Goal: Transaction & Acquisition: Subscribe to service/newsletter

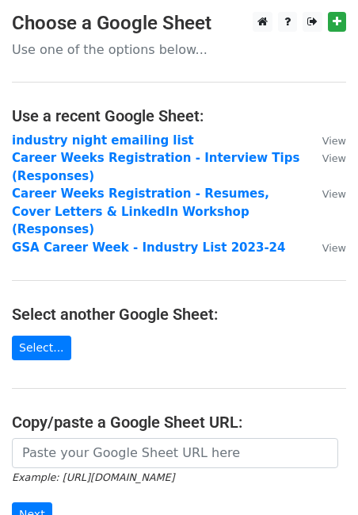
scroll to position [18, 0]
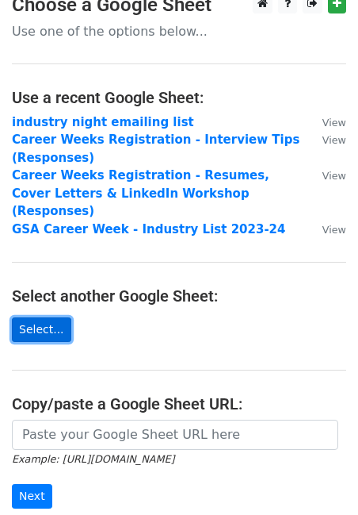
click at [34, 317] on link "Select..." at bounding box center [41, 329] width 59 height 25
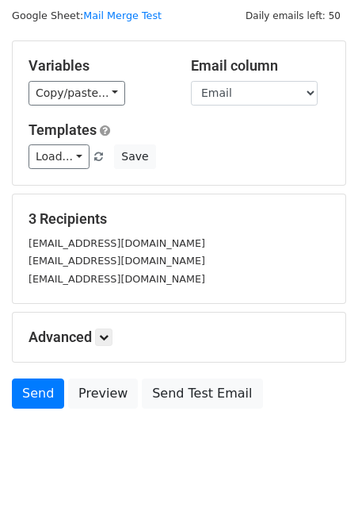
scroll to position [31, 0]
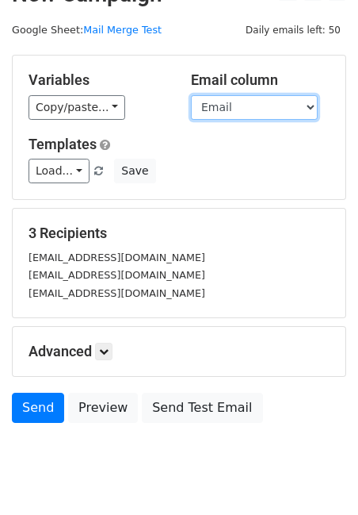
click at [274, 109] on select "Name Email" at bounding box center [254, 107] width 127 height 25
click at [191, 95] on select "Name Email" at bounding box center [254, 107] width 127 height 25
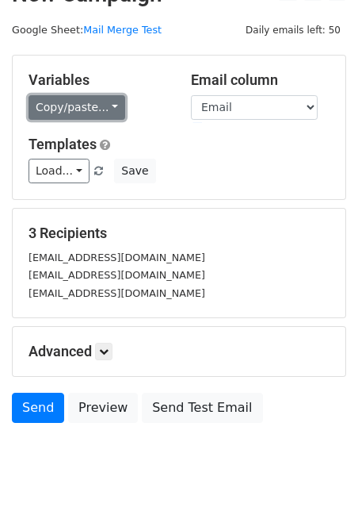
click at [101, 108] on link "Copy/paste..." at bounding box center [77, 107] width 97 height 25
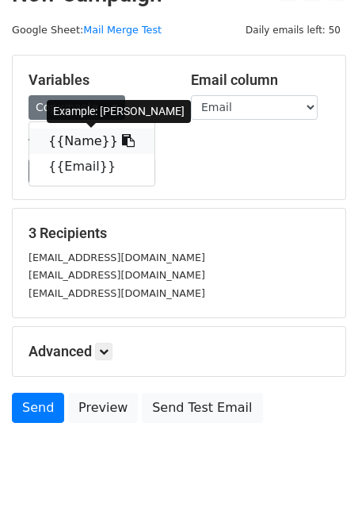
click at [122, 140] on icon at bounding box center [128, 140] width 13 height 13
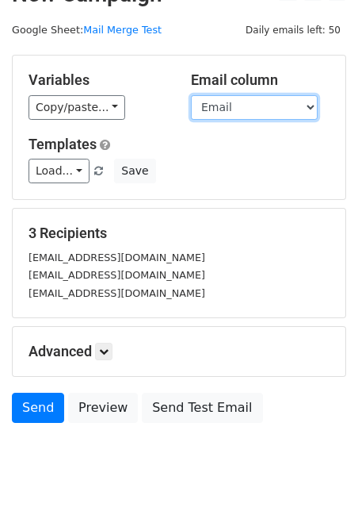
click at [242, 109] on select "Name Email" at bounding box center [254, 107] width 127 height 25
click at [235, 108] on select "Name Email" at bounding box center [254, 107] width 127 height 25
click at [191, 95] on select "Name Email" at bounding box center [254, 107] width 127 height 25
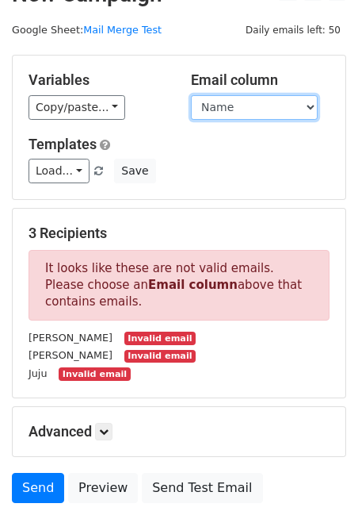
click at [231, 105] on select "Name Email" at bounding box center [254, 107] width 127 height 25
select select "Email"
click at [191, 95] on select "Name Email" at bounding box center [254, 107] width 127 height 25
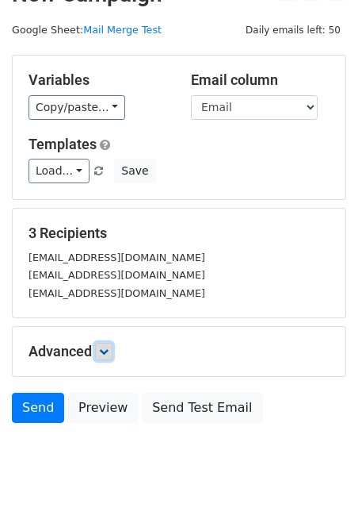
click at [101, 350] on link at bounding box center [103, 351] width 17 height 17
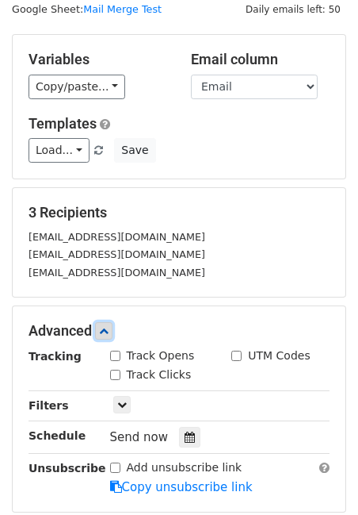
scroll to position [54, 0]
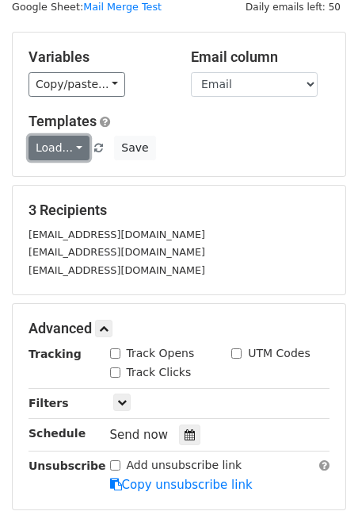
click at [77, 153] on link "Load..." at bounding box center [59, 148] width 61 height 25
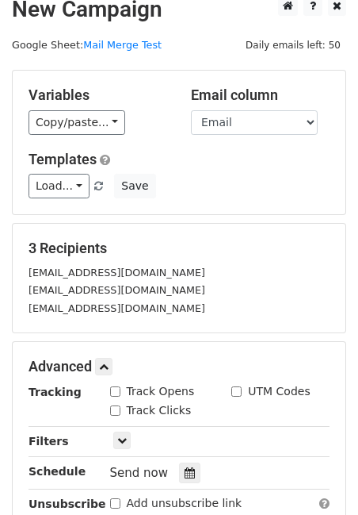
scroll to position [0, 0]
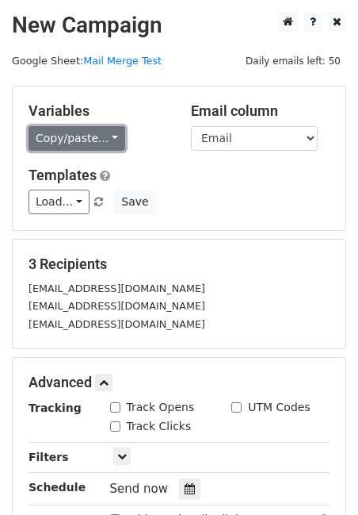
click at [115, 142] on link "Copy/paste..." at bounding box center [77, 138] width 97 height 25
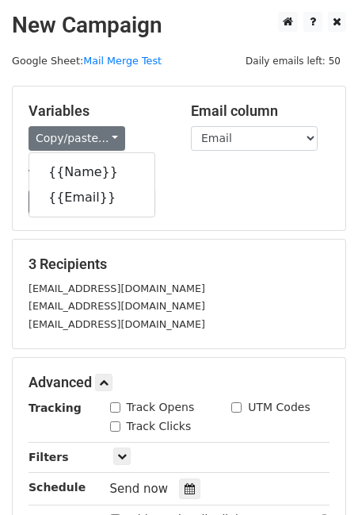
click at [187, 207] on div "Load... No templates saved Save" at bounding box center [179, 201] width 325 height 25
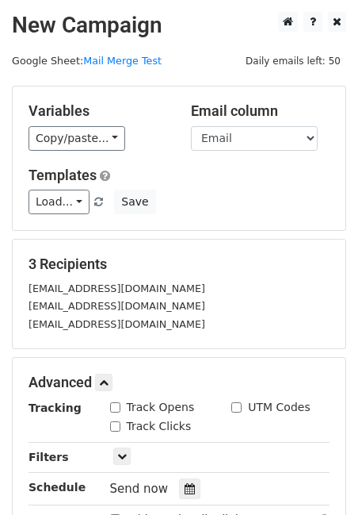
click at [236, 152] on div "Variables Copy/paste... {{Name}} {{Email}} Email column Name Email Templates Lo…" at bounding box center [179, 158] width 333 height 144
click at [232, 136] on select "Name Email" at bounding box center [254, 138] width 127 height 25
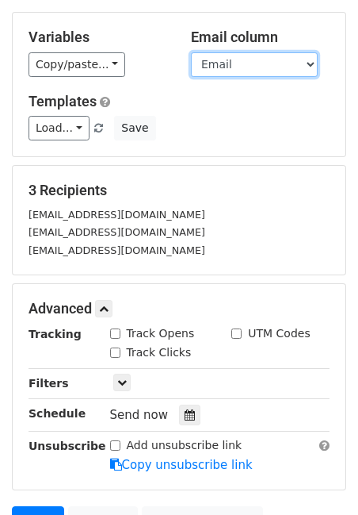
scroll to position [228, 0]
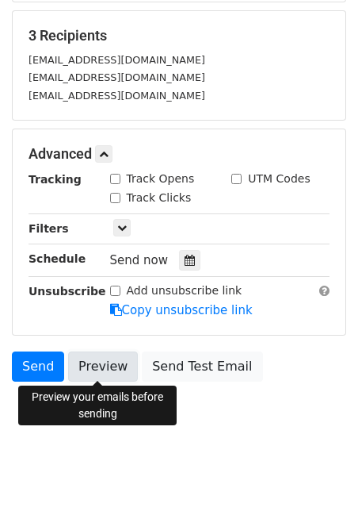
click at [94, 364] on link "Preview" at bounding box center [103, 366] width 70 height 30
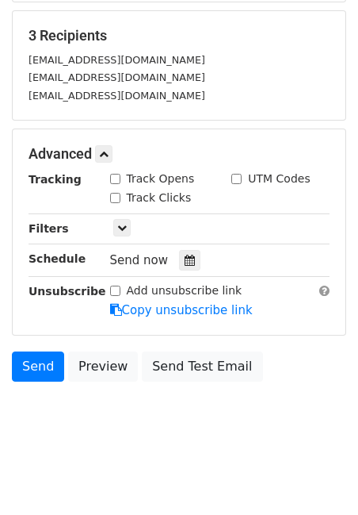
click at [123, 454] on html "New Campaign Daily emails left: 50 Google Sheet: Mail Merge Test Variables Copy…" at bounding box center [179, 144] width 358 height 745
click at [40, 370] on link "Send" at bounding box center [38, 366] width 52 height 30
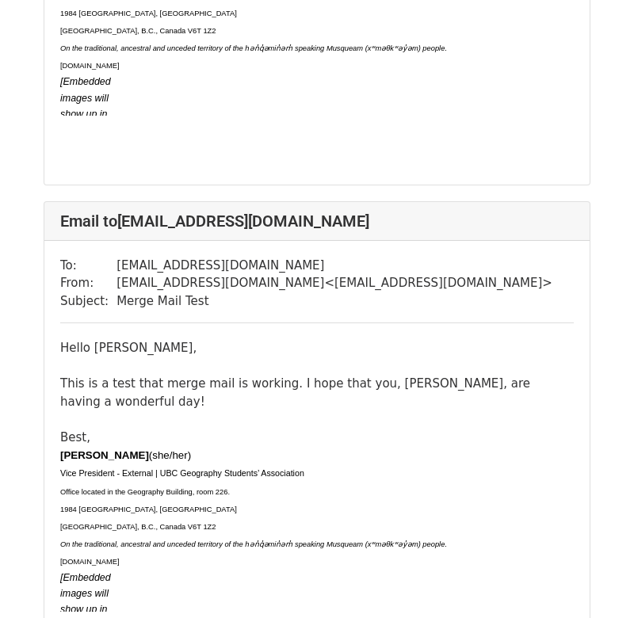
scroll to position [915, 0]
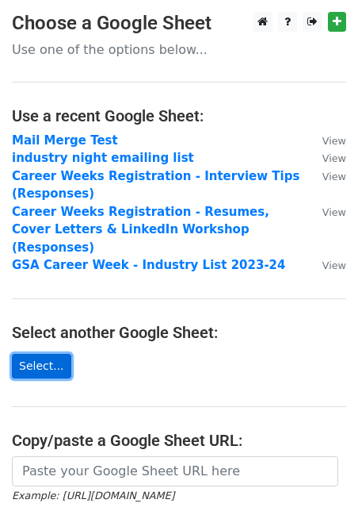
click at [45, 354] on link "Select..." at bounding box center [41, 366] width 59 height 25
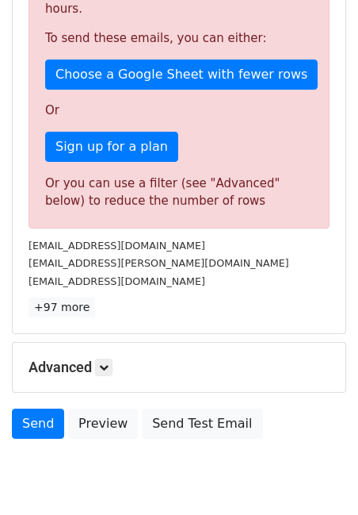
scroll to position [400, 0]
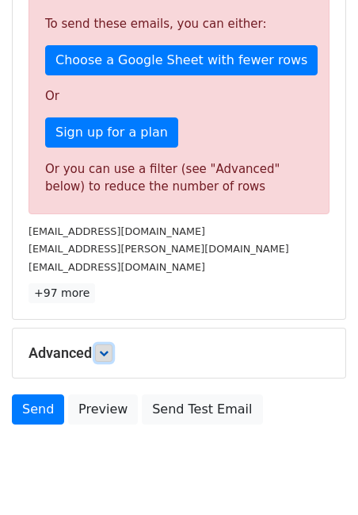
click at [106, 348] on icon at bounding box center [104, 353] width 10 height 10
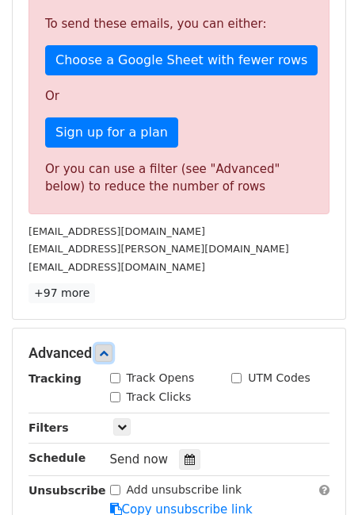
scroll to position [503, 0]
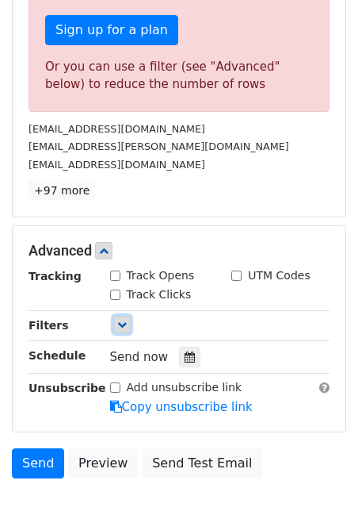
click at [113, 316] on link at bounding box center [121, 324] width 17 height 17
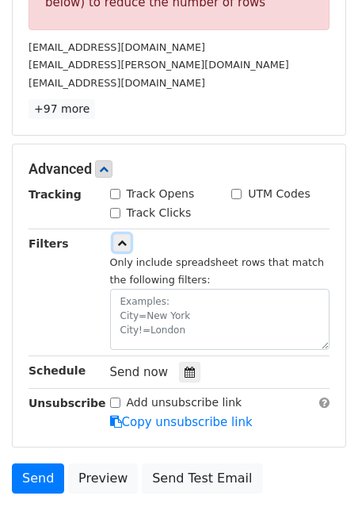
scroll to position [585, 0]
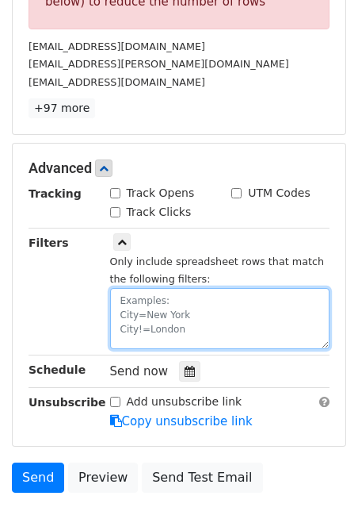
click at [146, 299] on textarea at bounding box center [220, 318] width 220 height 61
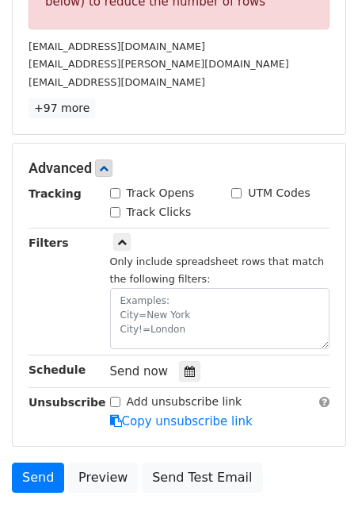
click at [75, 257] on div "Filters" at bounding box center [58, 291] width 82 height 115
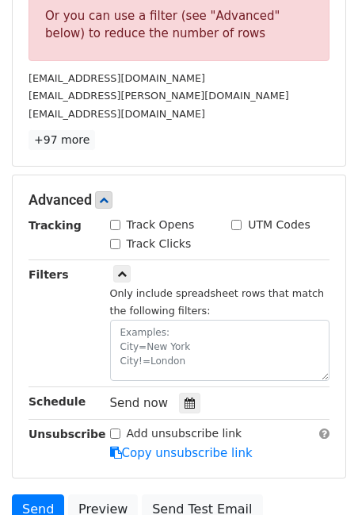
scroll to position [550, 0]
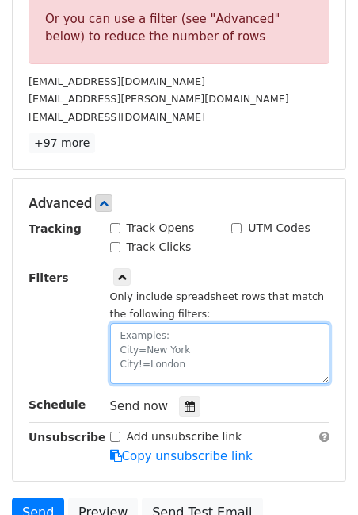
click at [161, 344] on textarea at bounding box center [220, 353] width 220 height 61
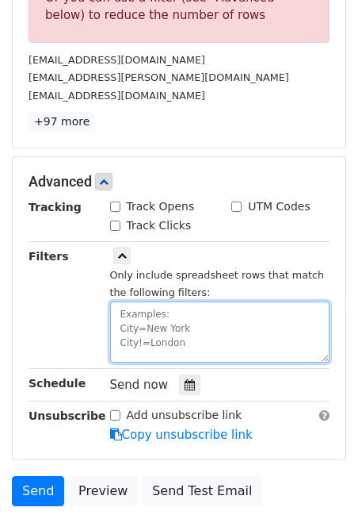
scroll to position [614, 0]
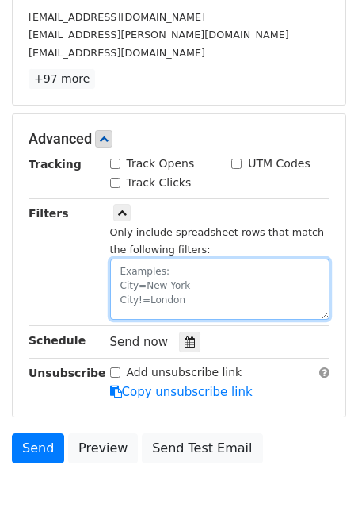
click at [156, 258] on textarea at bounding box center [220, 288] width 220 height 61
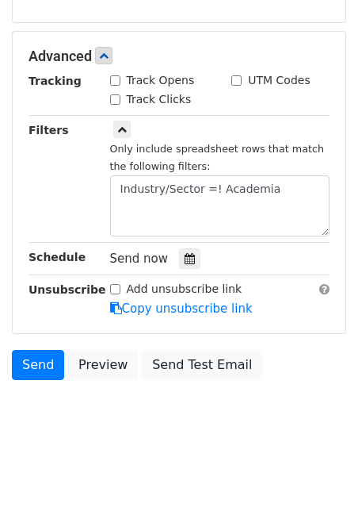
click at [72, 206] on div "Filters" at bounding box center [58, 178] width 82 height 115
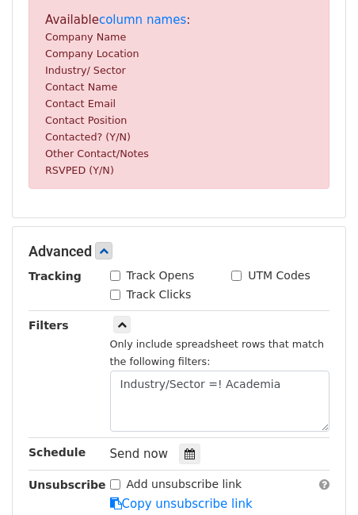
scroll to position [476, 0]
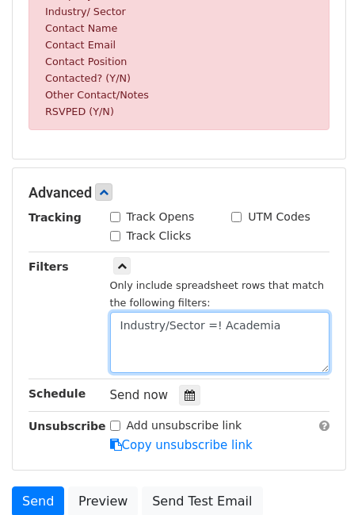
click at [213, 326] on textarea "Industry/Sector =! Academia" at bounding box center [220, 342] width 220 height 61
click at [212, 328] on textarea "Industry/Sector =!Academia" at bounding box center [220, 342] width 220 height 61
click at [267, 336] on textarea "Industry/Sector!=Academia" at bounding box center [220, 342] width 220 height 61
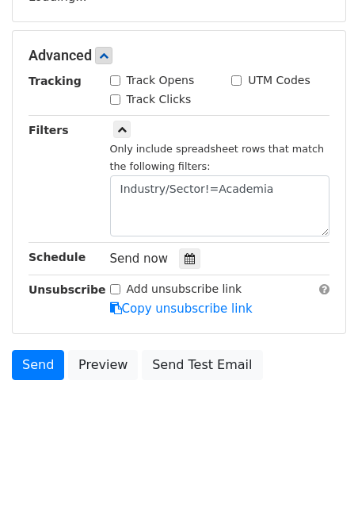
scroll to position [289, 0]
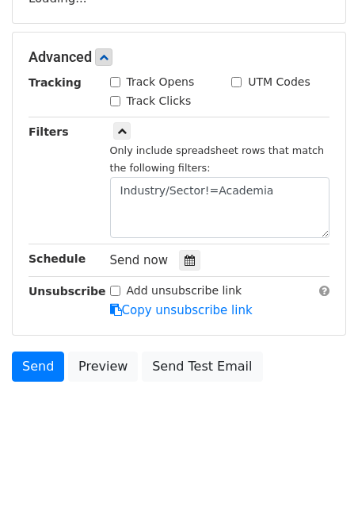
click at [26, 345] on form "Variables Copy/paste... {{Company Name}} {{Company Location}} {{Industry/ Secto…" at bounding box center [179, 92] width 335 height 593
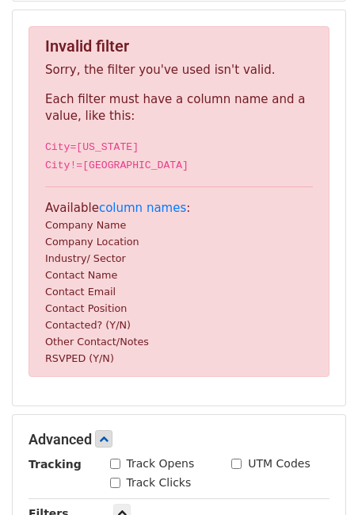
scroll to position [240, 0]
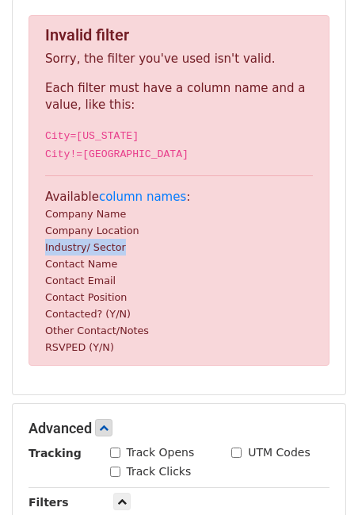
drag, startPoint x: 45, startPoint y: 247, endPoint x: 122, endPoint y: 247, distance: 76.9
click at [122, 247] on p "Available column names : Company Name Company Location Industry/ Sector Contact…" at bounding box center [179, 272] width 268 height 167
copy small "Industry/ Sector"
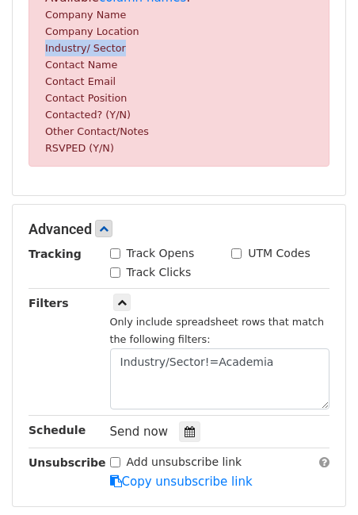
scroll to position [442, 0]
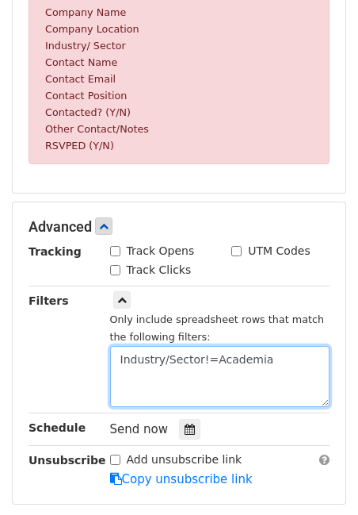
drag, startPoint x: 120, startPoint y: 362, endPoint x: 198, endPoint y: 362, distance: 78.5
click at [198, 362] on textarea "Industry/Sector!=Academia" at bounding box center [220, 376] width 220 height 61
paste textarea
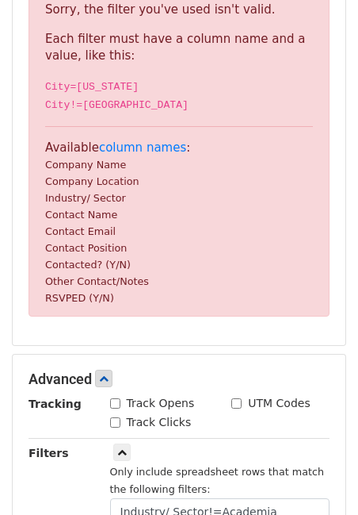
click at [83, 336] on form "Variables Copy/paste... {{Company Name}} {{Company Location}} {{Industry/ Secto…" at bounding box center [179, 253] width 335 height 914
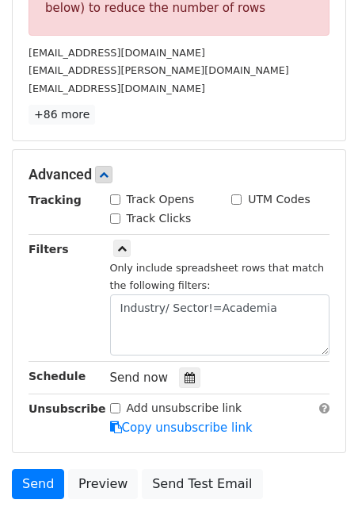
scroll to position [587, 0]
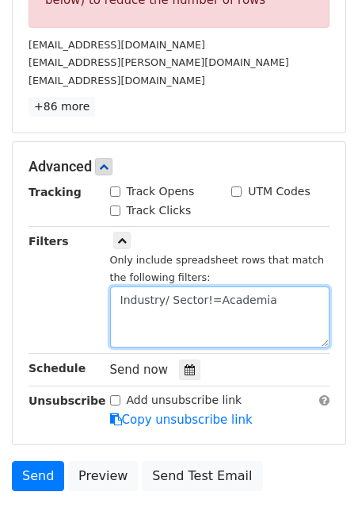
click at [187, 304] on textarea "Industry/ Sector!=Academia" at bounding box center [220, 316] width 220 height 61
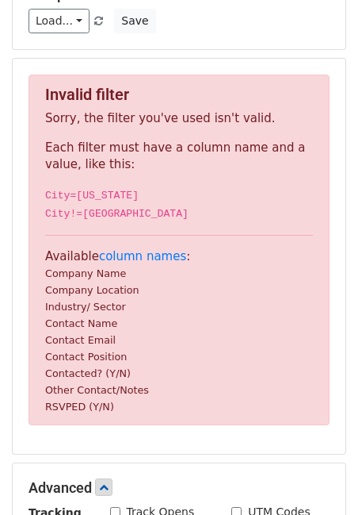
scroll to position [189, 0]
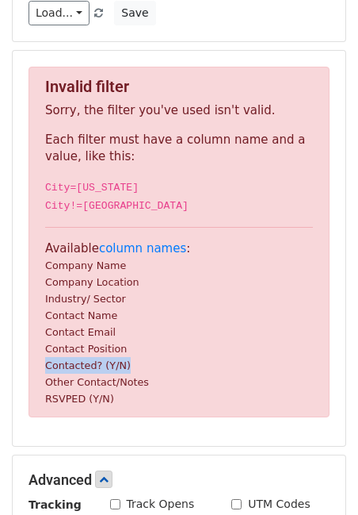
drag, startPoint x: 126, startPoint y: 368, endPoint x: 39, endPoint y: 367, distance: 87.2
click at [39, 367] on div "Invalid filter Sorry, the filter you've used isn't valid. Each filter must have…" at bounding box center [179, 242] width 301 height 350
copy small "Contacted? (Y/N)"
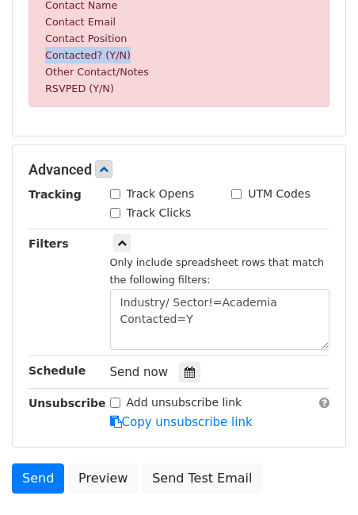
scroll to position [511, 0]
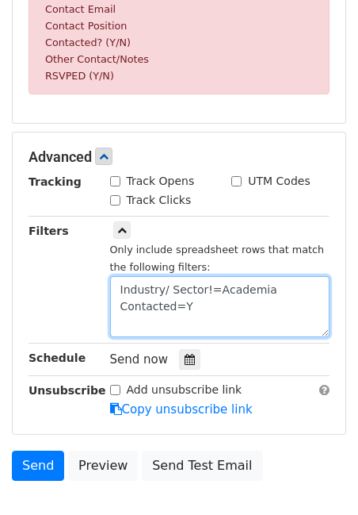
drag, startPoint x: 120, startPoint y: 310, endPoint x: 173, endPoint y: 311, distance: 53.1
click at [173, 311] on textarea "Industry/ Sector!=Academia Contacted=Y" at bounding box center [220, 306] width 220 height 61
paste textarea "? (Y/N)"
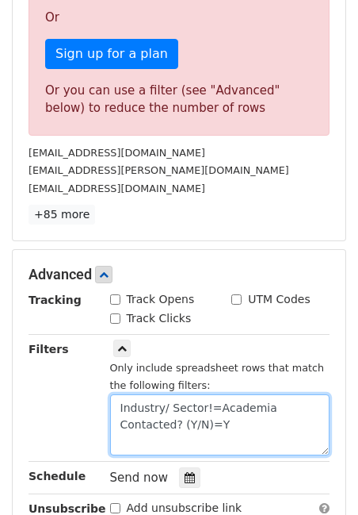
scroll to position [485, 0]
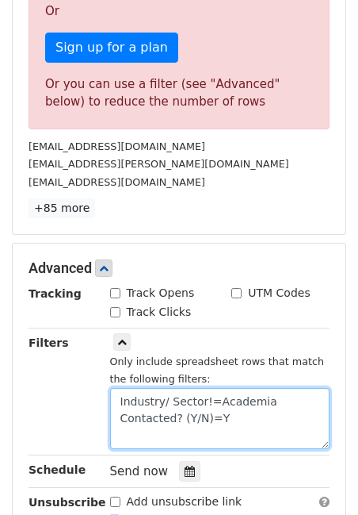
click at [229, 400] on textarea "Industry/ Sector!=Academia Contacted? (Y/N)=Y" at bounding box center [220, 418] width 220 height 61
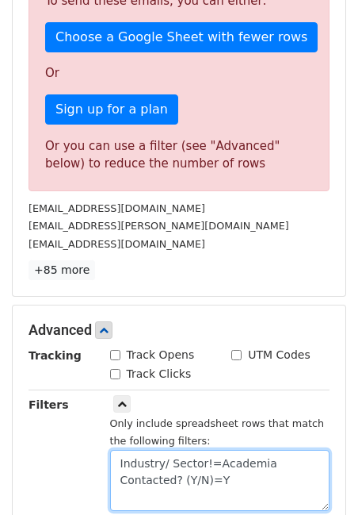
scroll to position [419, 0]
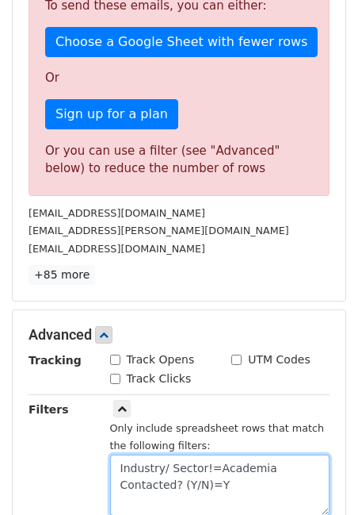
type textarea "Industry/ Sector!=Academia Contacted? (Y/N)=Y"
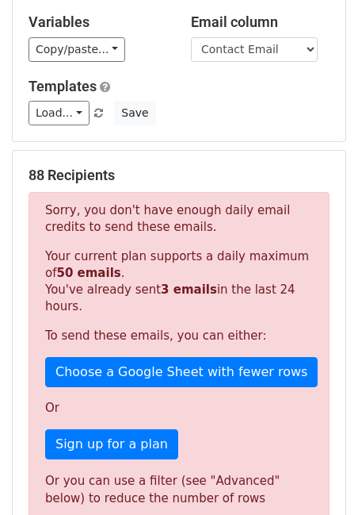
scroll to position [84, 0]
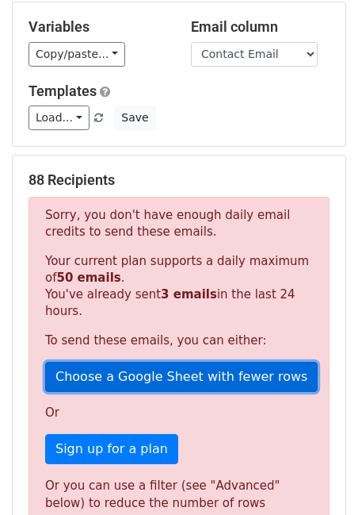
click at [127, 368] on link "Choose a Google Sheet with fewer rows" at bounding box center [181, 377] width 273 height 30
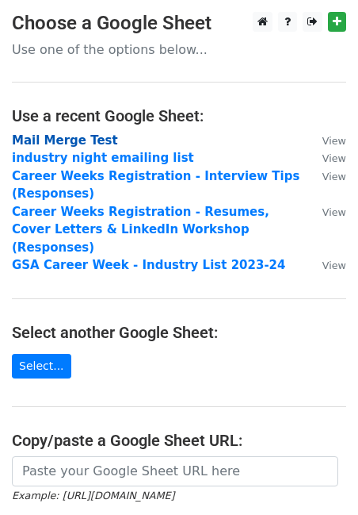
click at [73, 146] on strong "Mail Merge Test" at bounding box center [65, 140] width 106 height 14
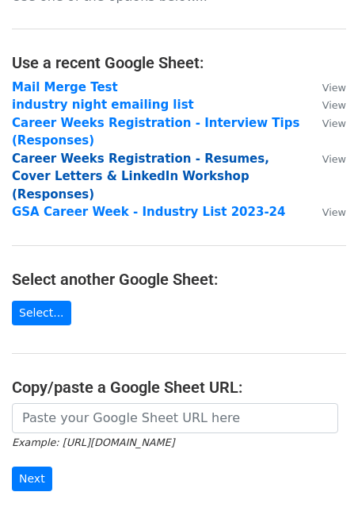
scroll to position [75, 0]
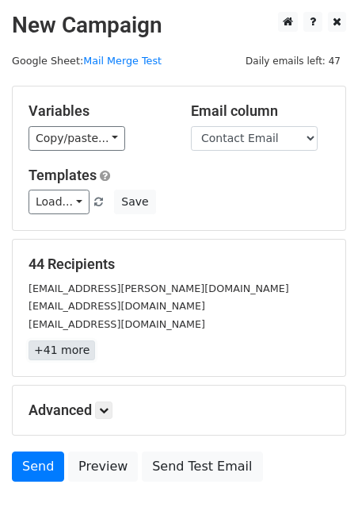
click at [59, 344] on link "+41 more" at bounding box center [62, 350] width 67 height 20
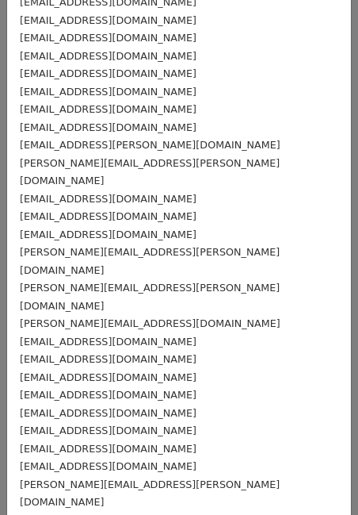
scroll to position [431, 0]
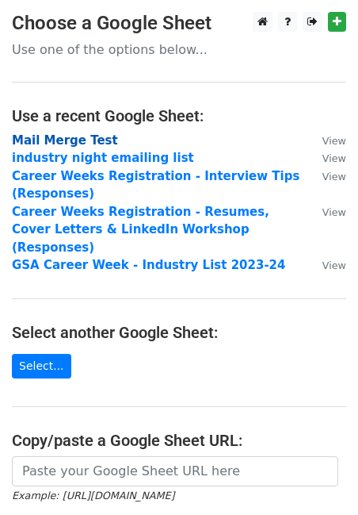
click at [65, 141] on strong "Mail Merge Test" at bounding box center [65, 140] width 106 height 14
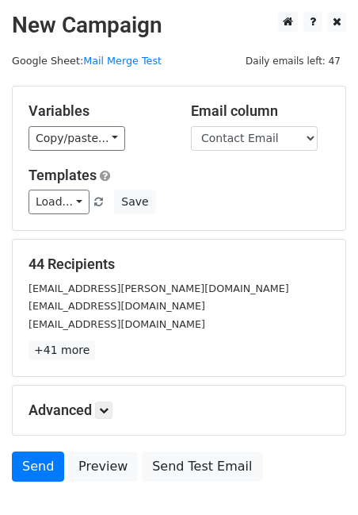
scroll to position [10, 0]
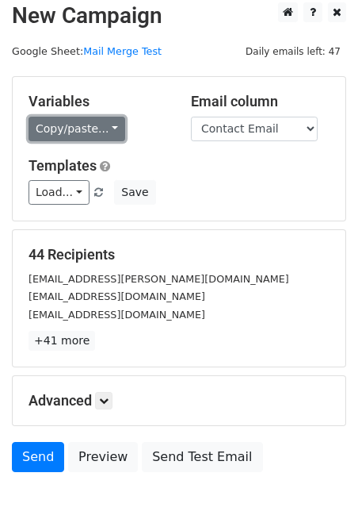
click at [103, 122] on link "Copy/paste..." at bounding box center [77, 129] width 97 height 25
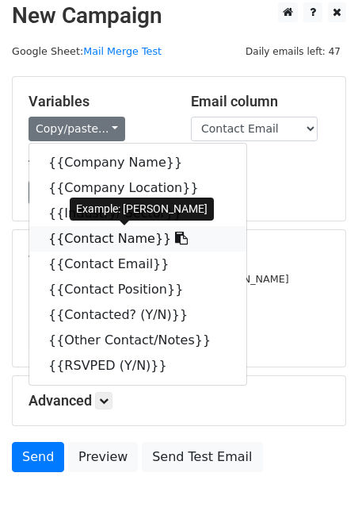
click at [83, 241] on link "{{Contact Name}}" at bounding box center [137, 238] width 217 height 25
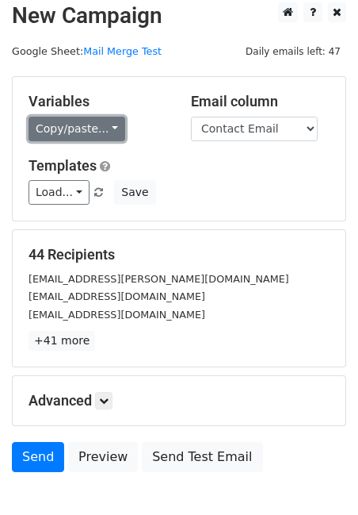
click at [81, 124] on link "Copy/paste..." at bounding box center [77, 129] width 97 height 25
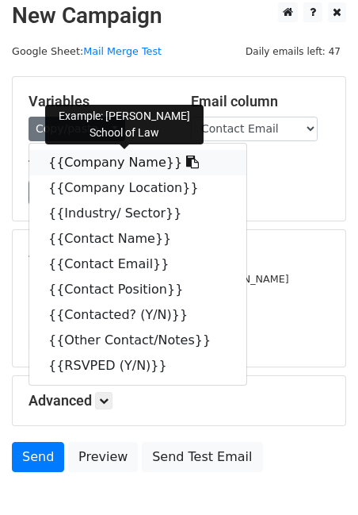
click at [93, 162] on link "{{Company Name}}" at bounding box center [137, 162] width 217 height 25
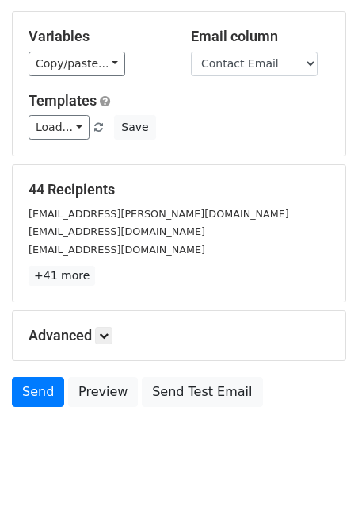
scroll to position [101, 0]
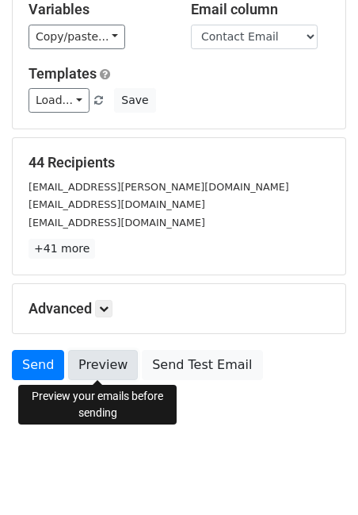
click at [109, 369] on link "Preview" at bounding box center [103, 365] width 70 height 30
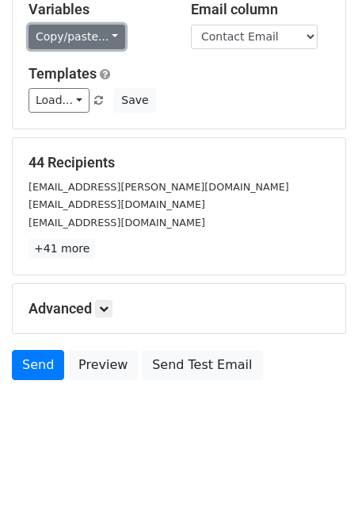
click at [105, 41] on link "Copy/paste..." at bounding box center [77, 37] width 97 height 25
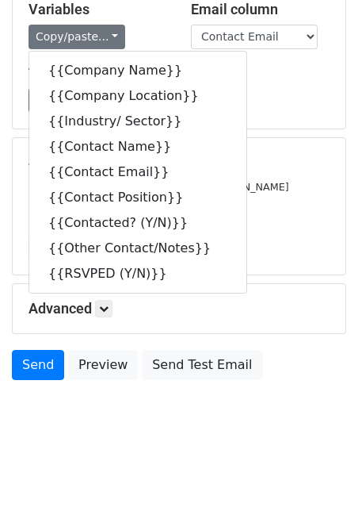
click at [253, 111] on div "Load... No templates saved Save" at bounding box center [179, 100] width 325 height 25
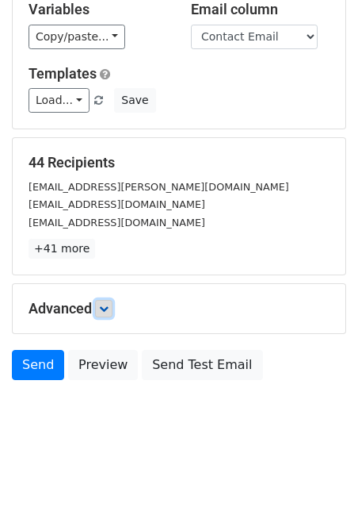
click at [105, 311] on icon at bounding box center [104, 309] width 10 height 10
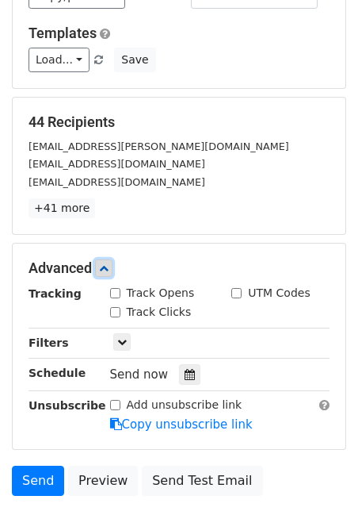
scroll to position [163, 0]
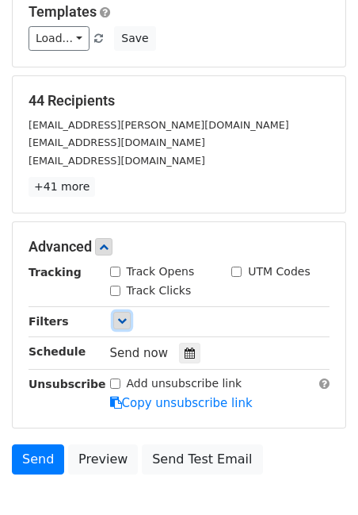
click at [121, 319] on icon at bounding box center [122, 321] width 10 height 10
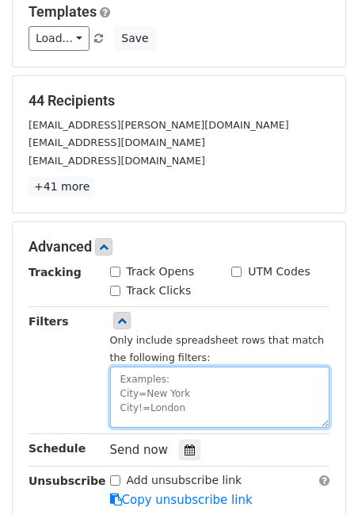
click at [150, 374] on textarea at bounding box center [220, 396] width 220 height 61
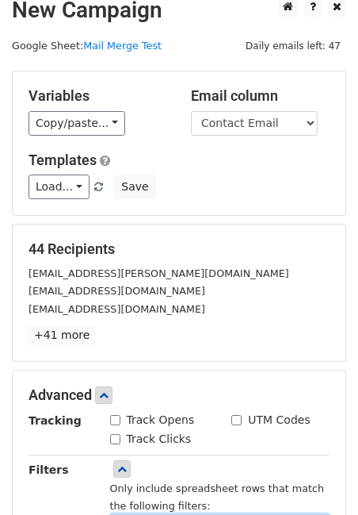
scroll to position [0, 0]
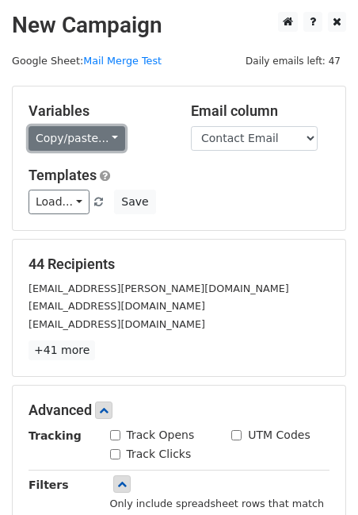
click at [107, 139] on link "Copy/paste..." at bounding box center [77, 138] width 97 height 25
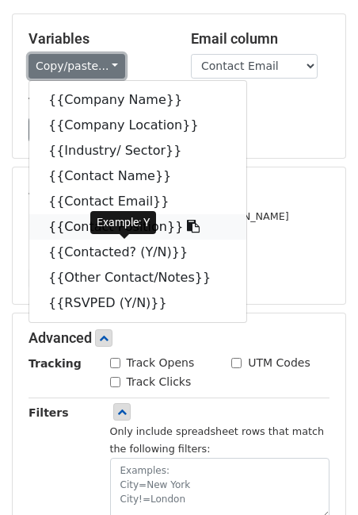
scroll to position [77, 0]
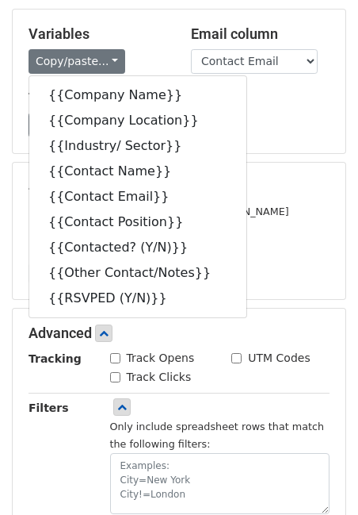
click at [313, 106] on div "Templates Load... No templates saved Save" at bounding box center [179, 114] width 325 height 48
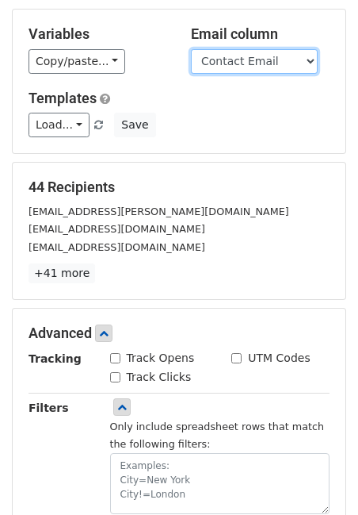
click at [311, 59] on select "Company Name Company Location Industry/ Sector Contact Name Contact Email Conta…" at bounding box center [254, 61] width 127 height 25
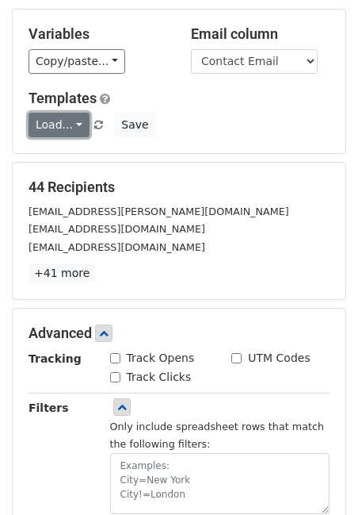
click at [72, 129] on link "Load..." at bounding box center [59, 125] width 61 height 25
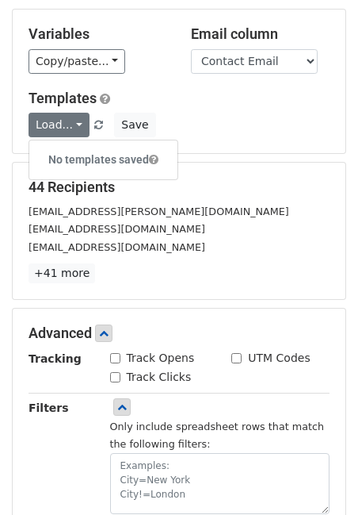
click at [213, 131] on div "Load... No templates saved Save" at bounding box center [179, 125] width 325 height 25
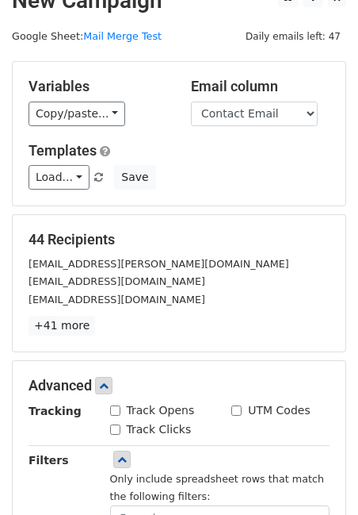
scroll to position [0, 0]
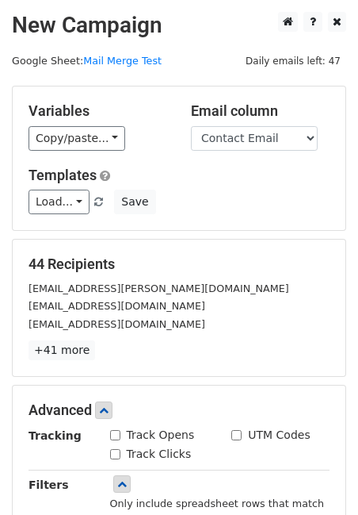
click at [121, 71] on main "New Campaign Daily emails left: 47 Google Sheet: Mail Merge Test Variables Copy…" at bounding box center [179, 377] width 358 height 730
click at [121, 68] on main "New Campaign Daily emails left: 47 Google Sheet: Mail Merge Test Variables Copy…" at bounding box center [179, 377] width 358 height 730
click at [117, 58] on link "Mail Merge Test" at bounding box center [122, 61] width 78 height 12
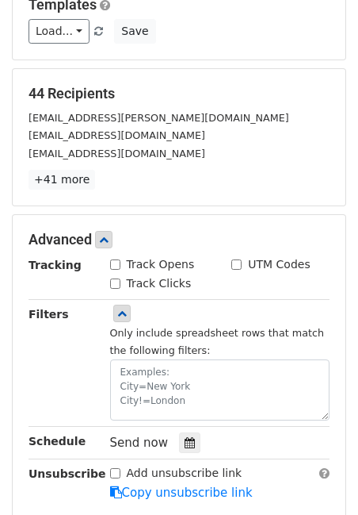
scroll to position [167, 0]
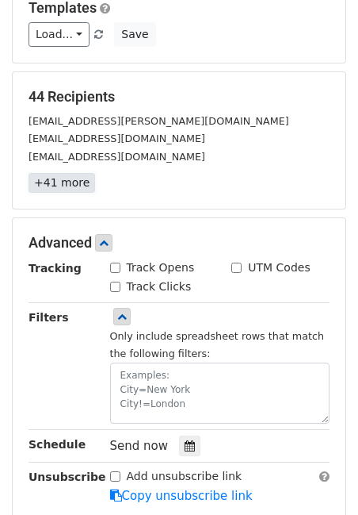
click at [58, 179] on link "+41 more" at bounding box center [62, 183] width 67 height 20
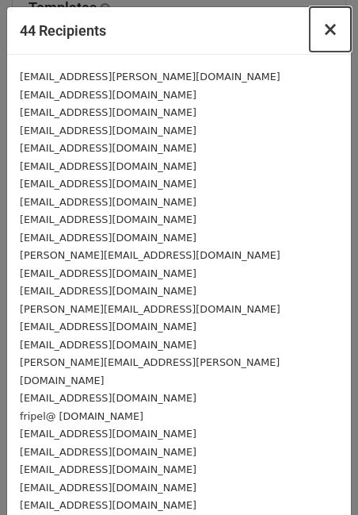
click at [331, 28] on span "×" at bounding box center [331, 29] width 16 height 22
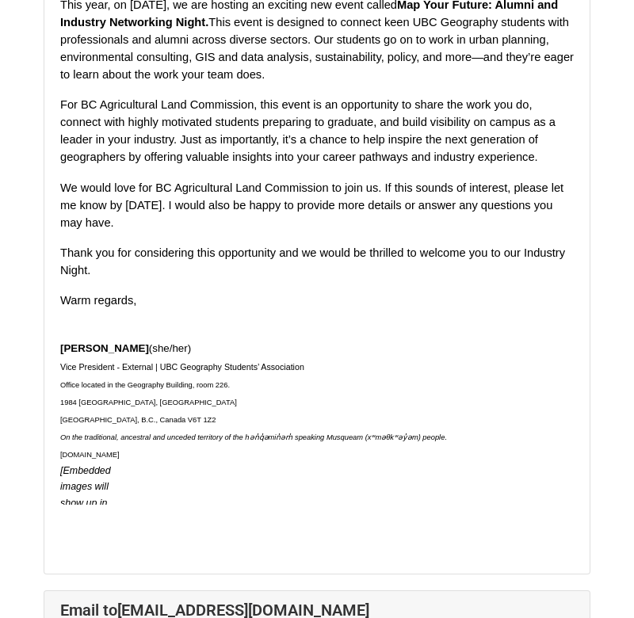
scroll to position [2942, 0]
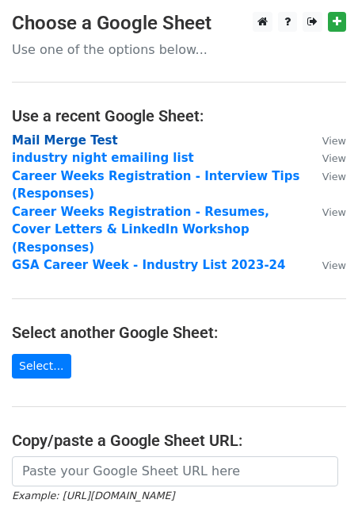
click at [47, 140] on strong "Mail Merge Test" at bounding box center [65, 140] width 106 height 14
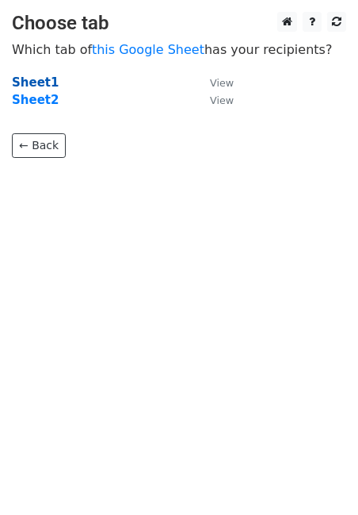
click at [34, 82] on strong "Sheet1" at bounding box center [35, 82] width 47 height 14
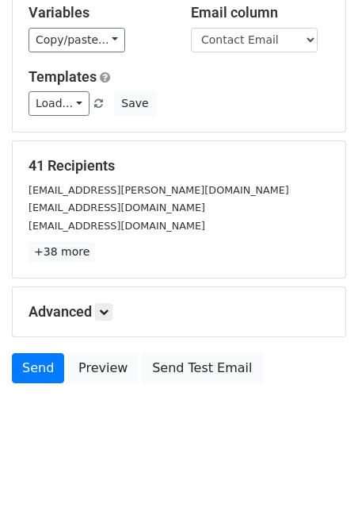
scroll to position [101, 0]
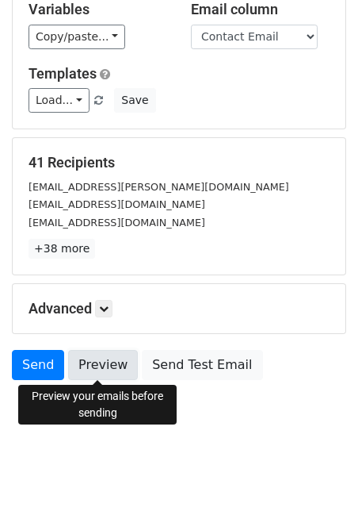
click at [113, 365] on link "Preview" at bounding box center [103, 365] width 70 height 30
click at [106, 372] on link "Preview" at bounding box center [103, 365] width 70 height 30
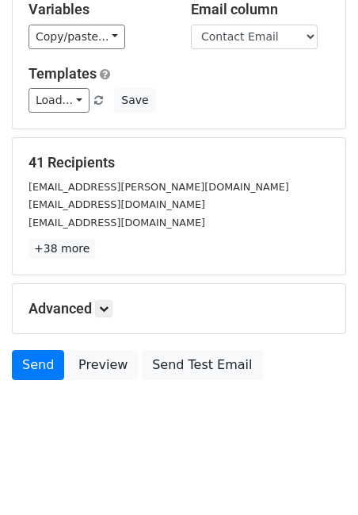
scroll to position [0, 0]
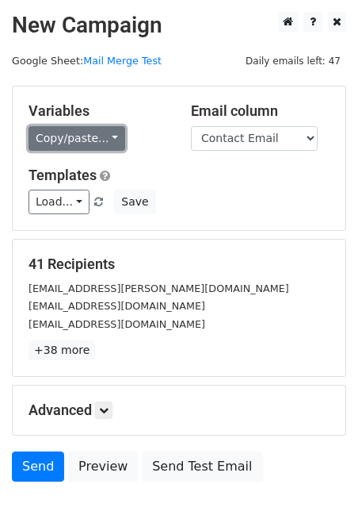
click at [105, 146] on link "Copy/paste..." at bounding box center [77, 138] width 97 height 25
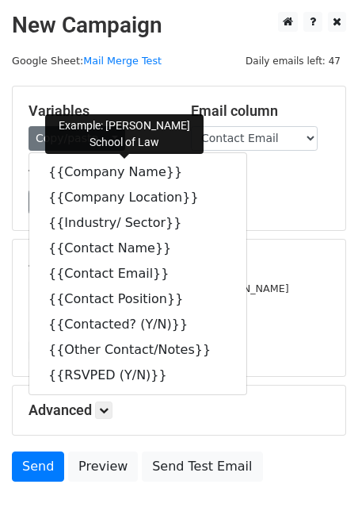
click at [163, 94] on div "Variables Copy/paste... {{Company Name}} {{Company Location}} {{Industry/ Secto…" at bounding box center [179, 158] width 333 height 144
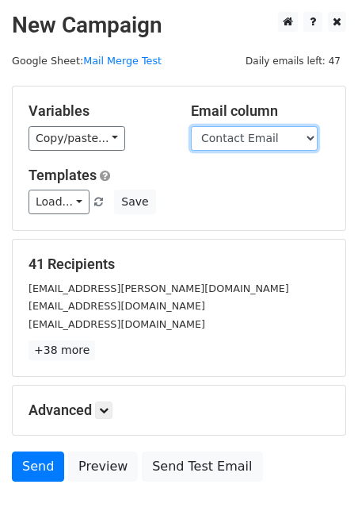
click at [243, 127] on select "Company Name Company Location Industry/ Sector Contact Name Contact Email Conta…" at bounding box center [254, 138] width 127 height 25
click at [191, 126] on select "Company Name Company Location Industry/ Sector Contact Name Contact Email Conta…" at bounding box center [254, 138] width 127 height 25
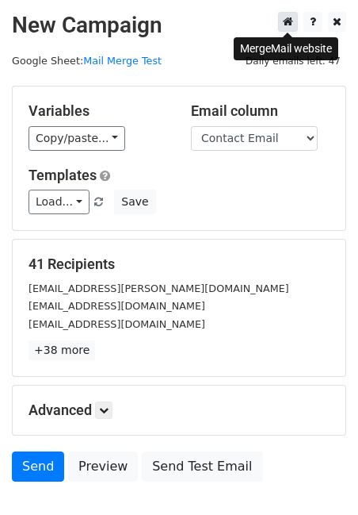
click at [288, 25] on icon at bounding box center [288, 21] width 10 height 11
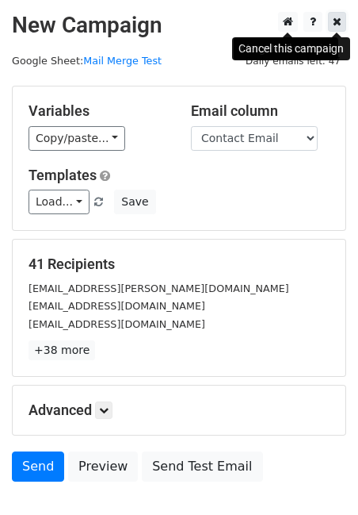
click at [334, 22] on icon at bounding box center [337, 21] width 9 height 11
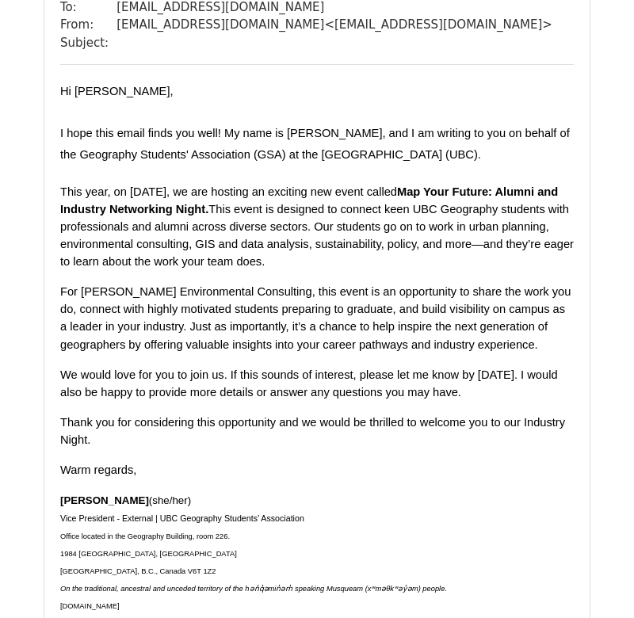
scroll to position [1837, 0]
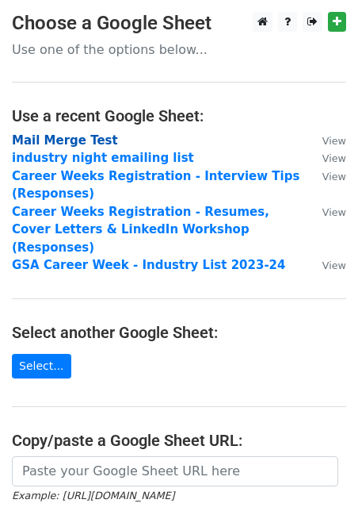
click at [88, 141] on strong "Mail Merge Test" at bounding box center [65, 140] width 106 height 14
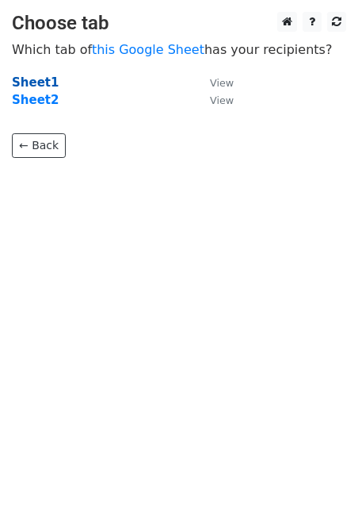
click at [38, 82] on strong "Sheet1" at bounding box center [35, 82] width 47 height 14
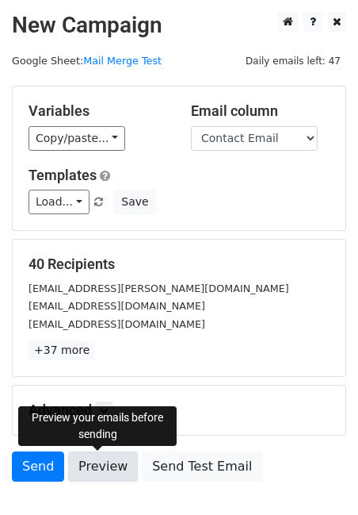
click at [98, 471] on link "Preview" at bounding box center [103, 466] width 70 height 30
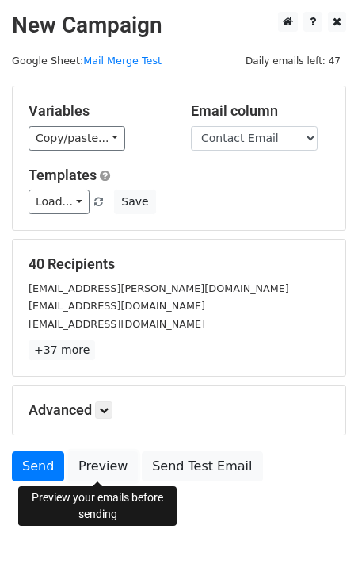
scroll to position [29, 0]
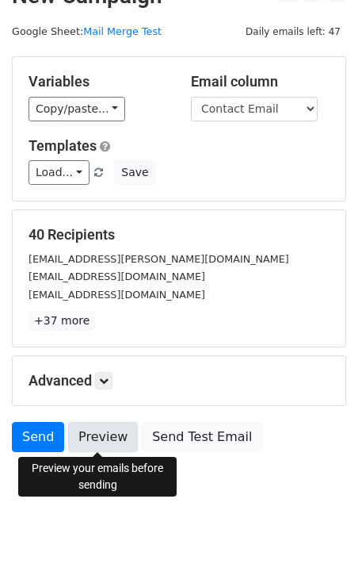
click at [107, 438] on link "Preview" at bounding box center [103, 437] width 70 height 30
click at [105, 431] on link "Preview" at bounding box center [103, 437] width 70 height 30
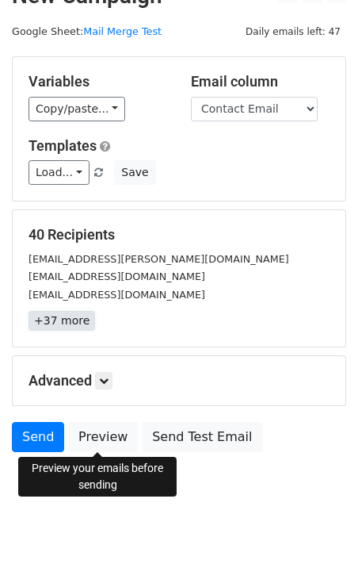
click at [57, 321] on link "+37 more" at bounding box center [62, 321] width 67 height 20
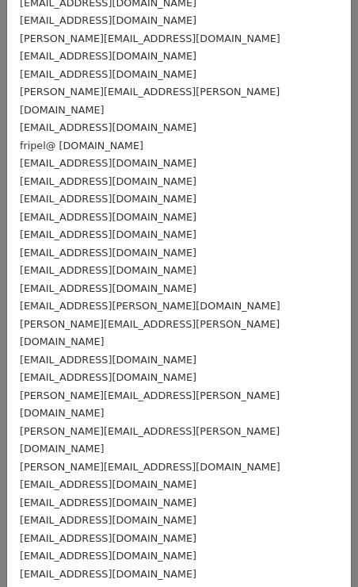
scroll to position [0, 0]
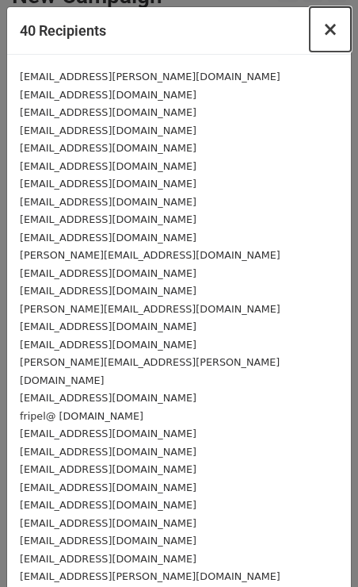
click at [331, 31] on span "×" at bounding box center [331, 29] width 16 height 22
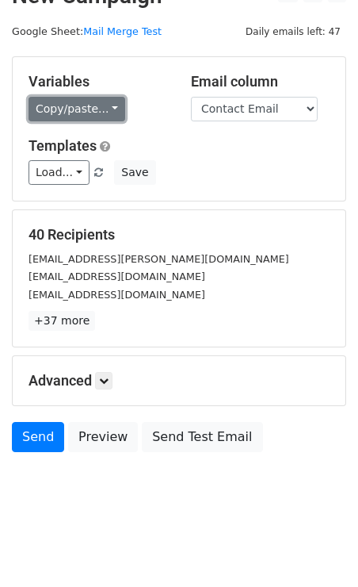
click at [85, 118] on link "Copy/paste..." at bounding box center [77, 109] width 97 height 25
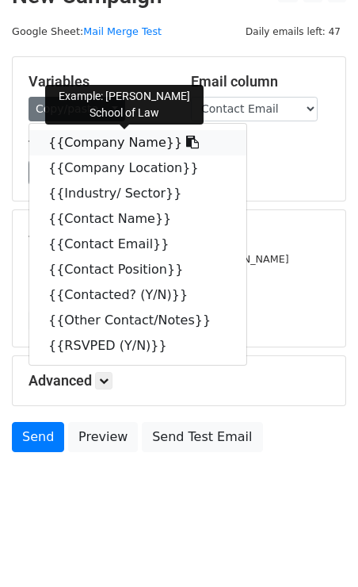
click at [88, 142] on link "{{Company Name}}" at bounding box center [137, 142] width 217 height 25
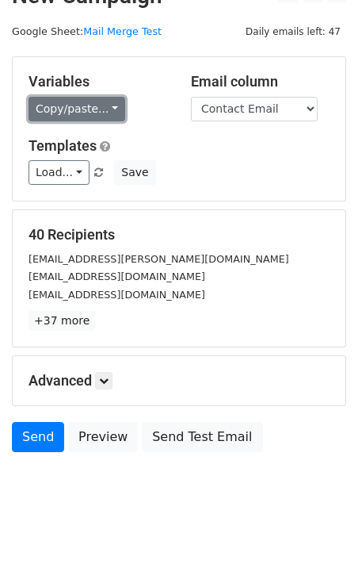
click at [101, 112] on link "Copy/paste..." at bounding box center [77, 109] width 97 height 25
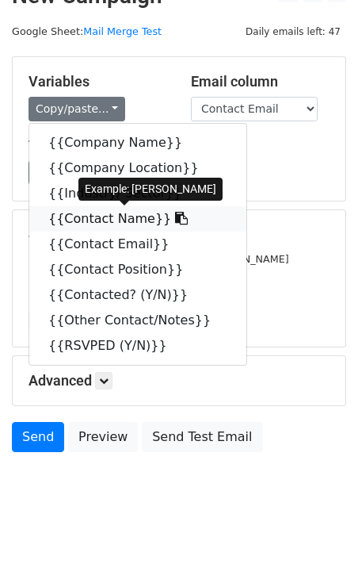
click at [94, 224] on link "{{Contact Name}}" at bounding box center [137, 218] width 217 height 25
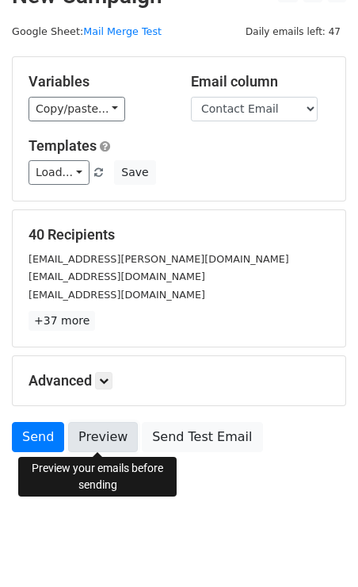
click at [89, 427] on link "Preview" at bounding box center [103, 437] width 70 height 30
click at [106, 445] on link "Preview" at bounding box center [103, 437] width 70 height 30
click at [109, 449] on link "Preview" at bounding box center [103, 437] width 70 height 30
click at [95, 440] on link "Preview" at bounding box center [103, 437] width 70 height 30
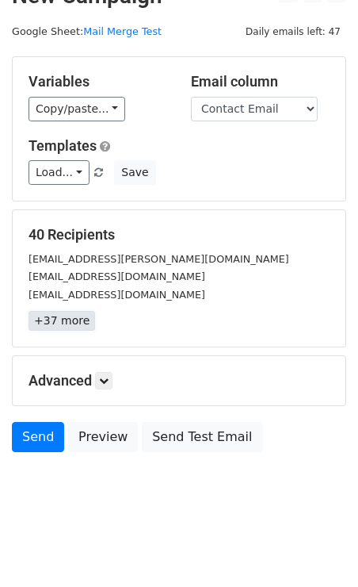
click at [53, 315] on link "+37 more" at bounding box center [62, 321] width 67 height 20
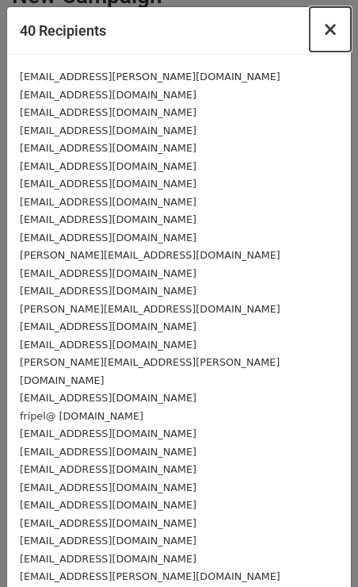
click at [331, 29] on span "×" at bounding box center [331, 29] width 16 height 22
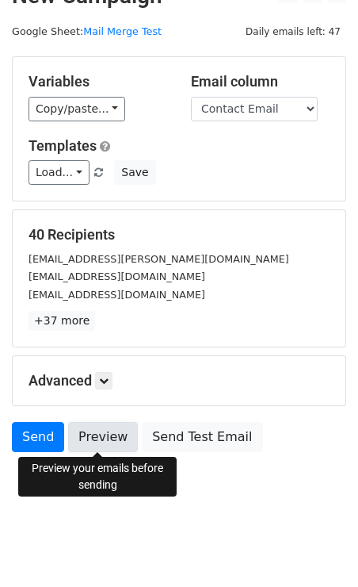
click at [107, 442] on link "Preview" at bounding box center [103, 437] width 70 height 30
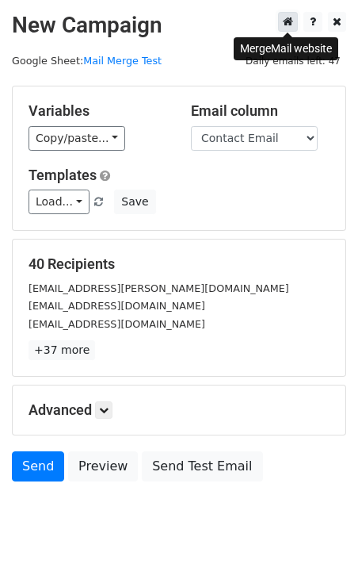
click at [284, 25] on icon at bounding box center [288, 21] width 10 height 11
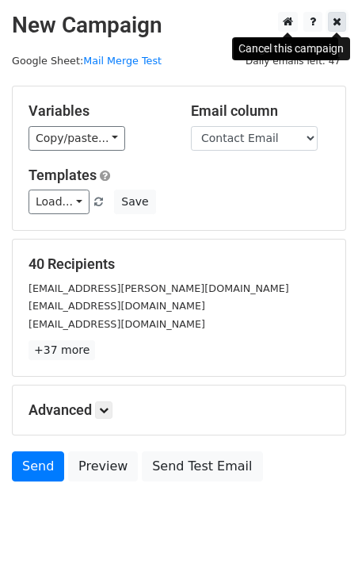
click at [336, 19] on icon at bounding box center [337, 21] width 9 height 11
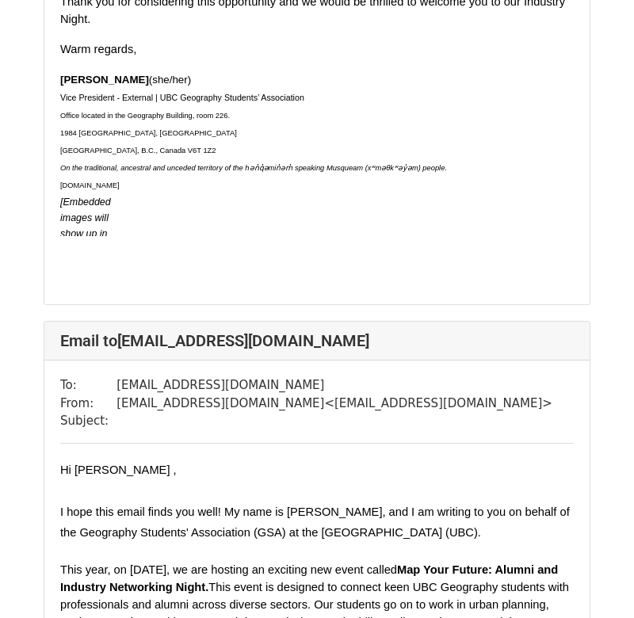
scroll to position [11841, 0]
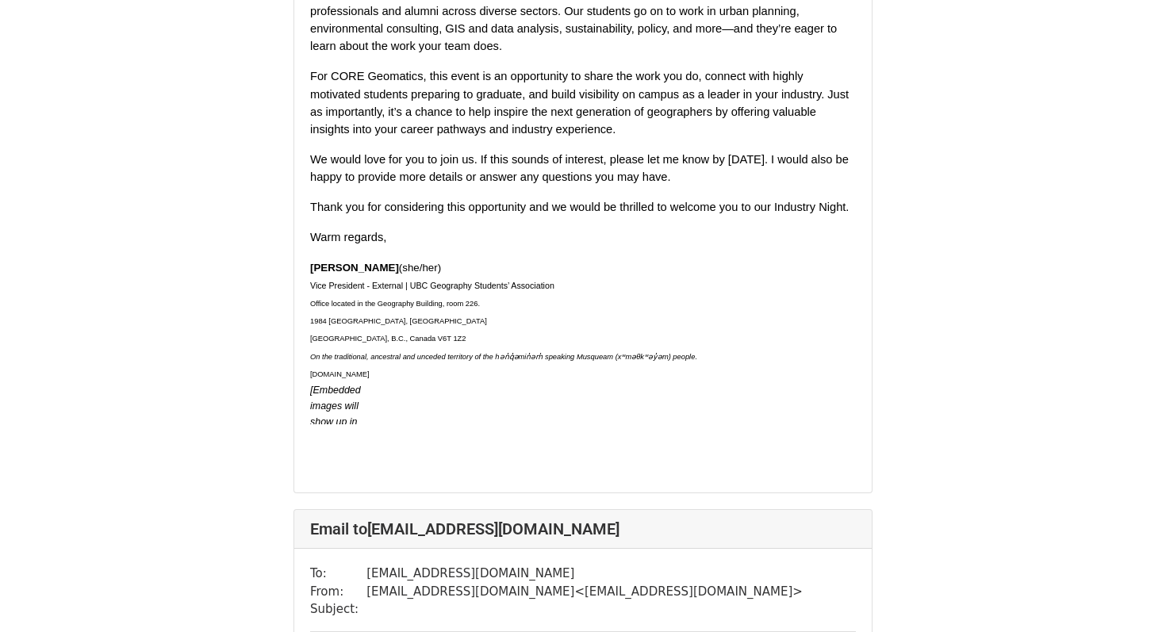
scroll to position [16099, 0]
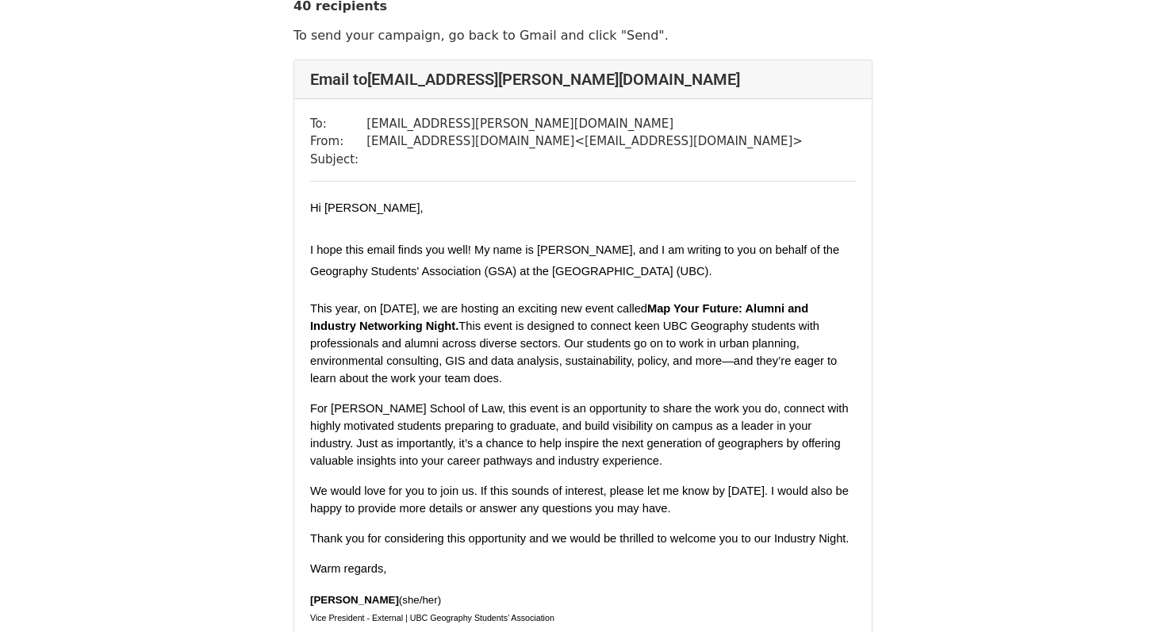
scroll to position [102, 0]
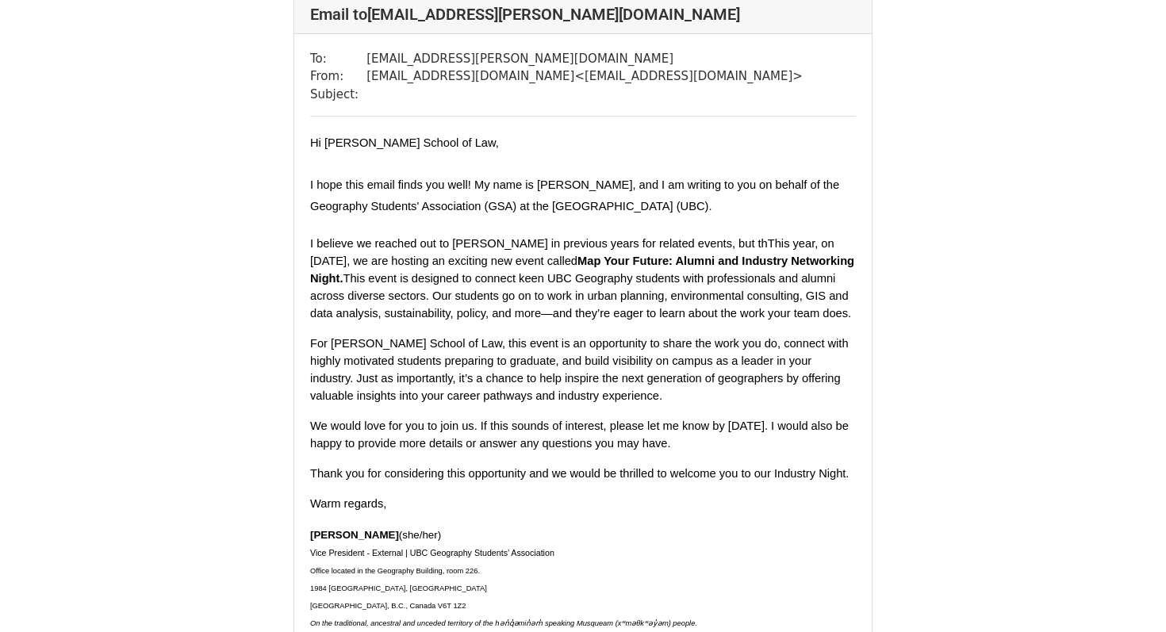
scroll to position [171, 0]
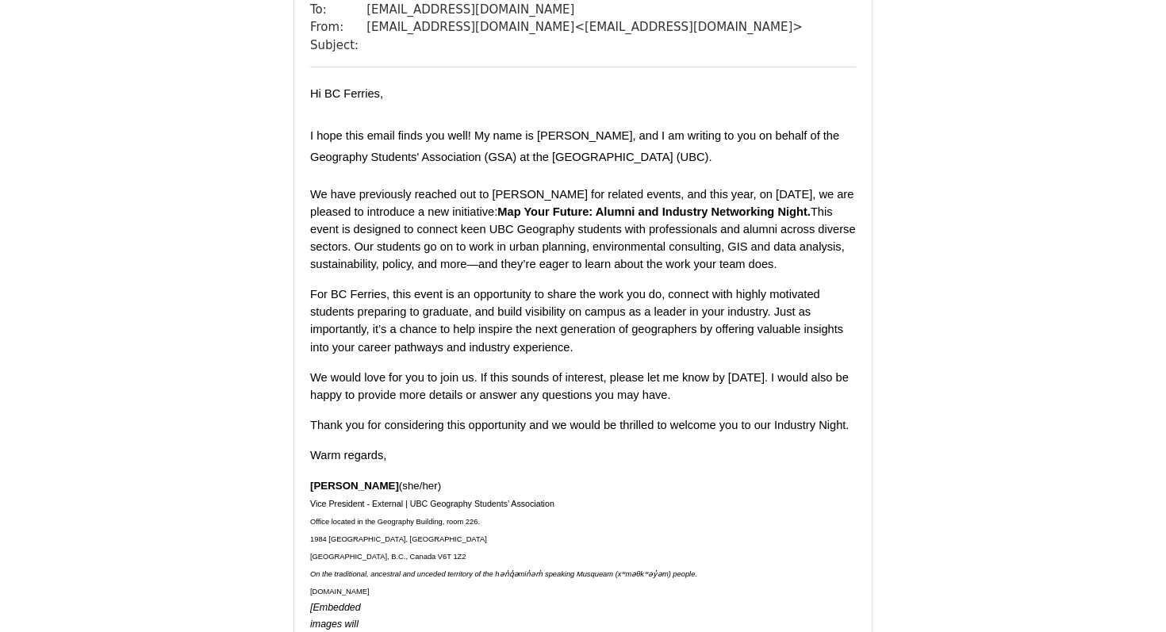
scroll to position [4091, 0]
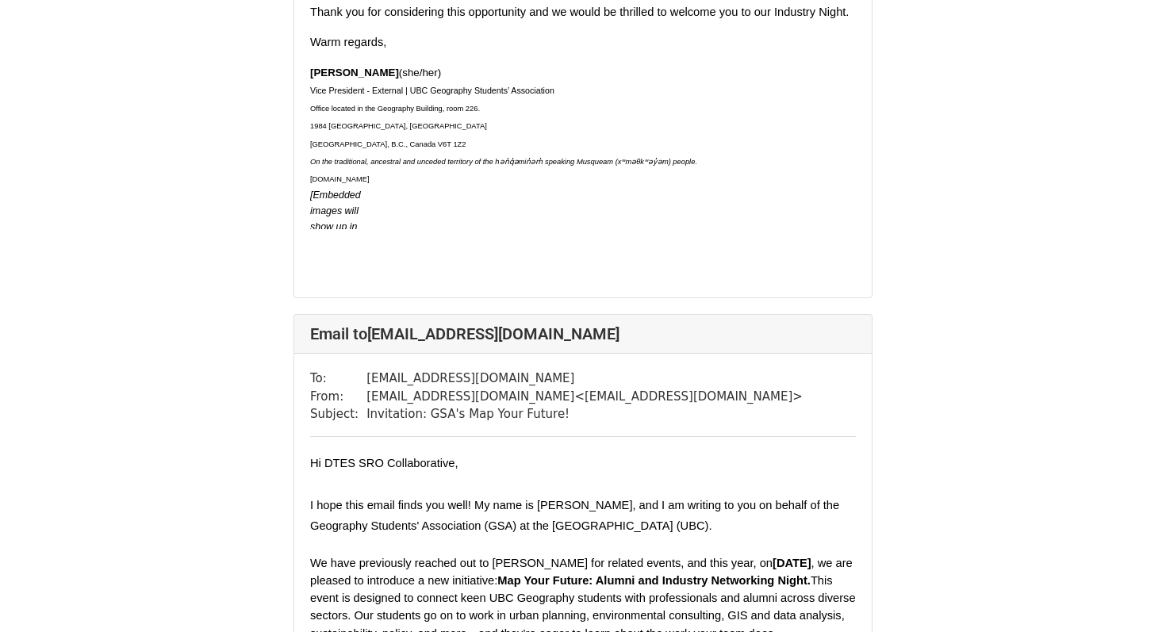
scroll to position [17014, 0]
drag, startPoint x: 493, startPoint y: 143, endPoint x: 587, endPoint y: 147, distance: 93.6
copy span "J.Michael Robbins"
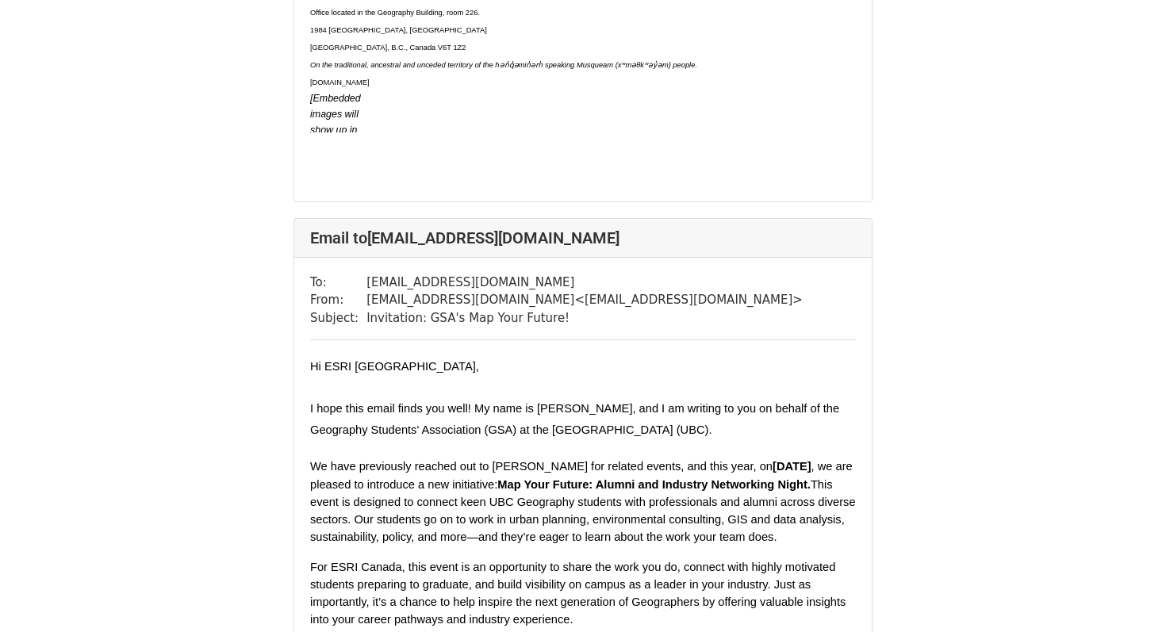
scroll to position [19482, 0]
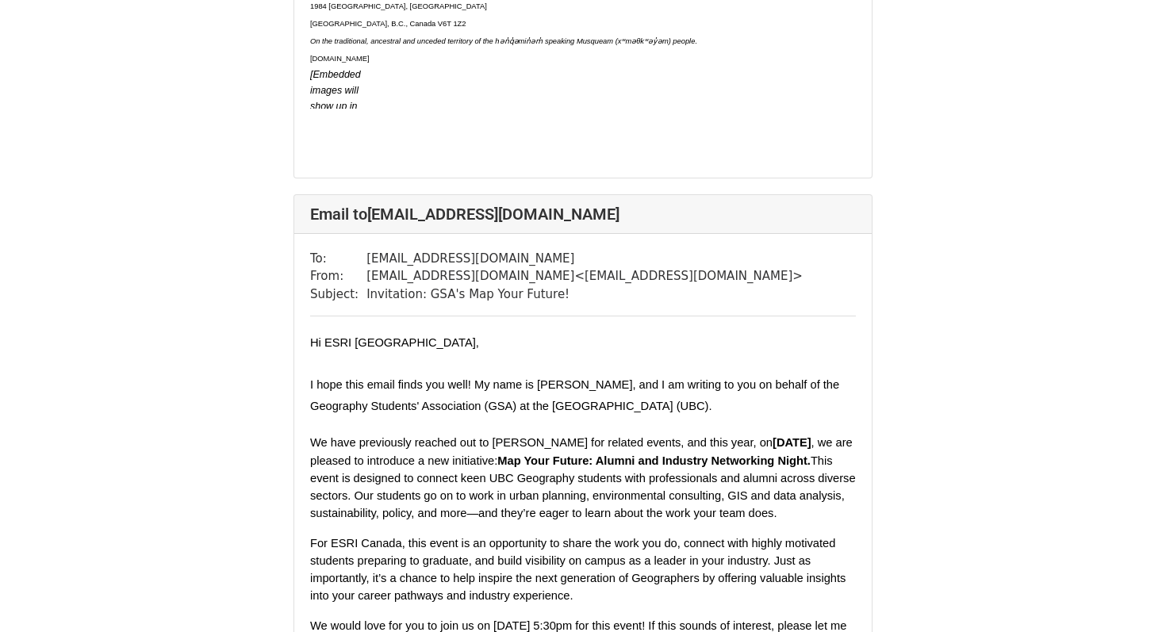
drag, startPoint x: 492, startPoint y: 78, endPoint x: 561, endPoint y: 81, distance: 69.0
copy span "Kendra Munn"
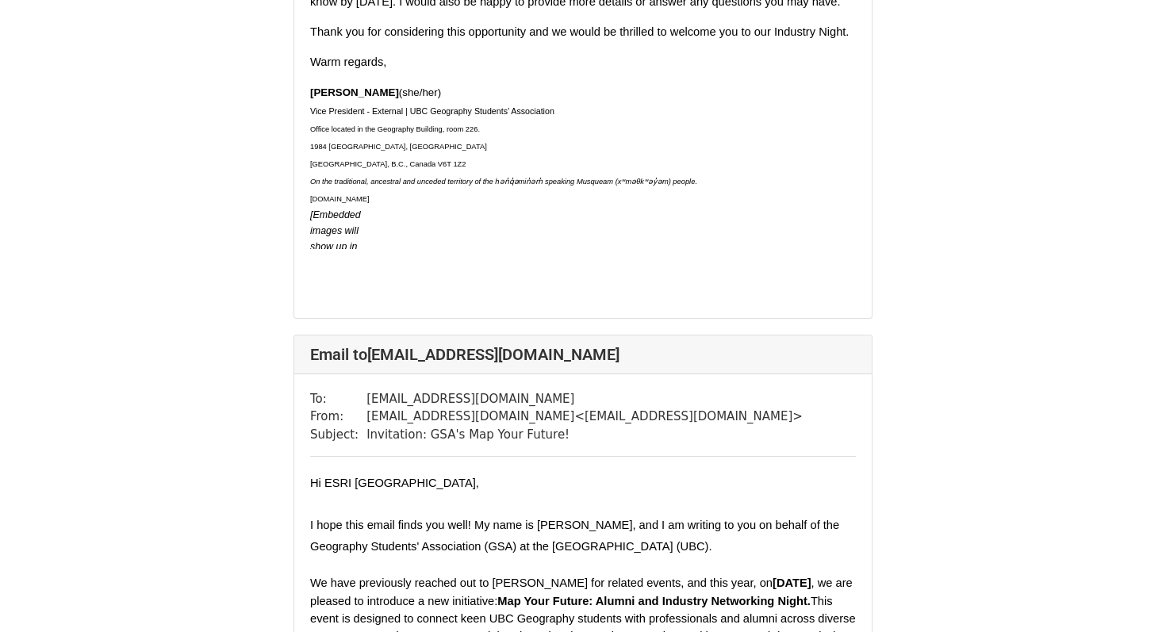
scroll to position [19341, 0]
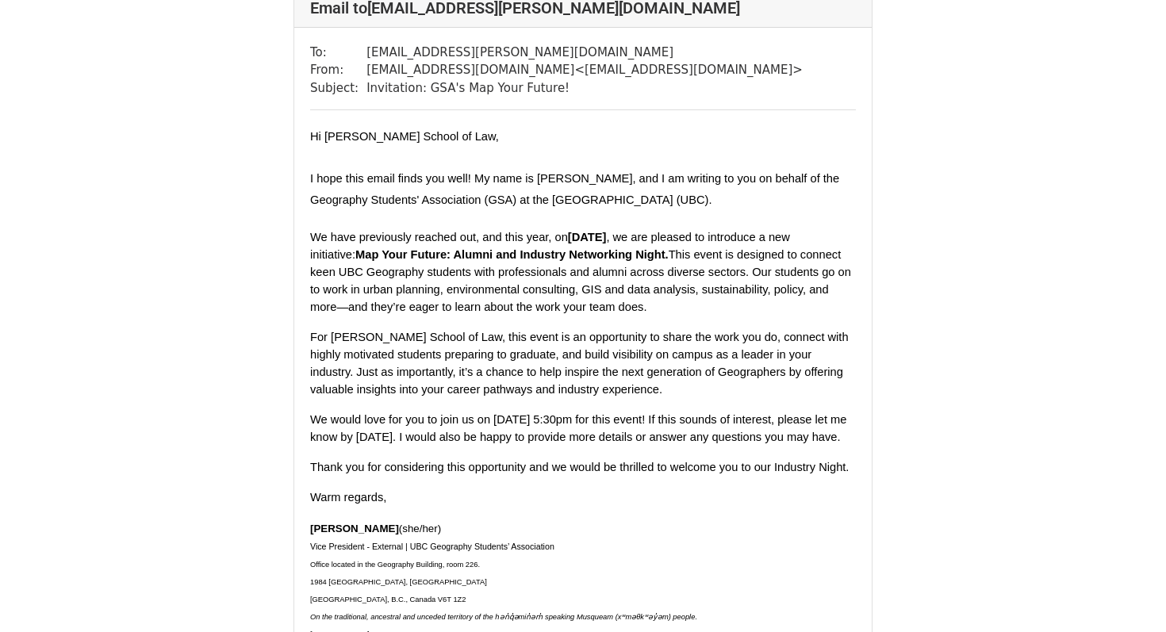
scroll to position [134, 0]
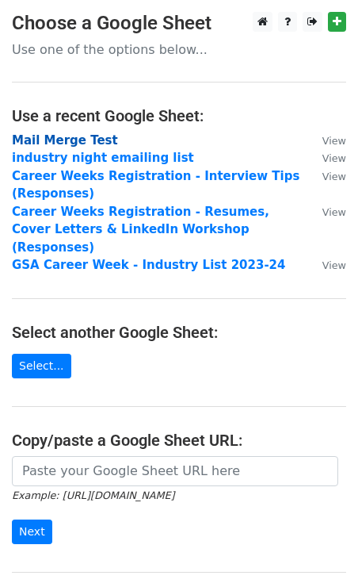
click at [70, 143] on strong "Mail Merge Test" at bounding box center [65, 140] width 106 height 14
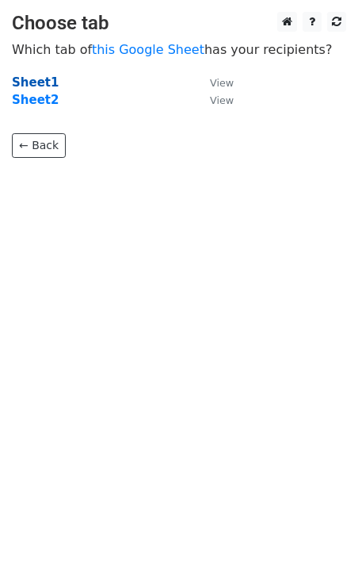
click at [35, 82] on strong "Sheet1" at bounding box center [35, 82] width 47 height 14
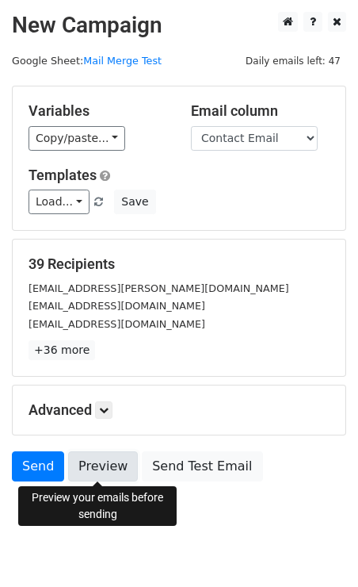
click at [107, 470] on link "Preview" at bounding box center [103, 466] width 70 height 30
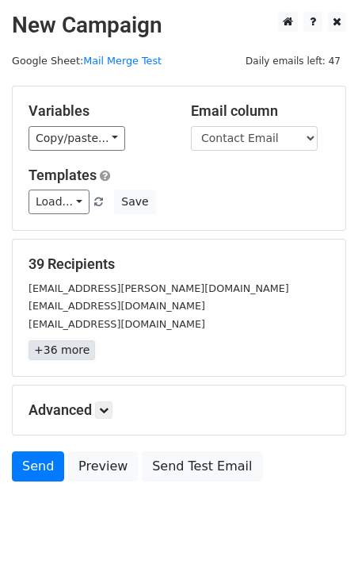
click at [44, 350] on link "+36 more" at bounding box center [62, 350] width 67 height 20
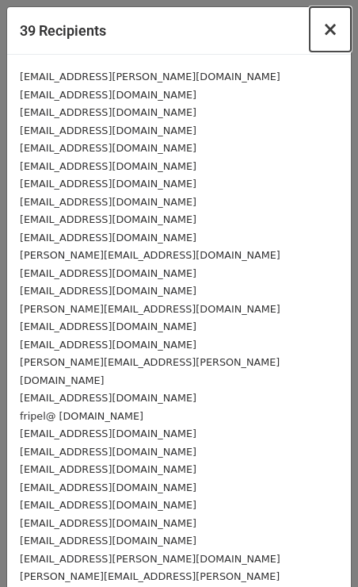
click at [331, 29] on span "×" at bounding box center [331, 29] width 16 height 22
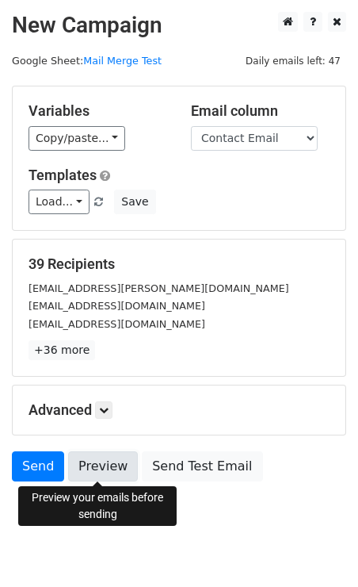
click at [111, 467] on link "Preview" at bounding box center [103, 466] width 70 height 30
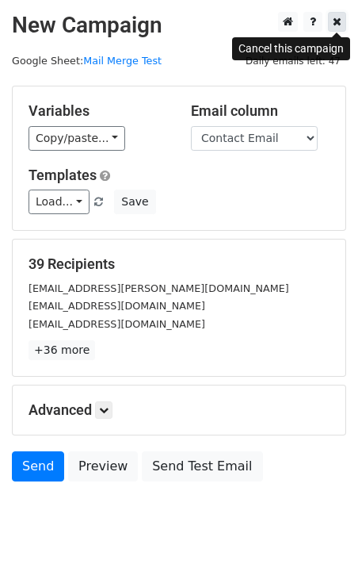
click at [339, 17] on icon at bounding box center [337, 21] width 9 height 11
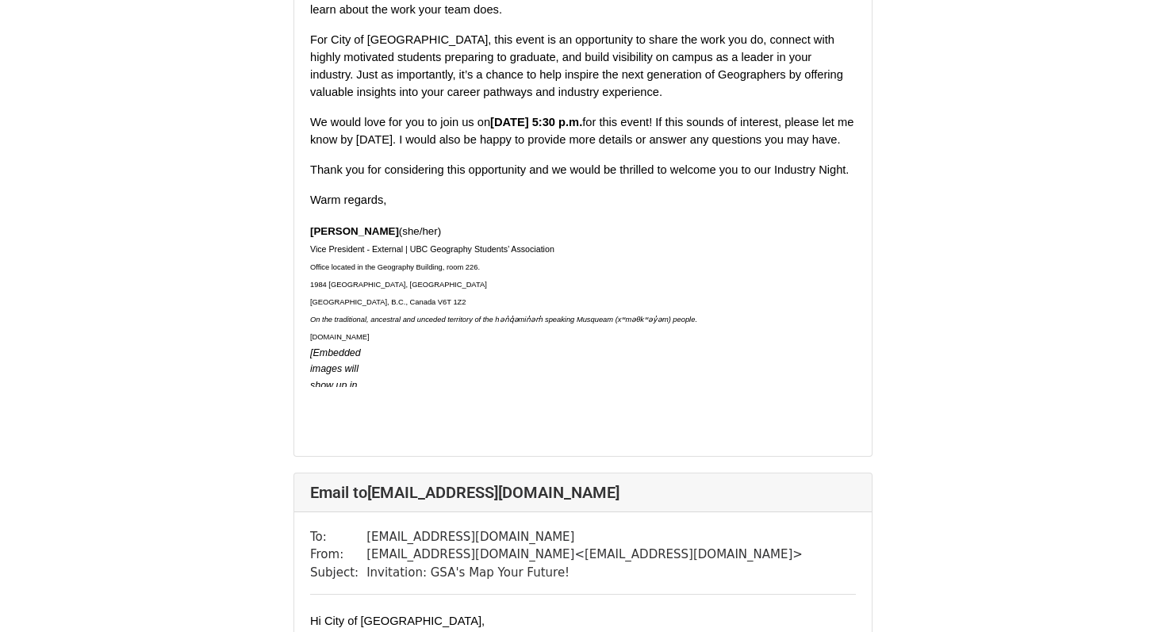
scroll to position [10550, 0]
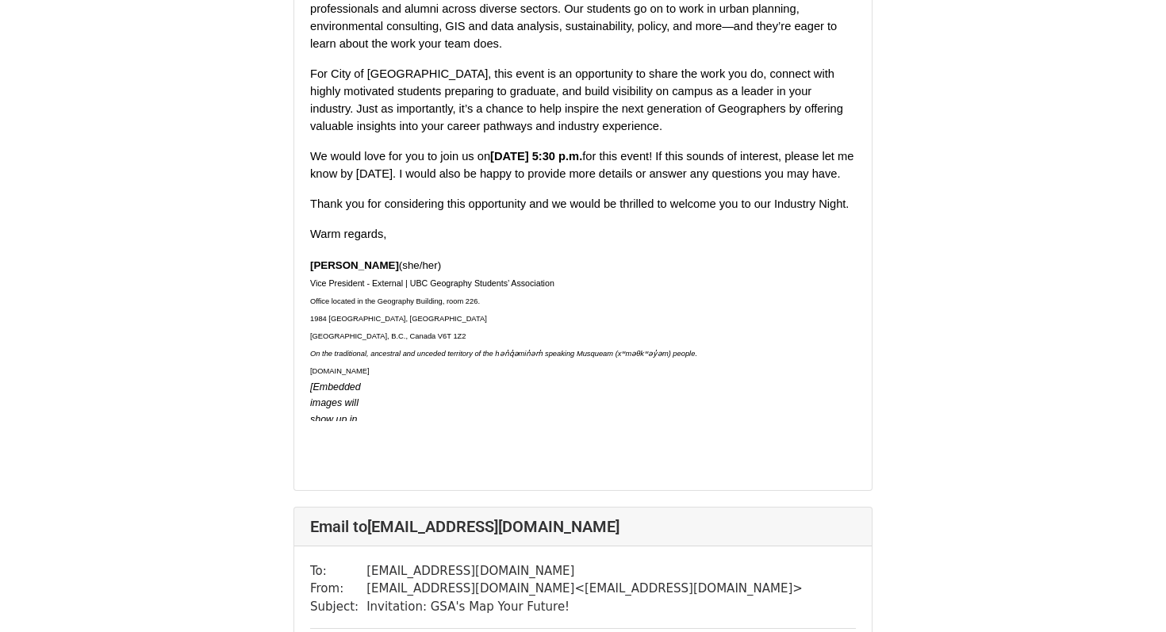
drag, startPoint x: 364, startPoint y: 25, endPoint x: 490, endPoint y: 25, distance: 126.1
copy td "Brennan.Bastyovanszky"
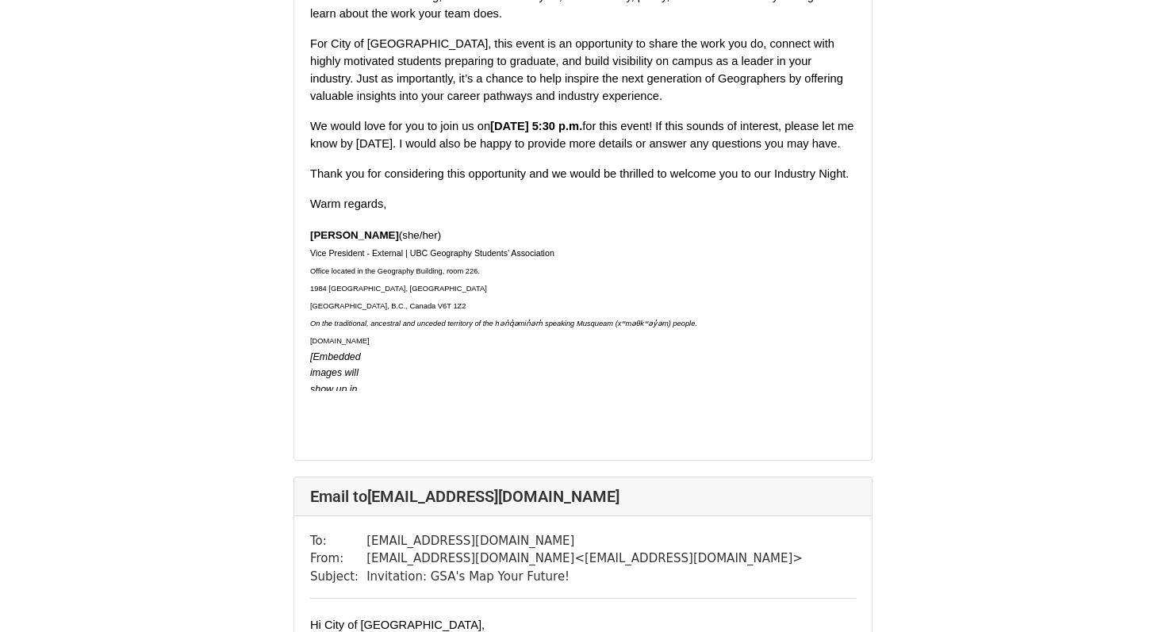
scroll to position [10583, 0]
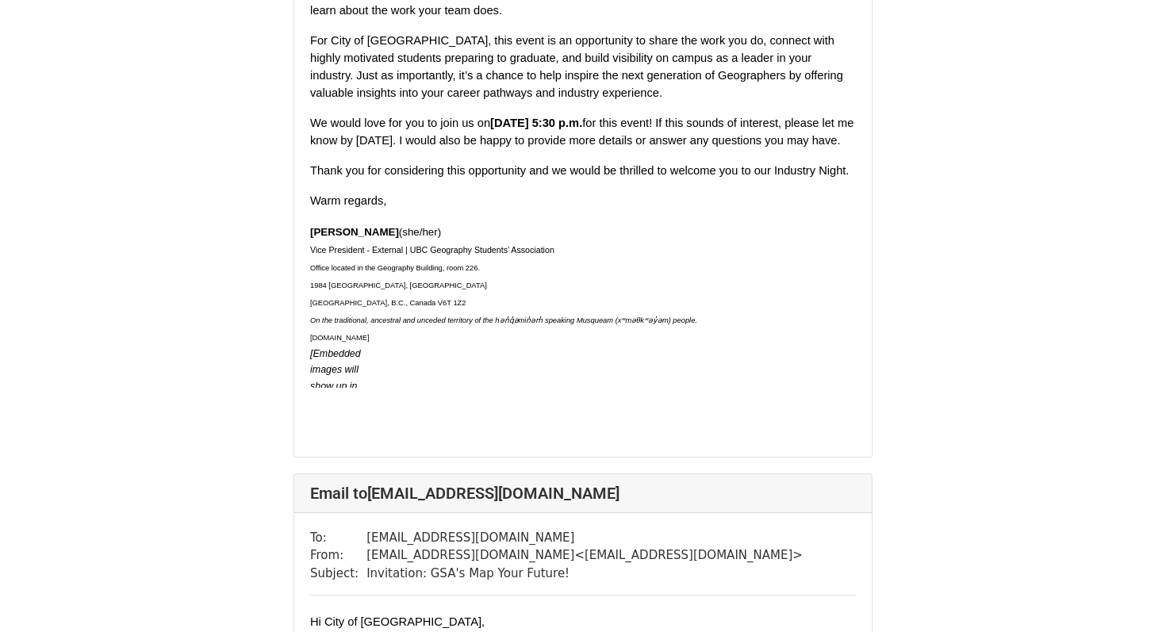
click at [406, 99] on span "For City of Vancouver, this event is an opportunity to share the work you do, c…" at bounding box center [578, 66] width 536 height 65
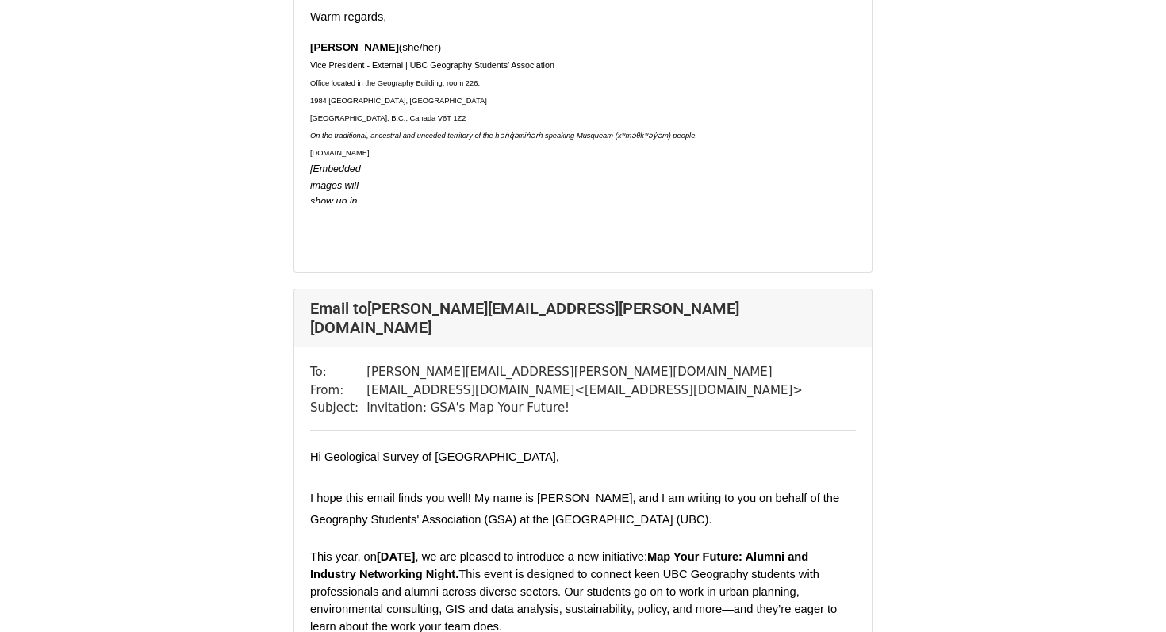
scroll to position [24117, 0]
drag, startPoint x: 363, startPoint y: 61, endPoint x: 565, endPoint y: 61, distance: 201.4
copy td "bob.jackson@psc-cfp.gc.ca"
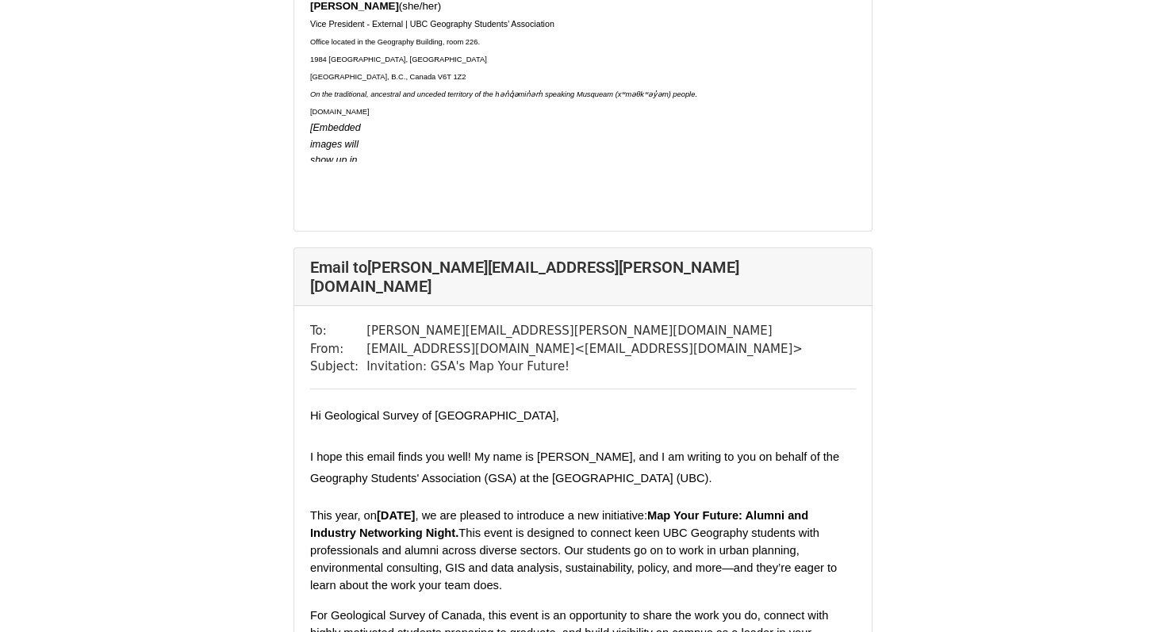
scroll to position [24157, 0]
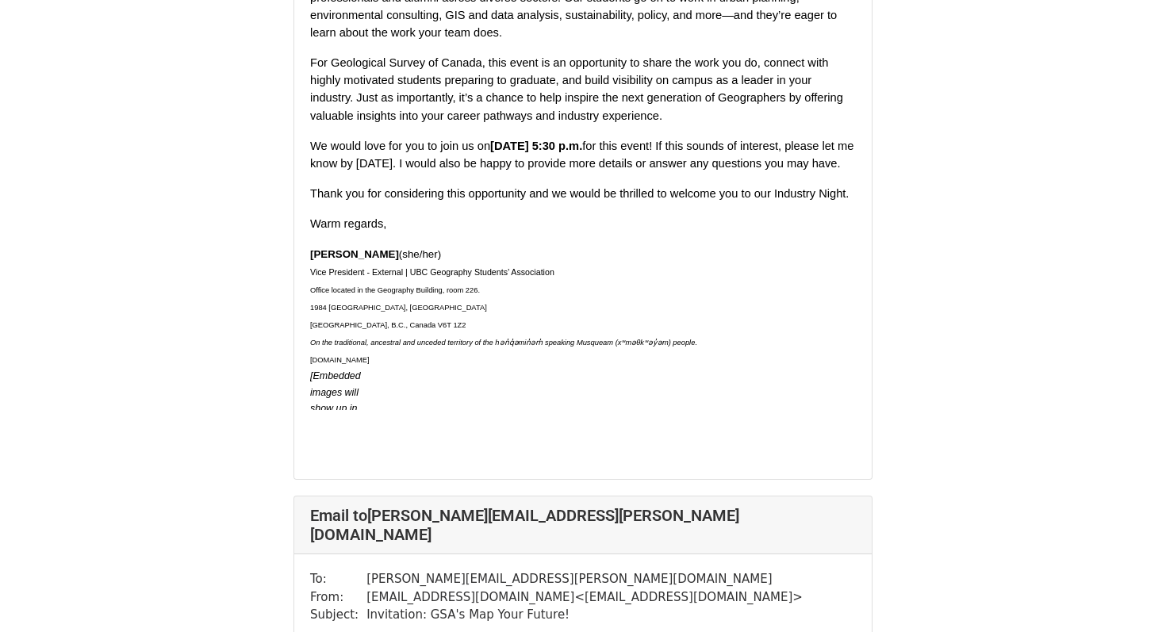
scroll to position [23416, 0]
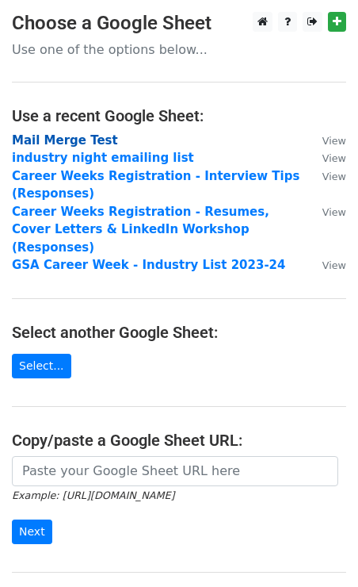
click at [63, 140] on strong "Mail Merge Test" at bounding box center [65, 140] width 106 height 14
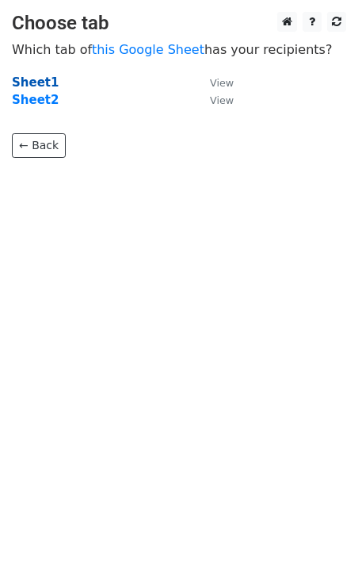
click at [27, 81] on strong "Sheet1" at bounding box center [35, 82] width 47 height 14
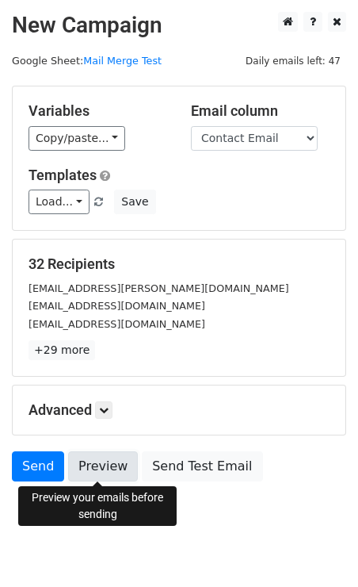
click at [107, 473] on link "Preview" at bounding box center [103, 466] width 70 height 30
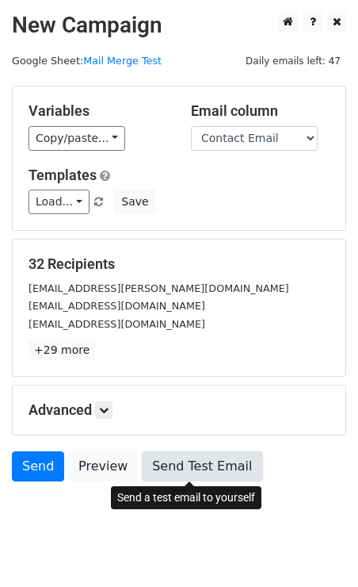
click at [186, 469] on link "Send Test Email" at bounding box center [202, 466] width 121 height 30
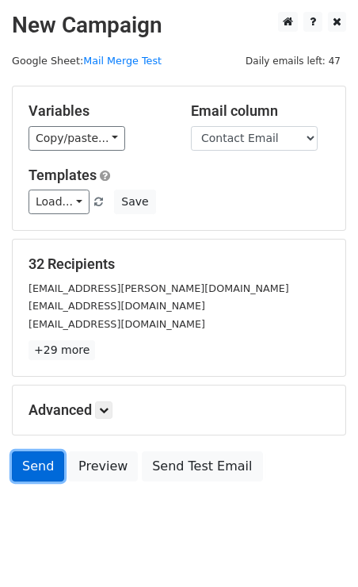
click at [33, 472] on link "Send" at bounding box center [38, 466] width 52 height 30
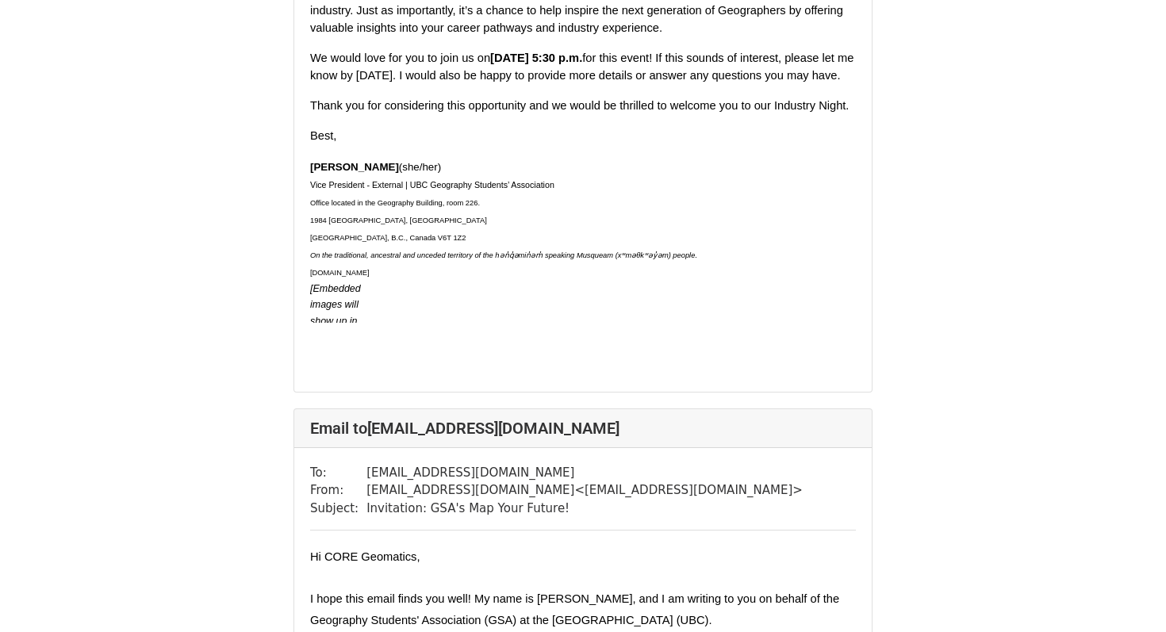
scroll to position [10631, 0]
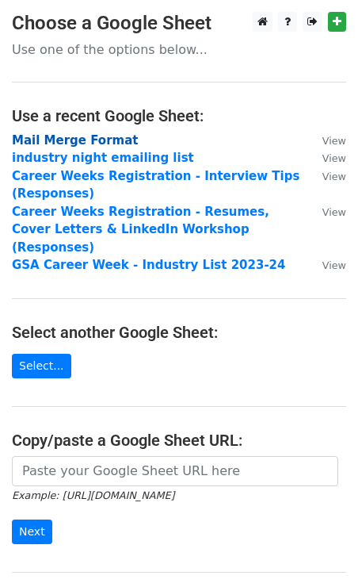
click at [86, 140] on strong "Mail Merge Format" at bounding box center [75, 140] width 126 height 14
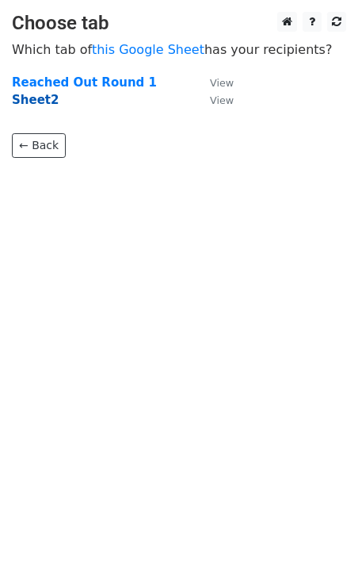
click at [35, 97] on strong "Sheet2" at bounding box center [35, 100] width 47 height 14
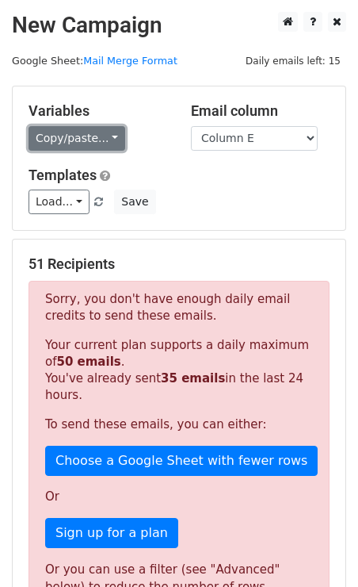
click at [106, 136] on link "Copy/paste..." at bounding box center [77, 138] width 97 height 25
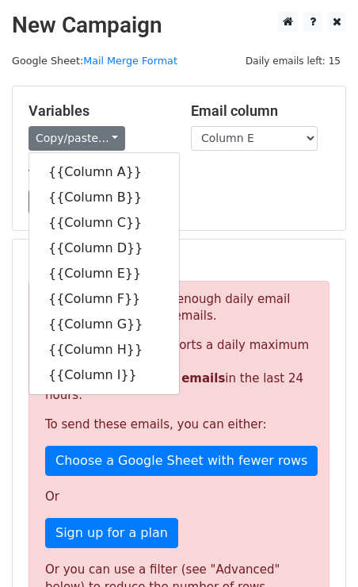
click at [197, 212] on div "Load... No templates saved Save" at bounding box center [179, 201] width 325 height 25
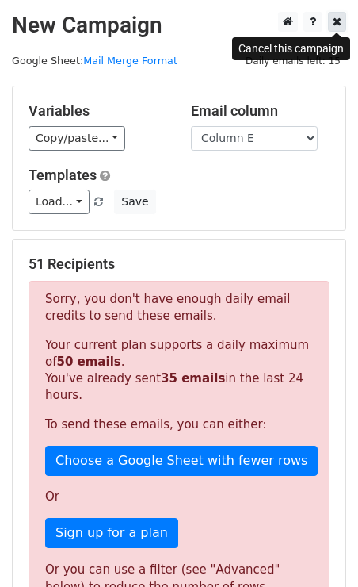
click at [337, 24] on icon at bounding box center [337, 21] width 9 height 11
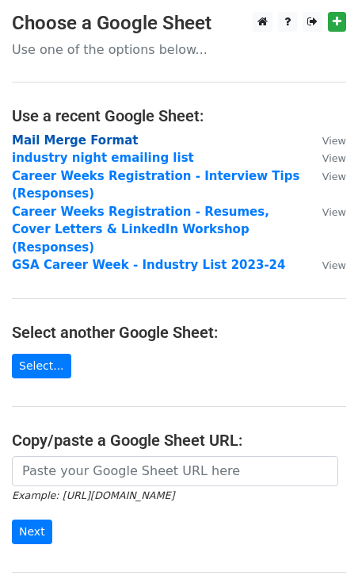
click at [73, 140] on strong "Mail Merge Format" at bounding box center [75, 140] width 126 height 14
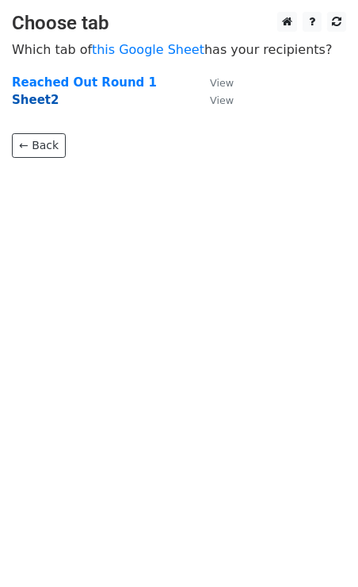
click at [43, 103] on strong "Sheet2" at bounding box center [35, 100] width 47 height 14
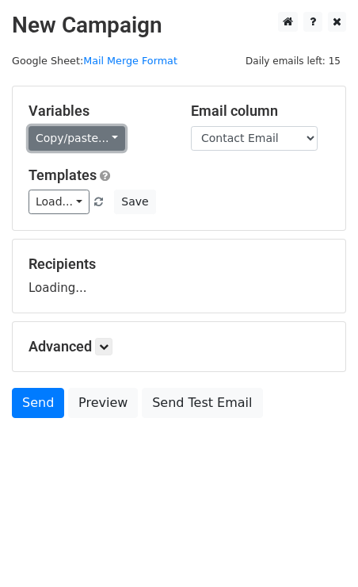
click at [79, 132] on link "Copy/paste..." at bounding box center [77, 138] width 97 height 25
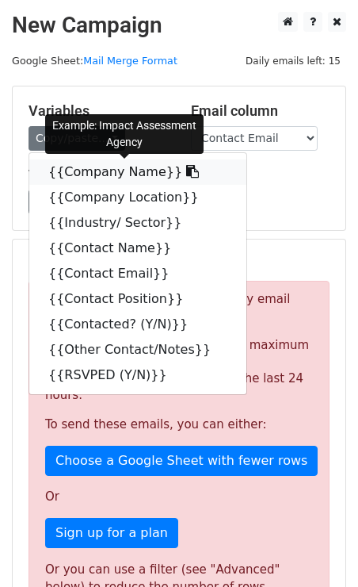
click at [111, 170] on link "{{Company Name}}" at bounding box center [137, 171] width 217 height 25
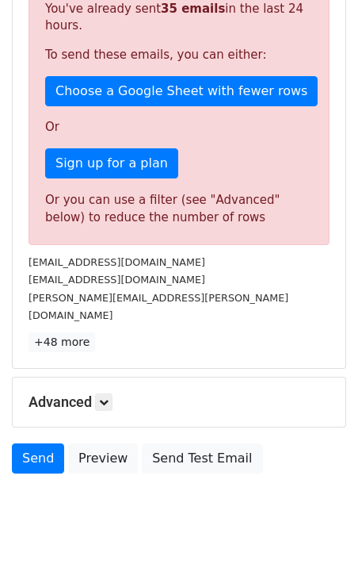
scroll to position [367, 0]
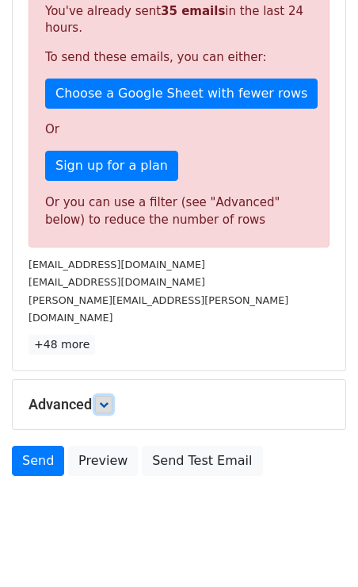
click at [103, 397] on link at bounding box center [103, 404] width 17 height 17
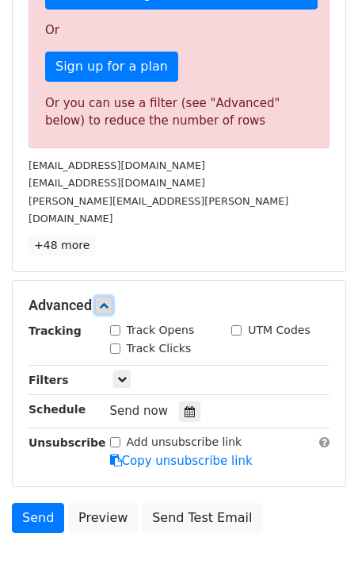
scroll to position [469, 0]
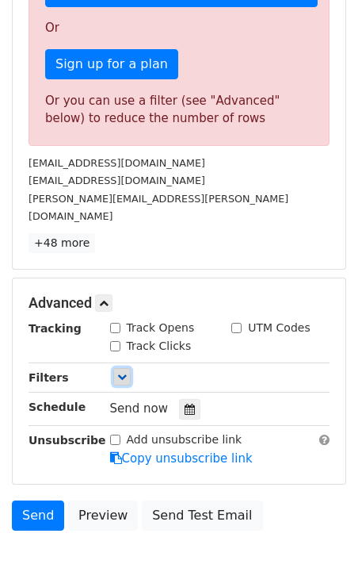
click at [124, 372] on icon at bounding box center [122, 377] width 10 height 10
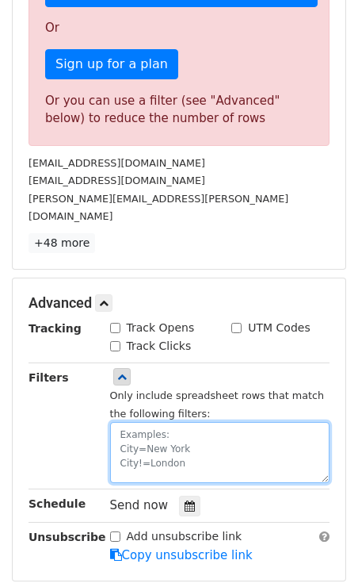
click at [155, 439] on textarea at bounding box center [220, 452] width 220 height 61
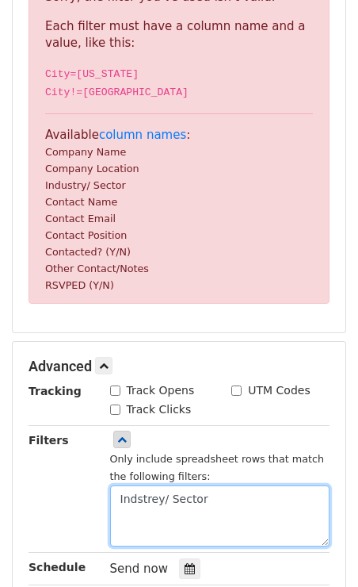
scroll to position [297, 0]
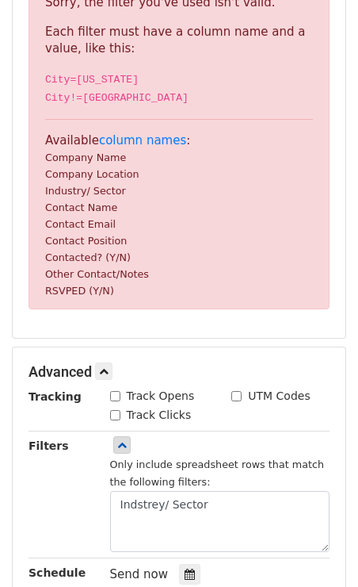
click at [94, 194] on small "Industry/ Sector" at bounding box center [85, 191] width 81 height 12
copy p "Industry/ Sector"
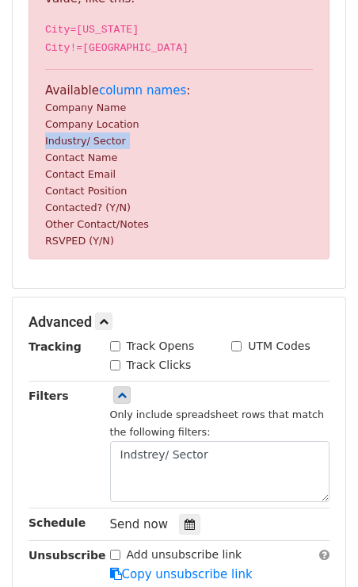
scroll to position [362, 0]
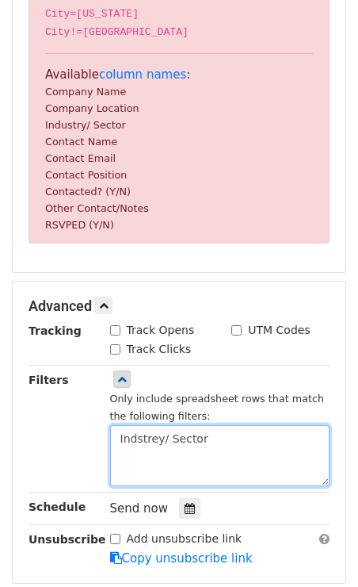
click at [152, 435] on textarea "Indstrey/ Sector" at bounding box center [220, 455] width 220 height 61
paste textarea "ustry/ Sector"
click at [205, 445] on textarea "Industry/ Sector" at bounding box center [220, 455] width 220 height 61
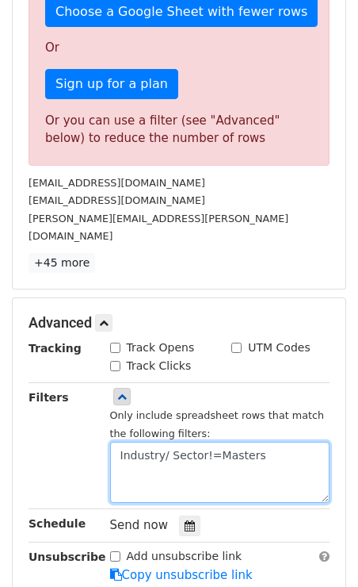
scroll to position [495, 0]
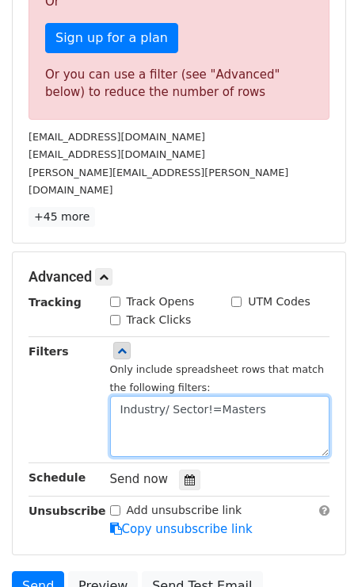
click at [207, 410] on textarea "Industry/ Sector!=Masters" at bounding box center [220, 426] width 220 height 61
click at [171, 414] on textarea "Industry/ Sector!=Masters" at bounding box center [220, 426] width 220 height 61
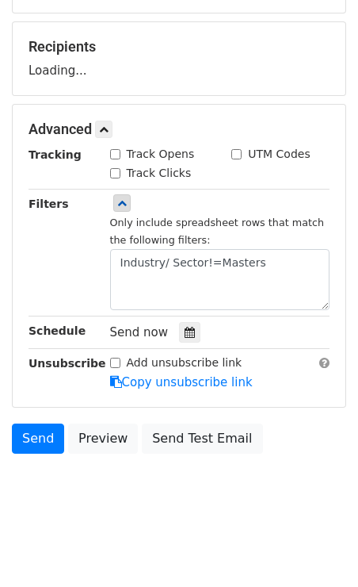
click at [293, 392] on div "Advanced Tracking Track Opens UTM Codes Track Clicks Filters Only include sprea…" at bounding box center [179, 256] width 333 height 302
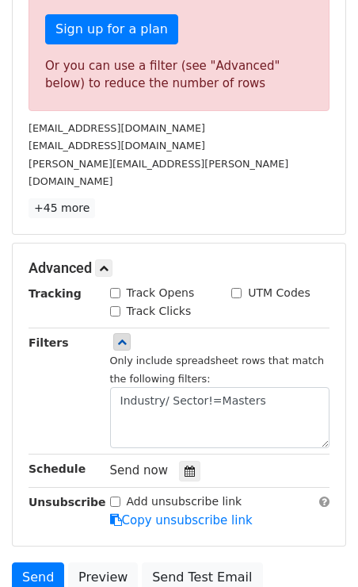
scroll to position [505, 0]
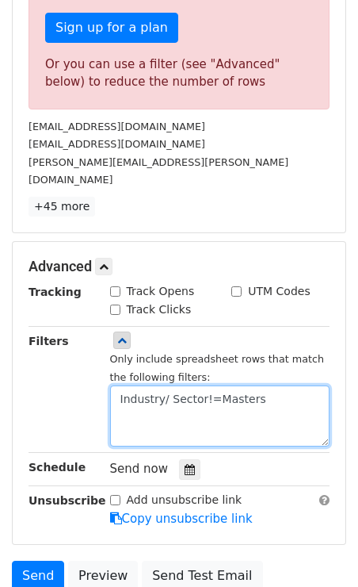
click at [274, 393] on textarea "Industry/ Sector!=Masters" at bounding box center [220, 415] width 220 height 61
paste textarea "Industry/ Sector!=Masters"
click at [223, 281] on div "Advanced Tracking Track Opens UTM Codes Track Clicks Filters Only include sprea…" at bounding box center [179, 393] width 333 height 302
drag, startPoint x: 212, startPoint y: 414, endPoint x: 256, endPoint y: 413, distance: 43.6
click at [256, 413] on textarea "Industry/ Sector!=Masters Industry/ Sector!=Masters" at bounding box center [220, 415] width 220 height 61
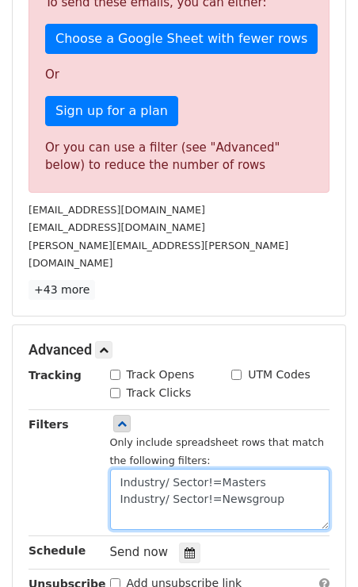
scroll to position [490, 0]
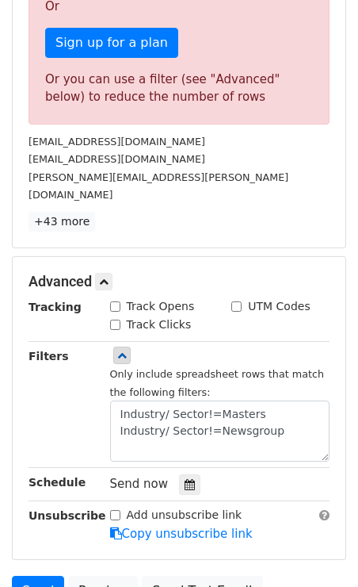
click at [77, 414] on div "Filters" at bounding box center [58, 404] width 82 height 115
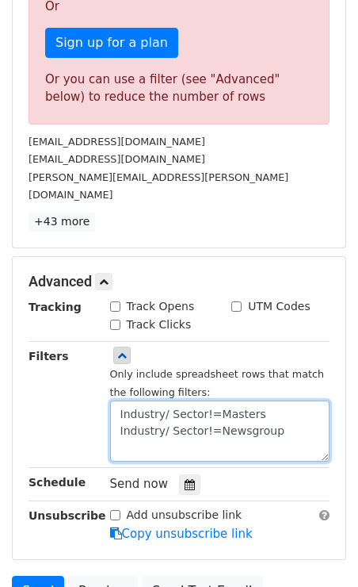
click at [158, 427] on textarea "Industry/ Sector!=Masters Industry/ Sector!=Newsgroup" at bounding box center [220, 430] width 220 height 61
click at [151, 442] on textarea "Industry/ Sector!=Masters Industry/ Sector!=Newsgroup" at bounding box center [220, 430] width 220 height 61
paste textarea "Industry/ Sector!=Masters"
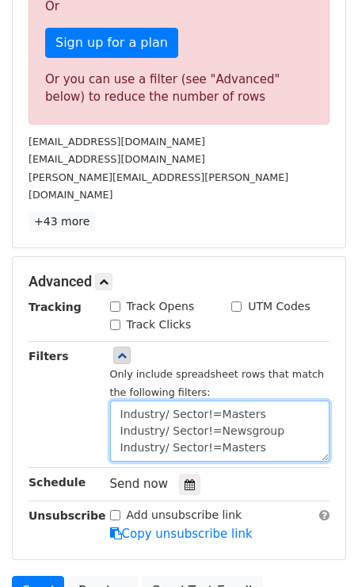
click at [227, 435] on textarea "Industry/ Sector!=Masters Industry/ Sector!=Newsgroup Industry/ Sector!=Masters" at bounding box center [220, 430] width 220 height 61
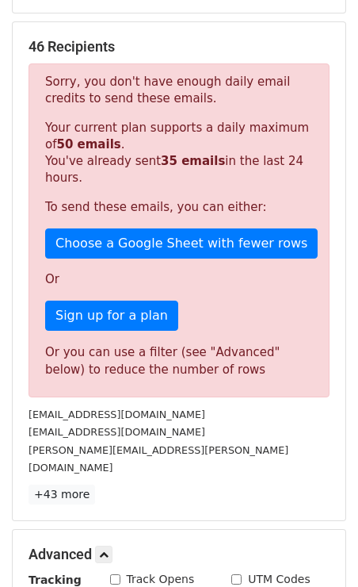
scroll to position [490, 0]
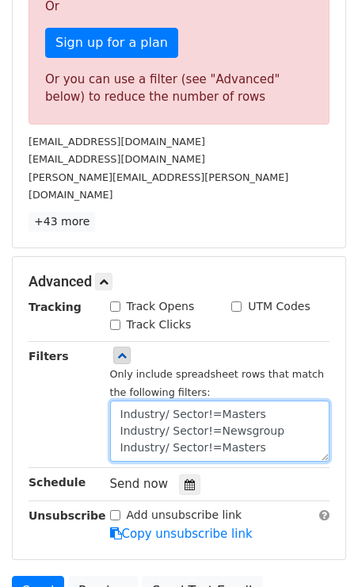
drag, startPoint x: 214, startPoint y: 433, endPoint x: 260, endPoint y: 433, distance: 46.0
click at [260, 433] on textarea "Industry/ Sector!=Masters Industry/ Sector!=Newsgroup Industry/ Sector!=Masters" at bounding box center [220, 430] width 220 height 61
paste textarea "Industry/ Sector!=Masters"
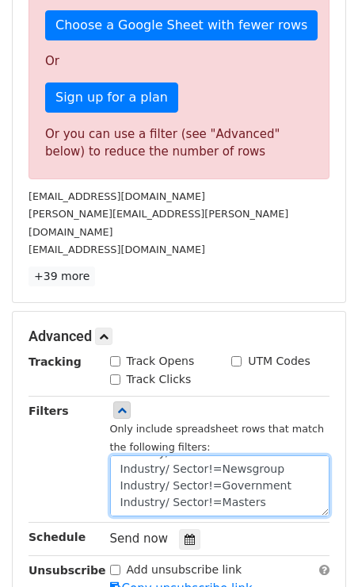
scroll to position [437, 0]
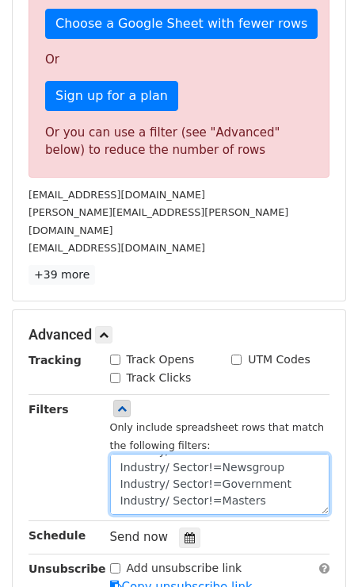
drag, startPoint x: 214, startPoint y: 470, endPoint x: 277, endPoint y: 468, distance: 62.7
click at [277, 468] on textarea "Industry/ Sector!=Masters Industry/ Sector!=Newsgroup Industry/ Sector!=Governm…" at bounding box center [220, 484] width 220 height 61
paste textarea "City Councillor"
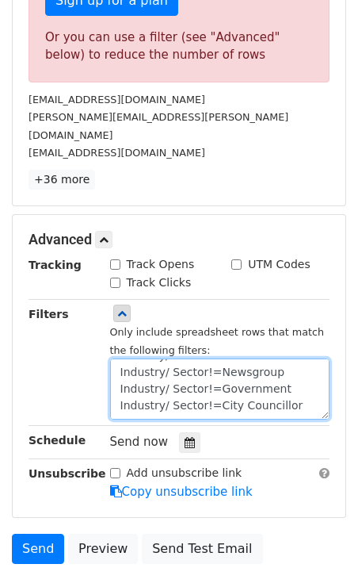
scroll to position [624, 0]
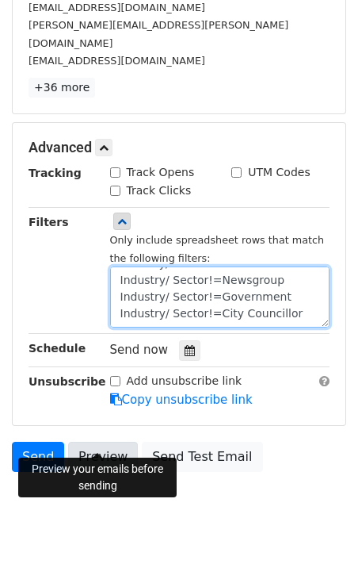
type textarea "Industry/ Sector!=Masters Industry/ Sector!=Newsgroup Industry/ Sector!=Governm…"
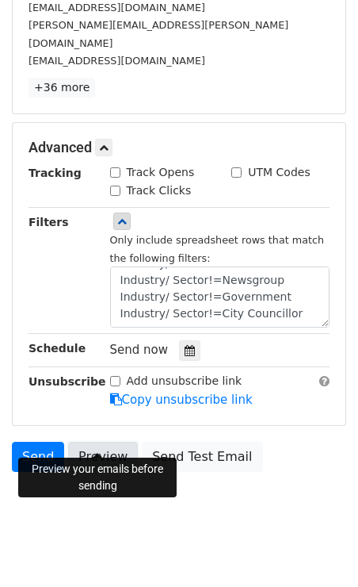
click at [108, 442] on link "Preview" at bounding box center [103, 457] width 70 height 30
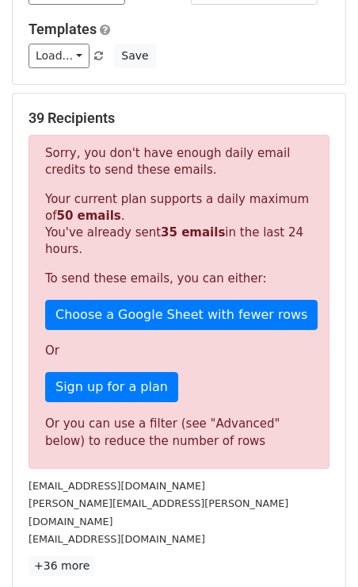
scroll to position [0, 0]
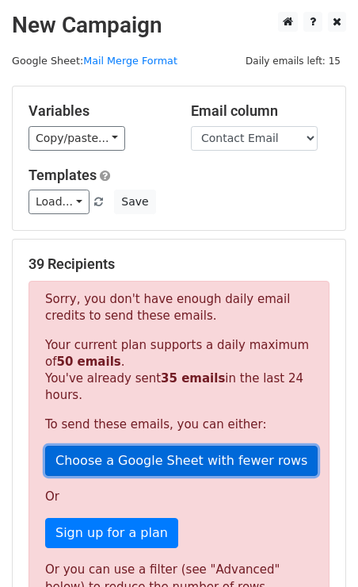
click at [151, 461] on link "Choose a Google Sheet with fewer rows" at bounding box center [181, 461] width 273 height 30
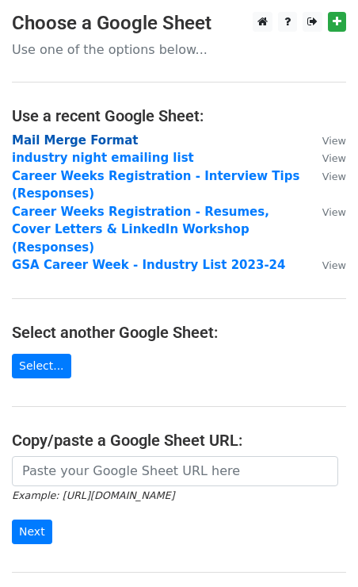
click at [87, 144] on strong "Mail Merge Format" at bounding box center [75, 140] width 126 height 14
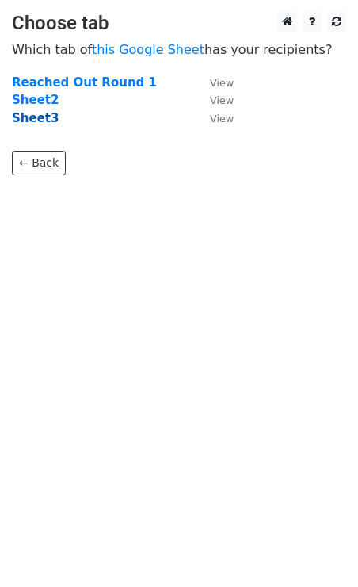
click at [33, 119] on strong "Sheet3" at bounding box center [35, 118] width 47 height 14
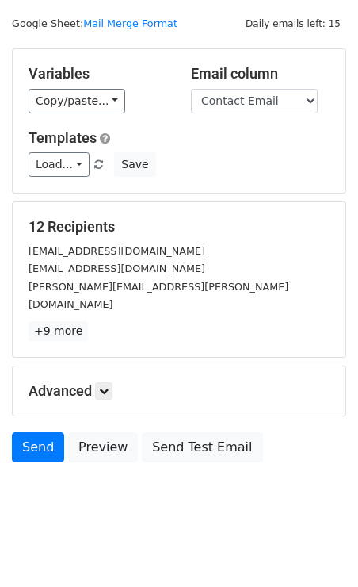
scroll to position [47, 0]
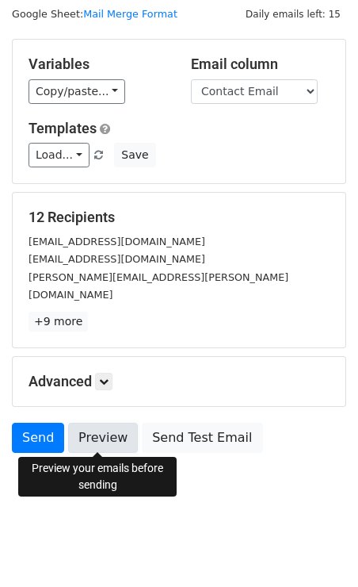
click at [110, 434] on link "Preview" at bounding box center [103, 438] width 70 height 30
click at [109, 383] on icon at bounding box center [104, 382] width 10 height 10
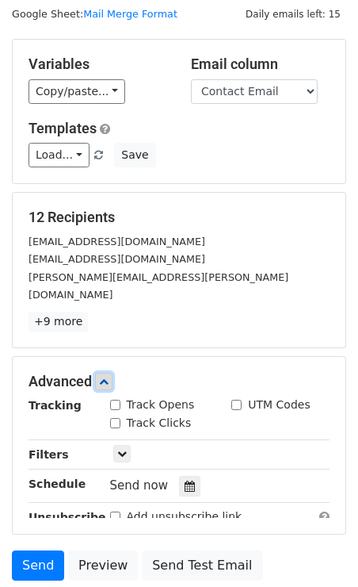
scroll to position [144, 0]
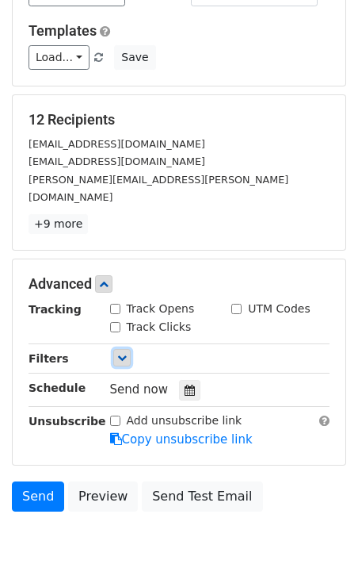
click at [117, 364] on link at bounding box center [121, 357] width 17 height 17
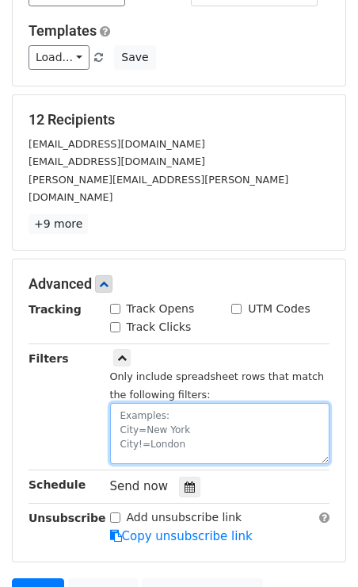
click at [159, 409] on textarea at bounding box center [220, 433] width 220 height 61
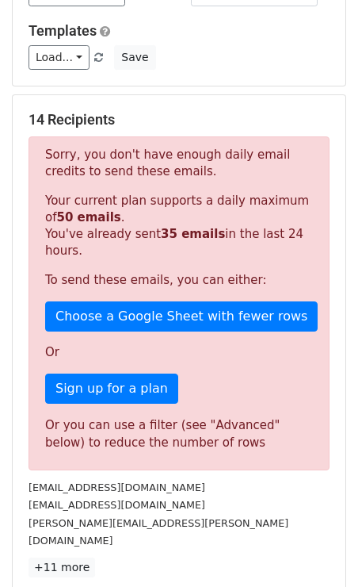
scroll to position [136, 0]
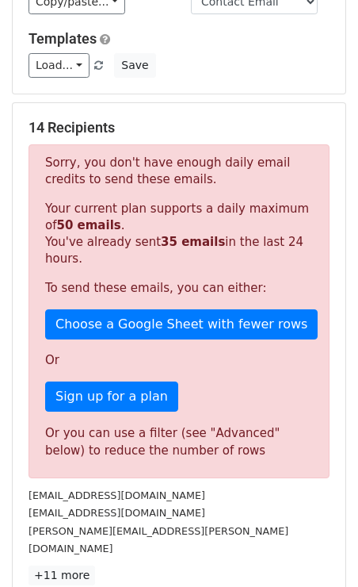
type textarea "Industry/ Sector!=Masters"
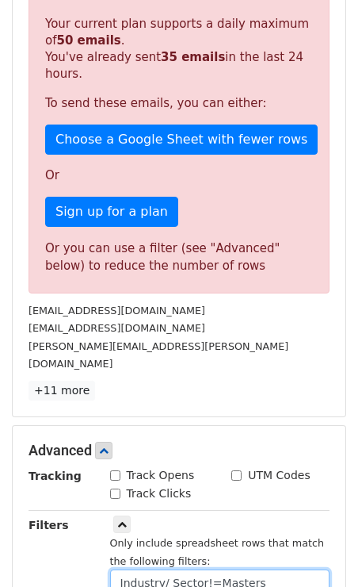
scroll to position [334, 0]
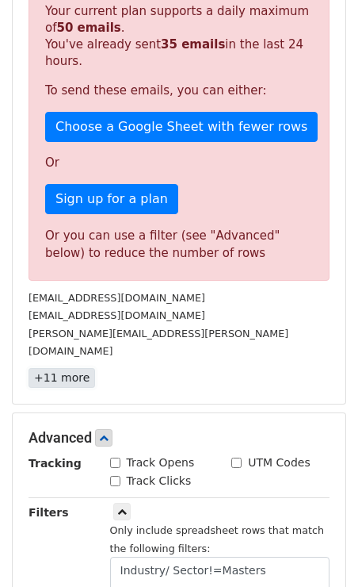
click at [61, 377] on link "+11 more" at bounding box center [62, 378] width 67 height 20
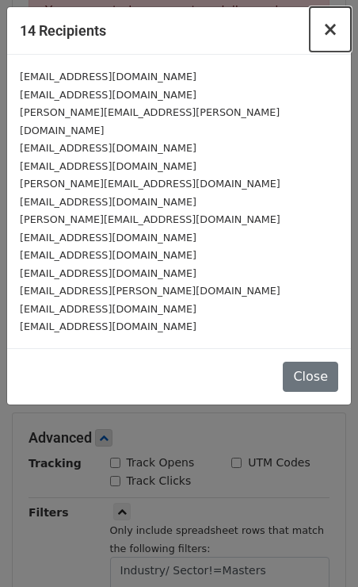
click at [335, 25] on span "×" at bounding box center [331, 29] width 16 height 22
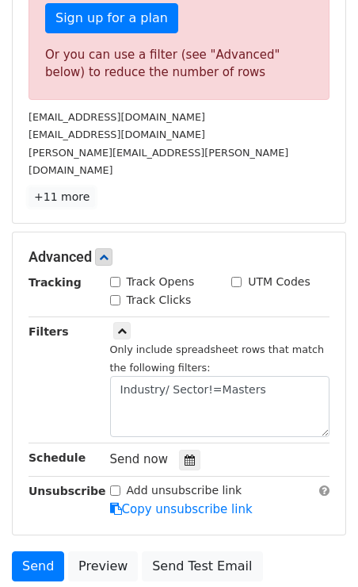
scroll to position [516, 0]
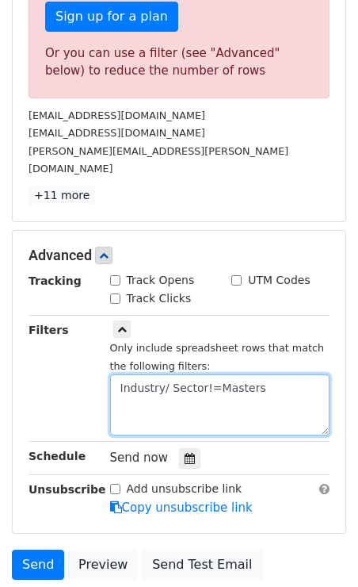
drag, startPoint x: 213, startPoint y: 386, endPoint x: 256, endPoint y: 386, distance: 42.8
click at [256, 386] on textarea "Industry/ Sector!=Masters" at bounding box center [220, 404] width 220 height 61
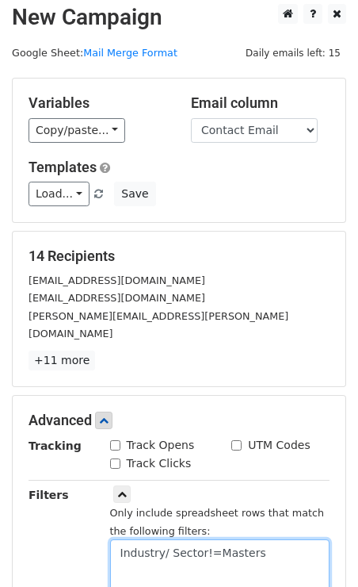
scroll to position [0, 0]
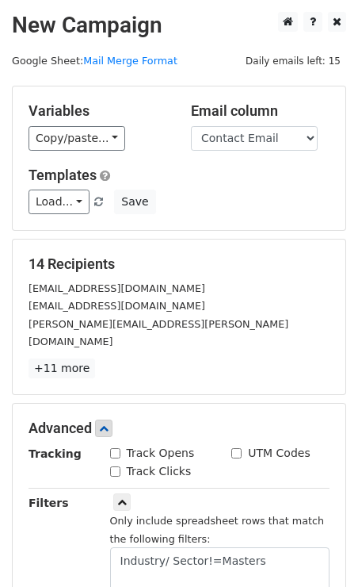
click at [229, 297] on div "[EMAIL_ADDRESS][DOMAIN_NAME]" at bounding box center [179, 288] width 325 height 18
click at [181, 315] on div "[EMAIL_ADDRESS][DOMAIN_NAME]" at bounding box center [179, 306] width 325 height 18
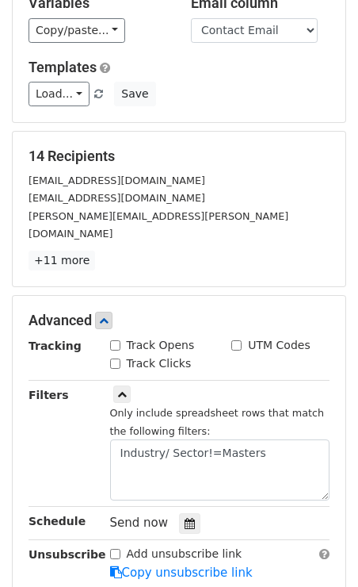
scroll to position [299, 0]
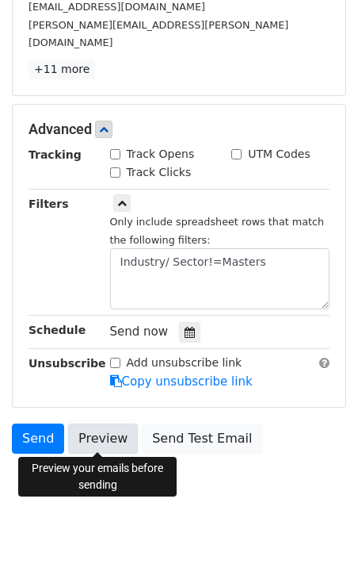
click at [100, 437] on link "Preview" at bounding box center [103, 438] width 70 height 30
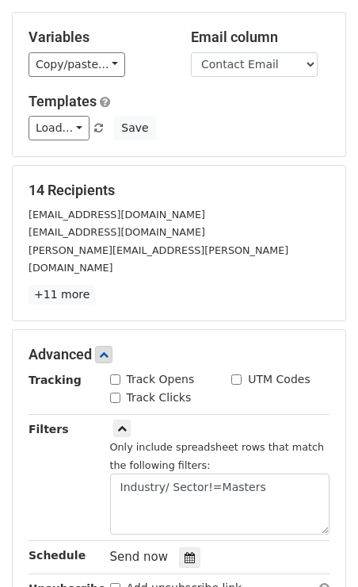
scroll to position [0, 0]
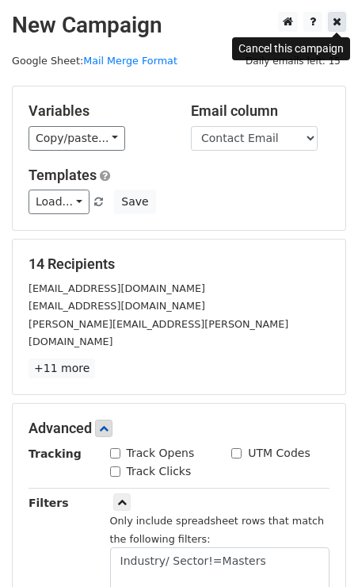
click at [333, 24] on icon at bounding box center [337, 21] width 9 height 11
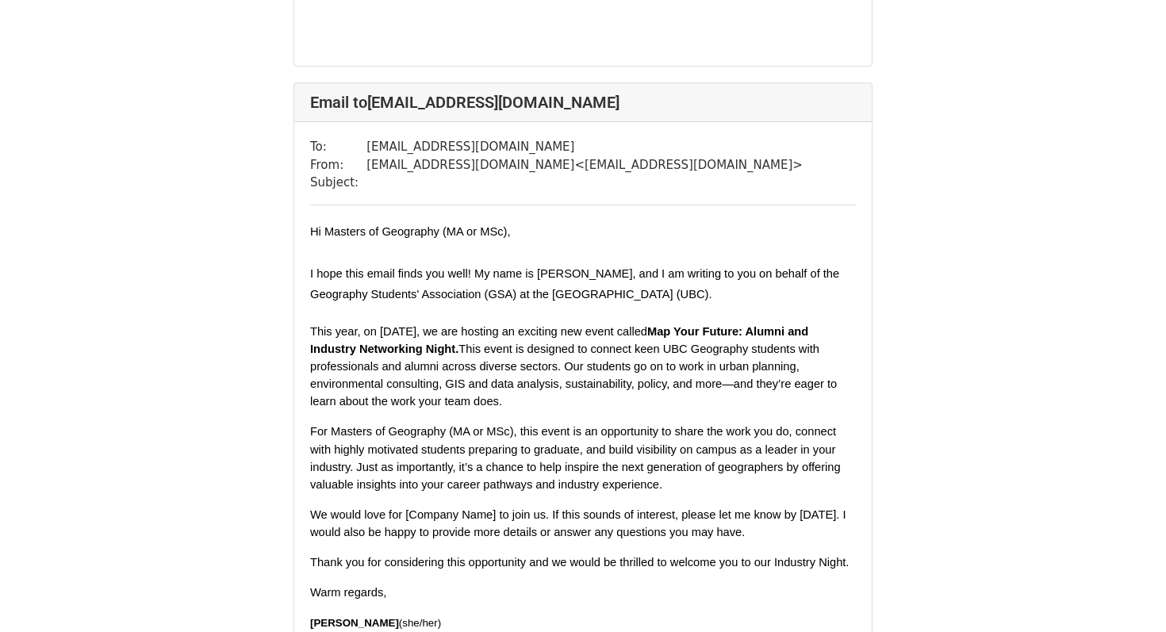
scroll to position [5571, 0]
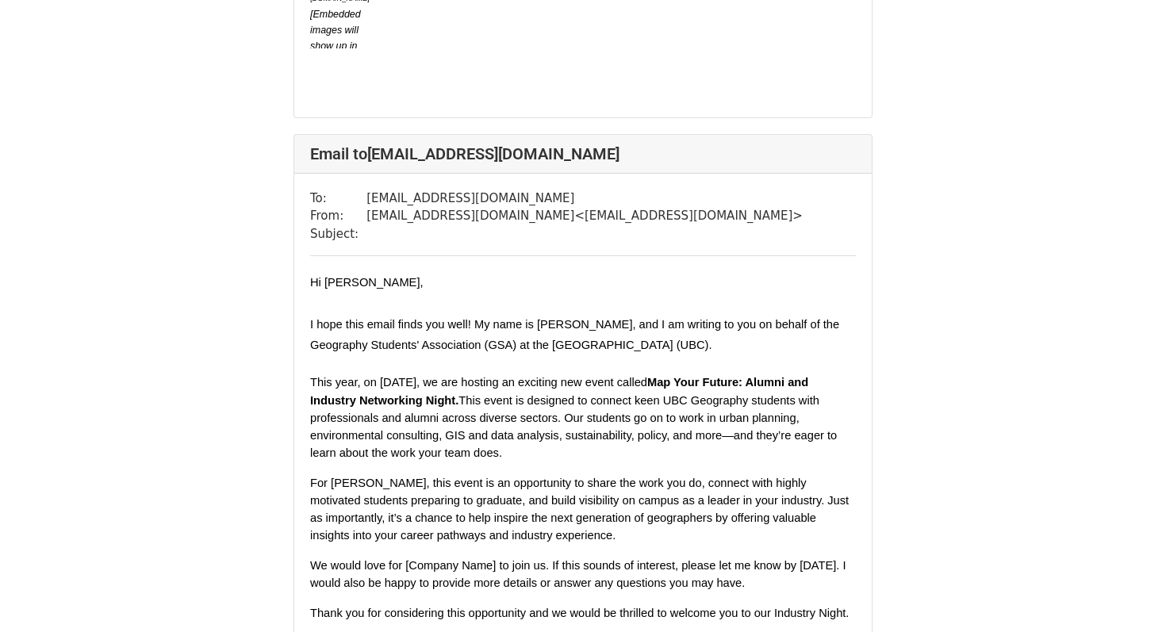
scroll to position [9430, 0]
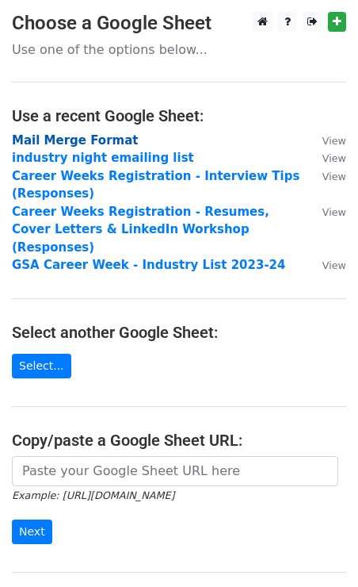
click at [57, 141] on strong "Mail Merge Format" at bounding box center [75, 140] width 126 height 14
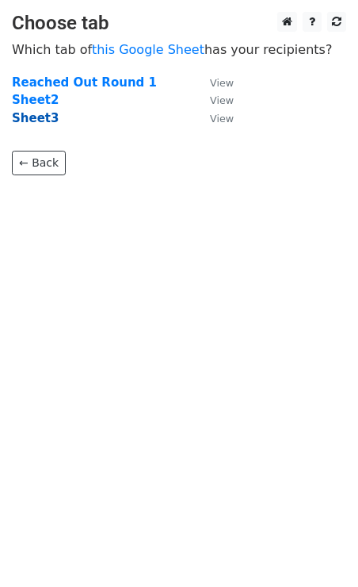
click at [44, 122] on strong "Sheet3" at bounding box center [35, 118] width 47 height 14
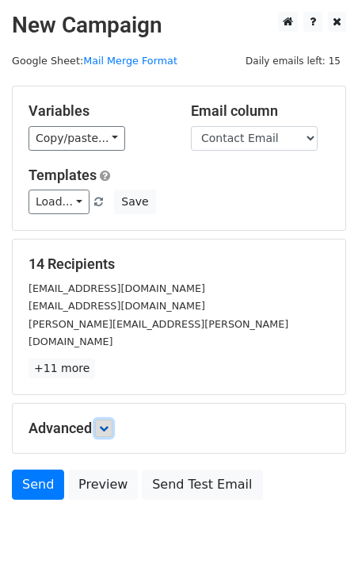
click at [108, 426] on icon at bounding box center [104, 428] width 10 height 10
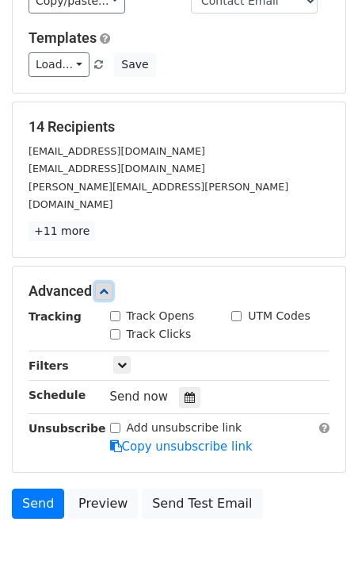
scroll to position [158, 0]
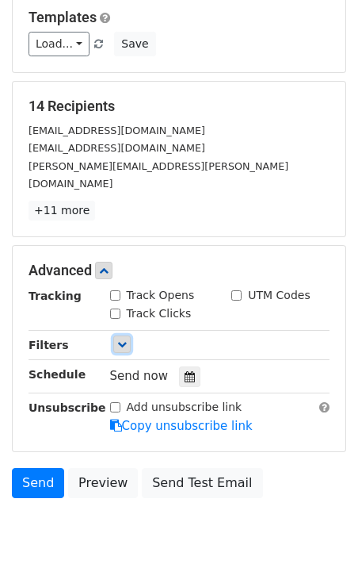
click at [121, 343] on icon at bounding box center [122, 344] width 10 height 10
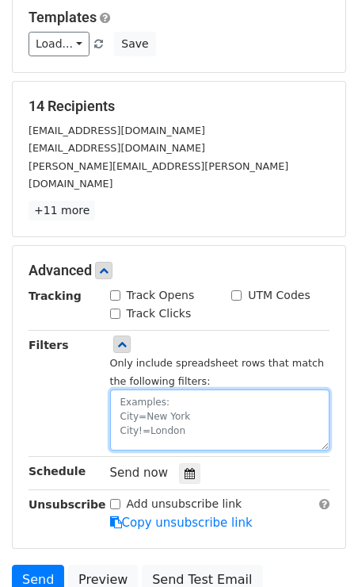
click at [136, 404] on textarea at bounding box center [220, 419] width 220 height 61
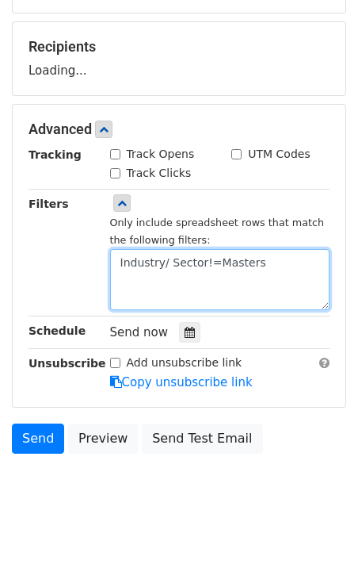
scroll to position [223, 0]
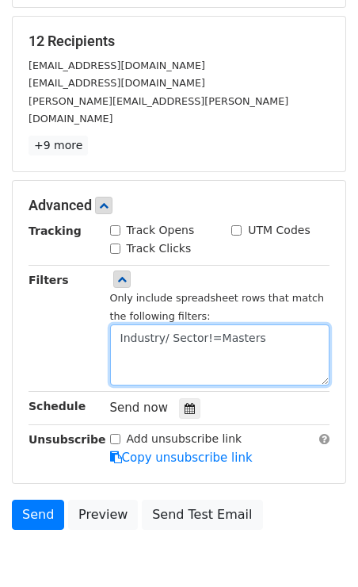
type textarea "Industry/ Sector!=Masters"
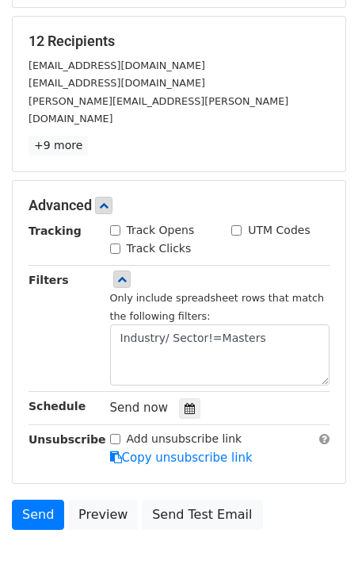
click at [48, 320] on div "Filters" at bounding box center [58, 328] width 82 height 115
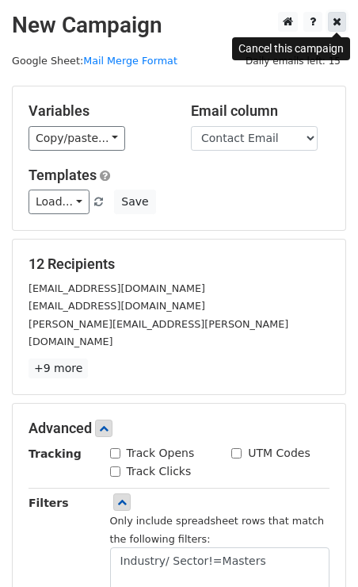
click at [342, 21] on link at bounding box center [337, 22] width 18 height 20
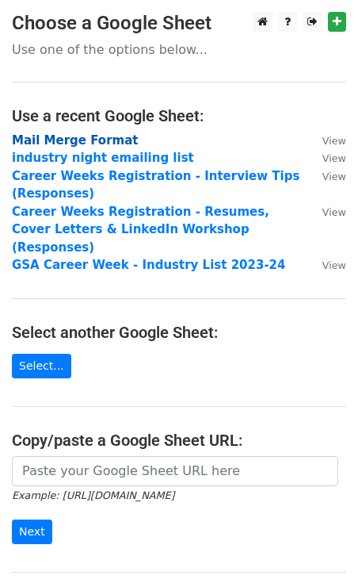
click at [68, 135] on strong "Mail Merge Format" at bounding box center [75, 140] width 126 height 14
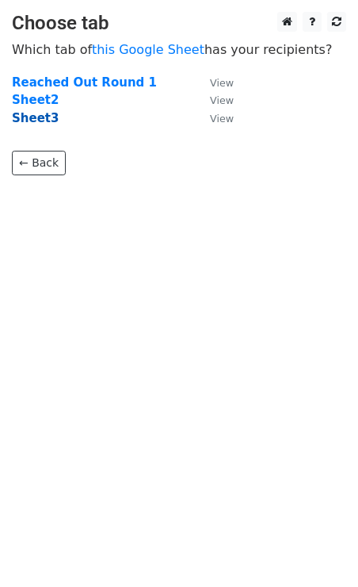
click at [48, 113] on strong "Sheet3" at bounding box center [35, 118] width 47 height 14
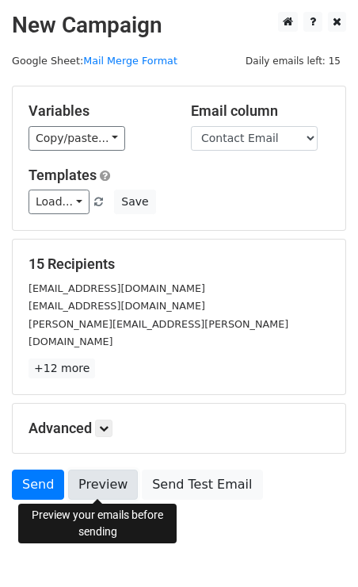
click at [97, 484] on link "Preview" at bounding box center [103, 484] width 70 height 30
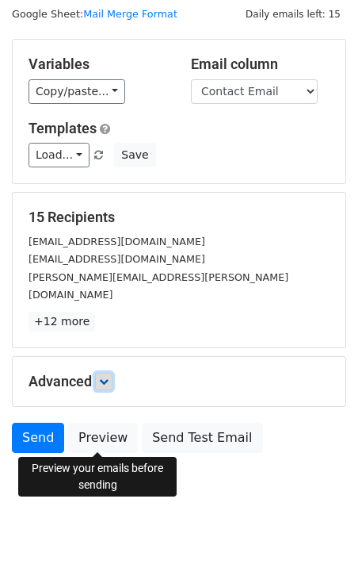
click at [109, 377] on icon at bounding box center [104, 382] width 10 height 10
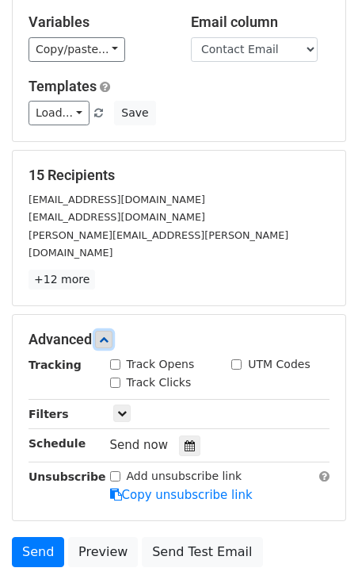
scroll to position [96, 0]
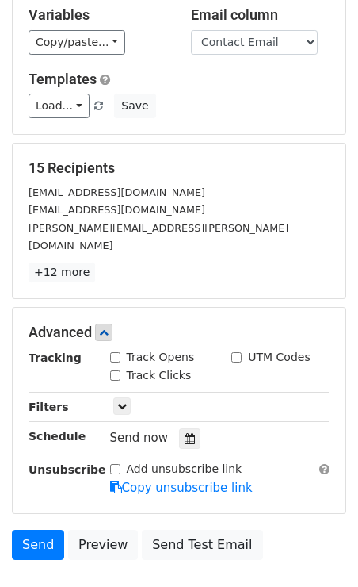
click at [112, 400] on div "Only include spreadsheet rows that match the following filters:" at bounding box center [220, 407] width 244 height 18
click at [125, 404] on icon at bounding box center [122, 406] width 10 height 10
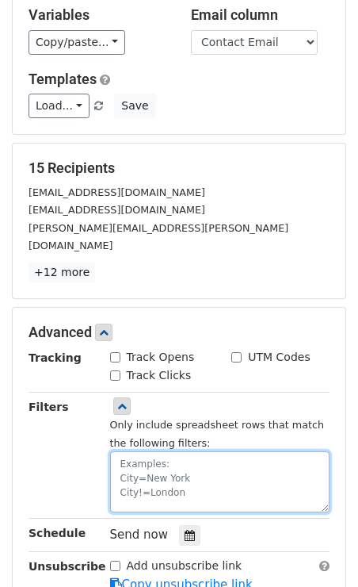
click at [150, 465] on textarea at bounding box center [220, 481] width 220 height 61
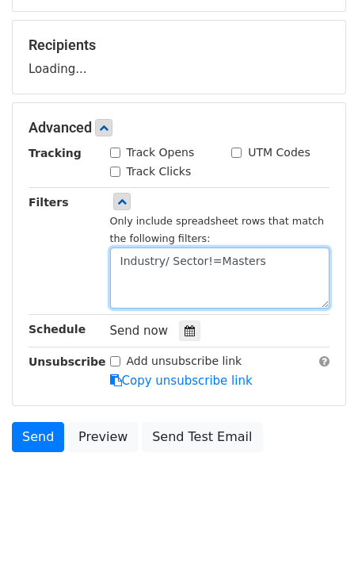
scroll to position [217, 0]
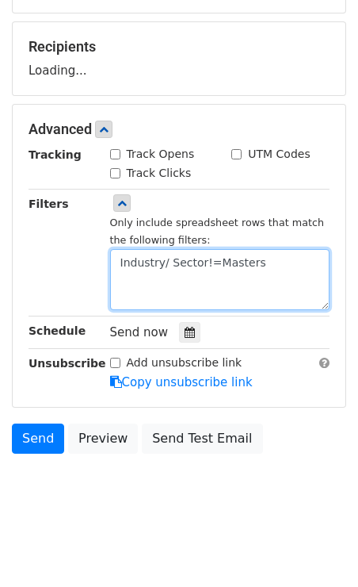
type textarea "Industry/ Sector!=Masters"
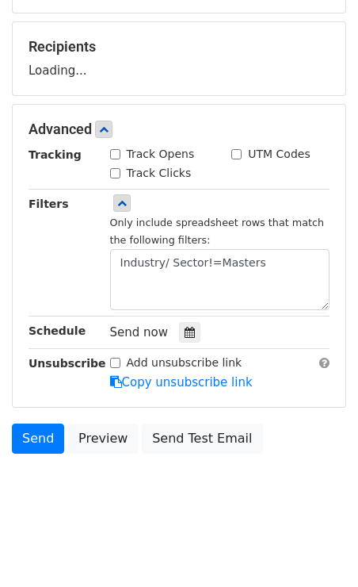
scroll to position [223, 0]
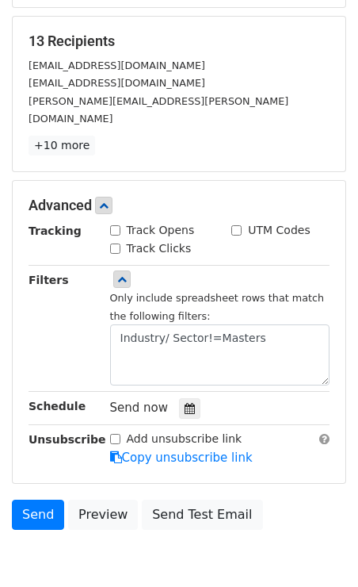
click at [86, 258] on div "Tracking Track Opens UTM Codes Track Clicks Filters Only include spreadsheet ro…" at bounding box center [179, 344] width 301 height 245
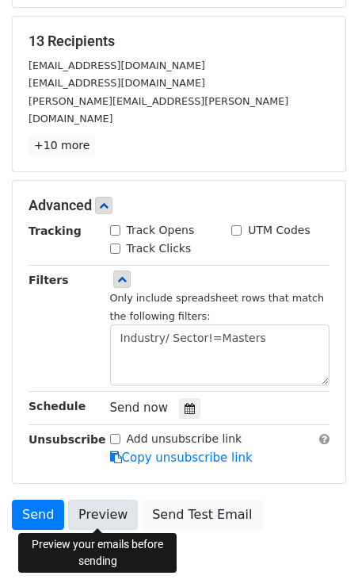
click at [100, 519] on link "Preview" at bounding box center [103, 515] width 70 height 30
click at [103, 507] on link "Preview" at bounding box center [103, 515] width 70 height 30
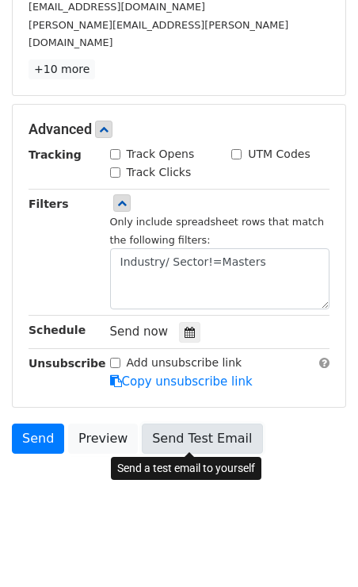
click at [214, 434] on link "Send Test Email" at bounding box center [202, 438] width 121 height 30
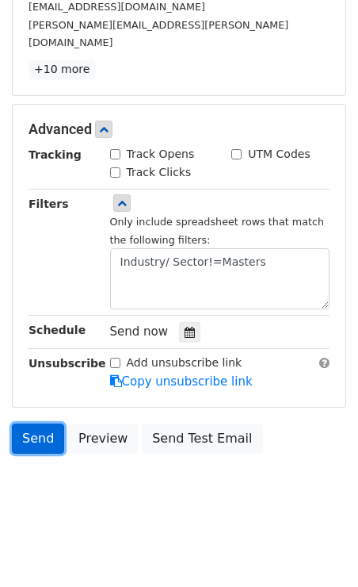
click at [41, 431] on link "Send" at bounding box center [38, 438] width 52 height 30
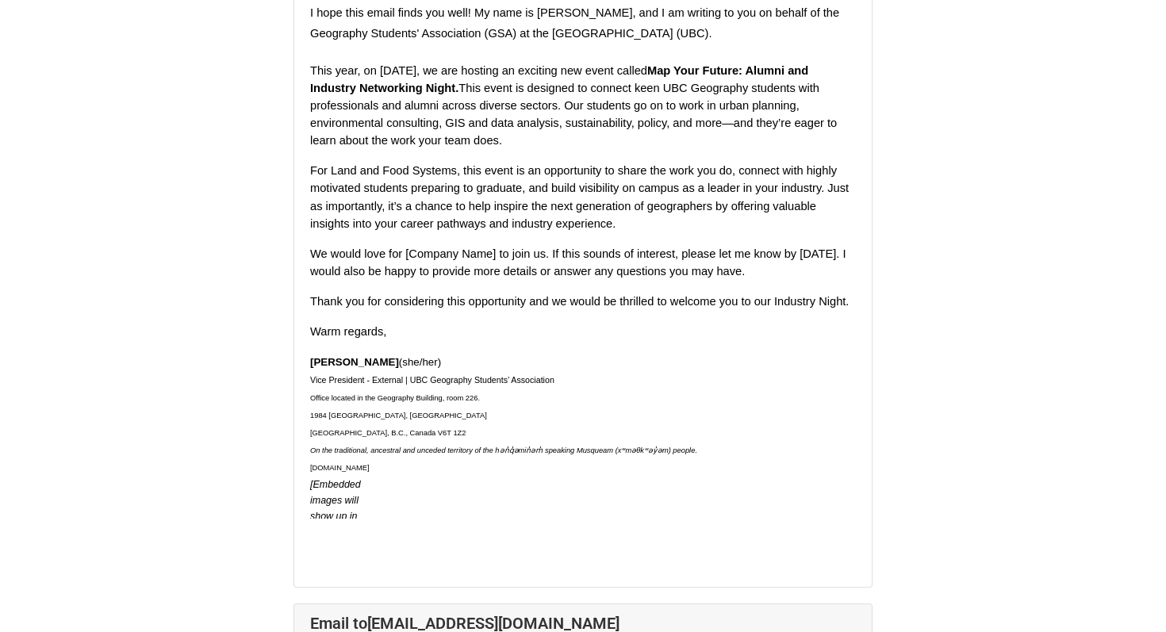
scroll to position [5048, 0]
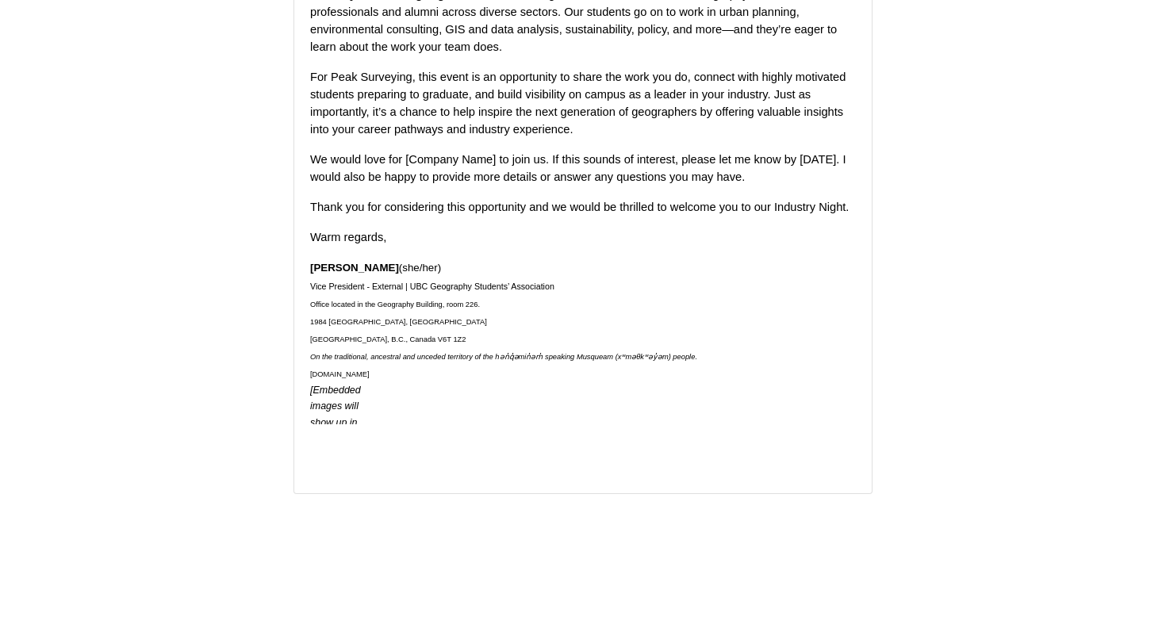
scroll to position [9846, 0]
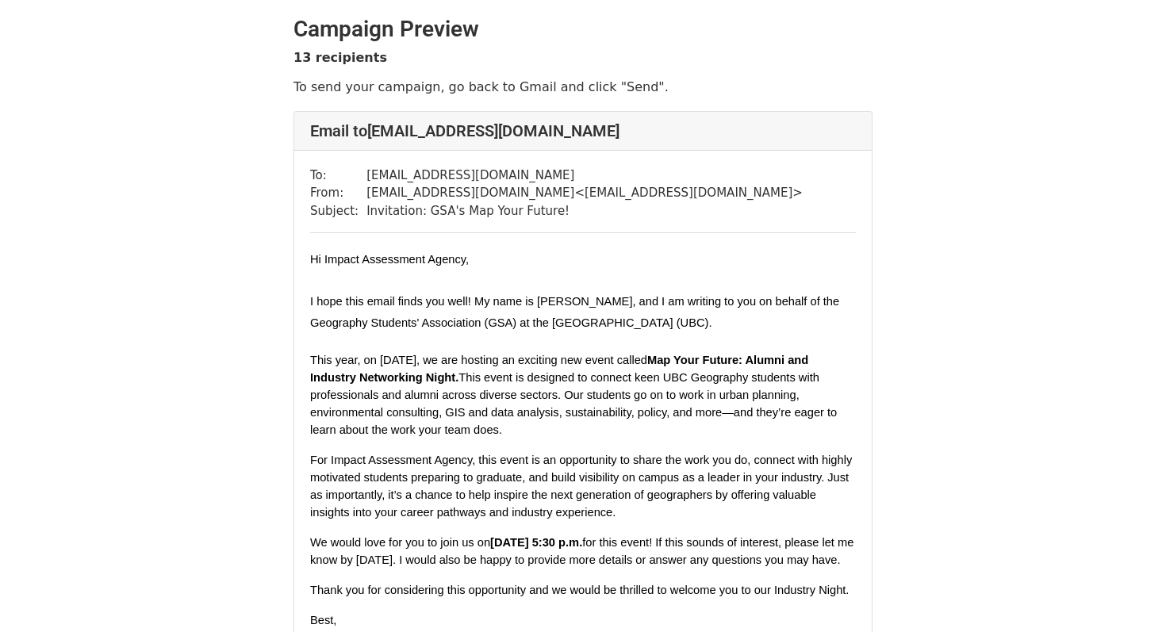
scroll to position [175, 0]
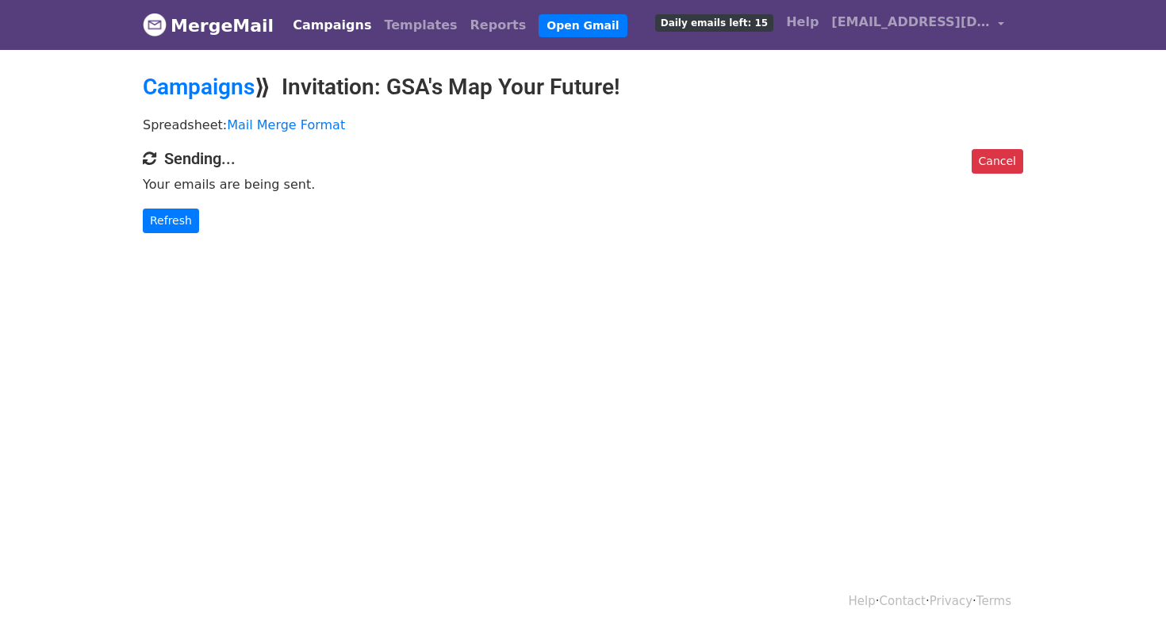
click at [322, 25] on link "Campaigns" at bounding box center [331, 26] width 91 height 32
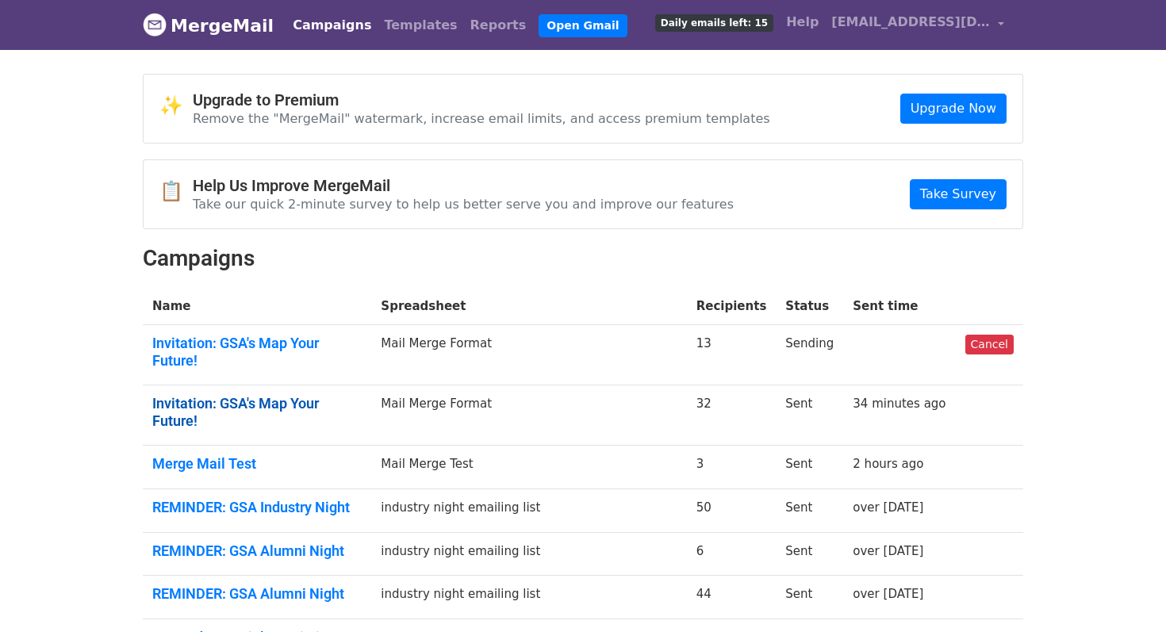
click at [292, 395] on link "Invitation: GSA's Map Your Future!" at bounding box center [256, 412] width 209 height 34
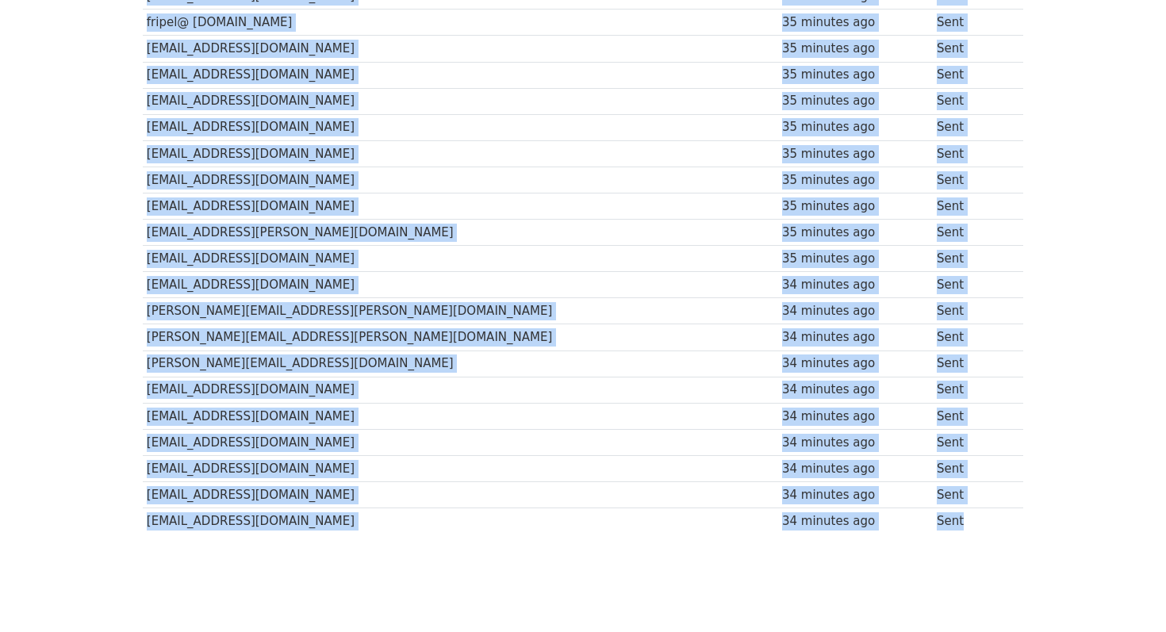
scroll to position [612, 0]
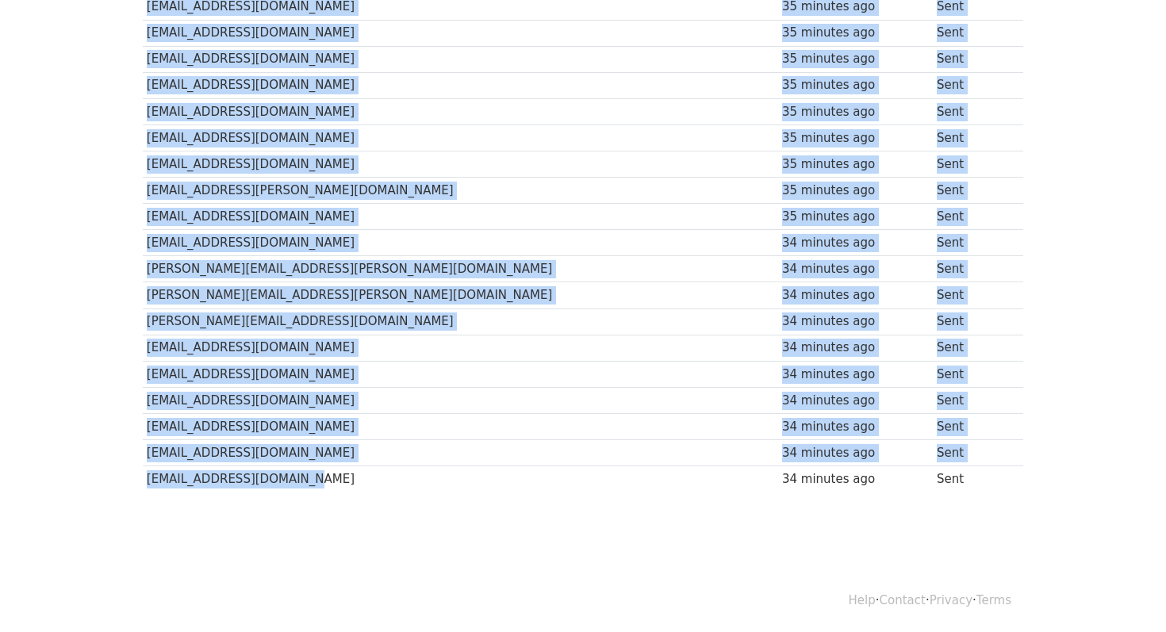
drag, startPoint x: 143, startPoint y: 274, endPoint x: 300, endPoint y: 490, distance: 267.4
click at [300, 490] on tbody "Recipient ↑ ↓ Sent ↑ ↓ Status wood@allard.ubc.ca 35 minutes ago Sent garchie@nn…" at bounding box center [583, 60] width 880 height 866
copy tbody "wood@allard.ubc.ca 35 minutes ago Sent garchie@nntc.ca 35 minutes ago Sent info…"
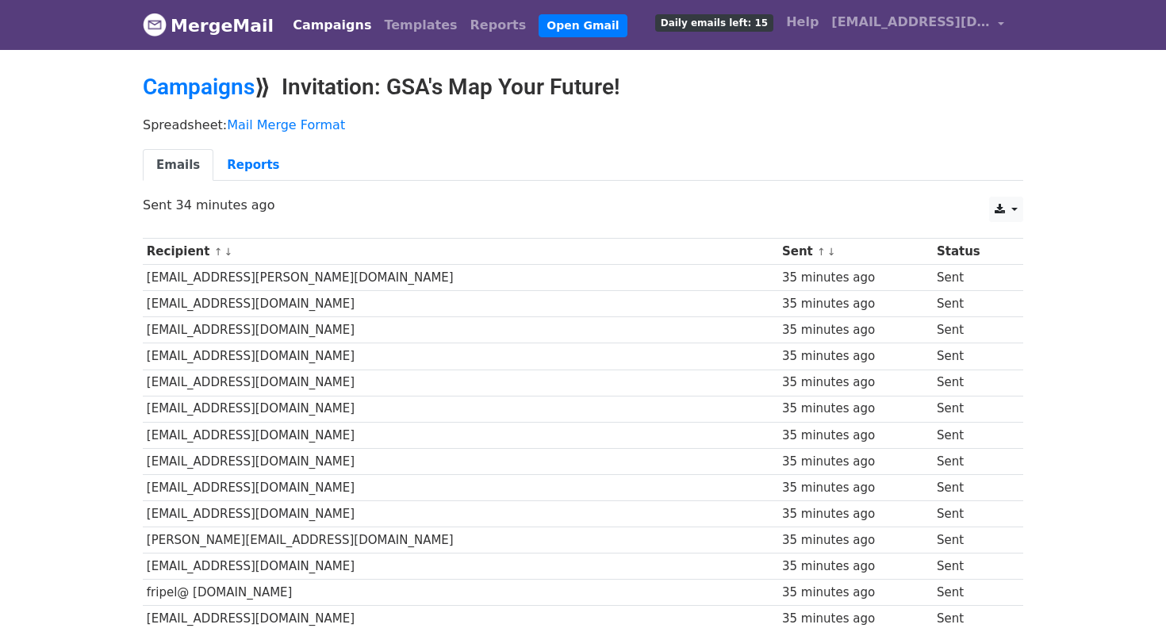
click at [899, 212] on div "CSV Excel Sent 34 minutes ago" at bounding box center [583, 213] width 904 height 33
click at [1018, 208] on link at bounding box center [1006, 209] width 34 height 25
click at [526, 137] on div "Spreadsheet: Mail Merge Format Emails Reports" at bounding box center [583, 153] width 904 height 89
click at [173, 247] on th "Recipient ↑ ↓" at bounding box center [460, 252] width 635 height 26
click at [198, 278] on td "wood@allard.ubc.ca" at bounding box center [460, 278] width 635 height 26
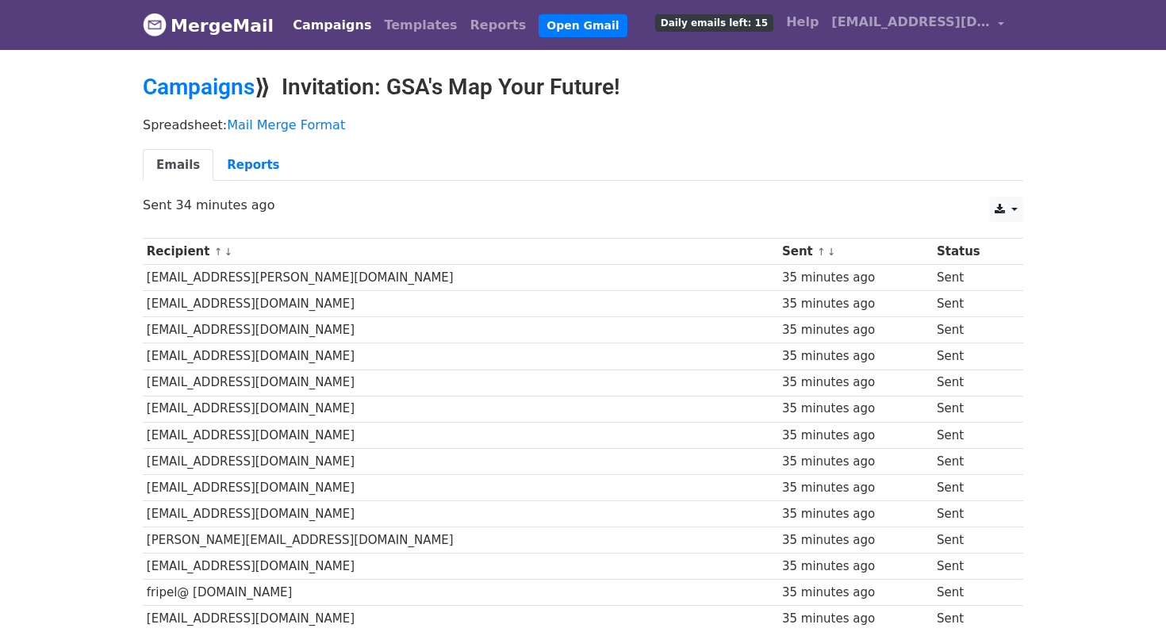
click at [214, 253] on link "↑" at bounding box center [218, 252] width 9 height 12
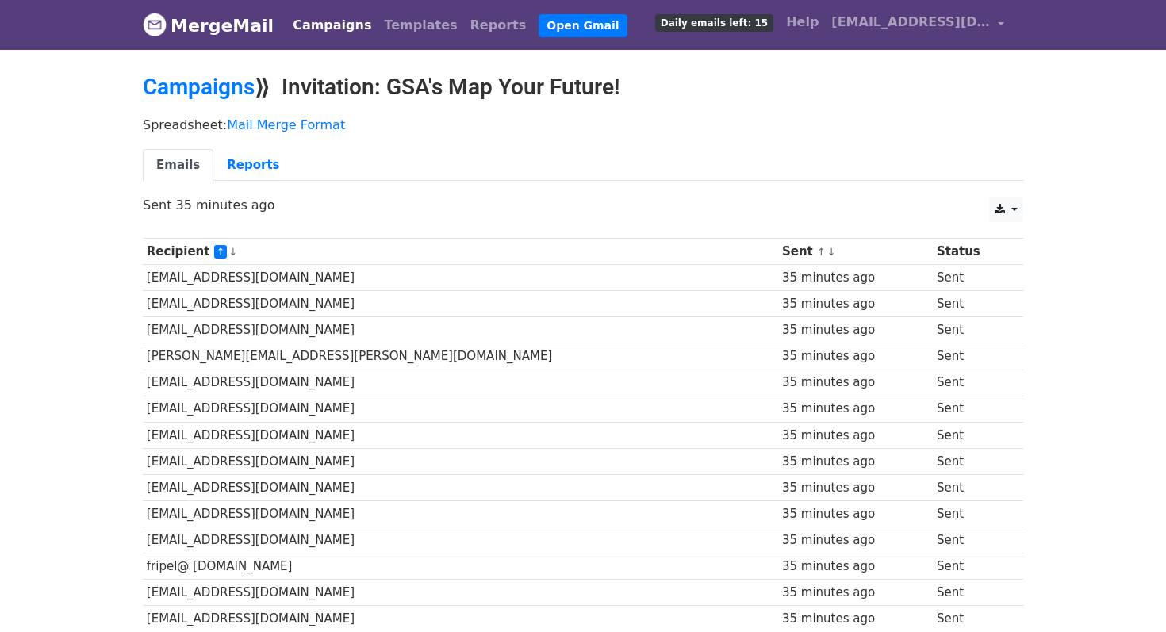
click at [214, 253] on link "↑" at bounding box center [220, 251] width 13 height 13
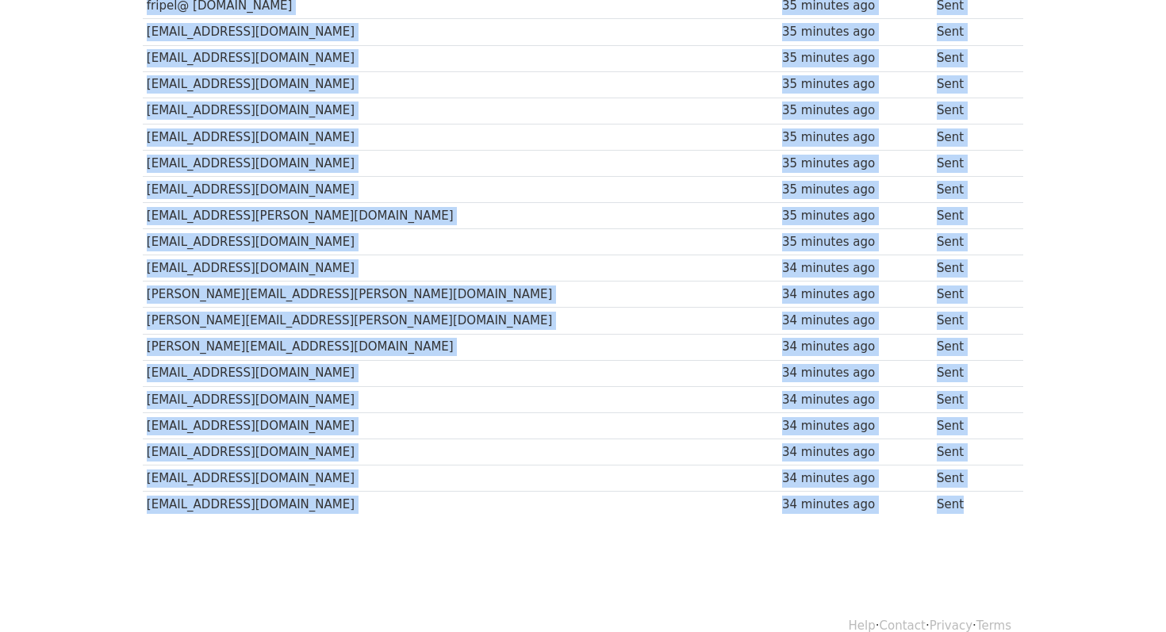
scroll to position [612, 0]
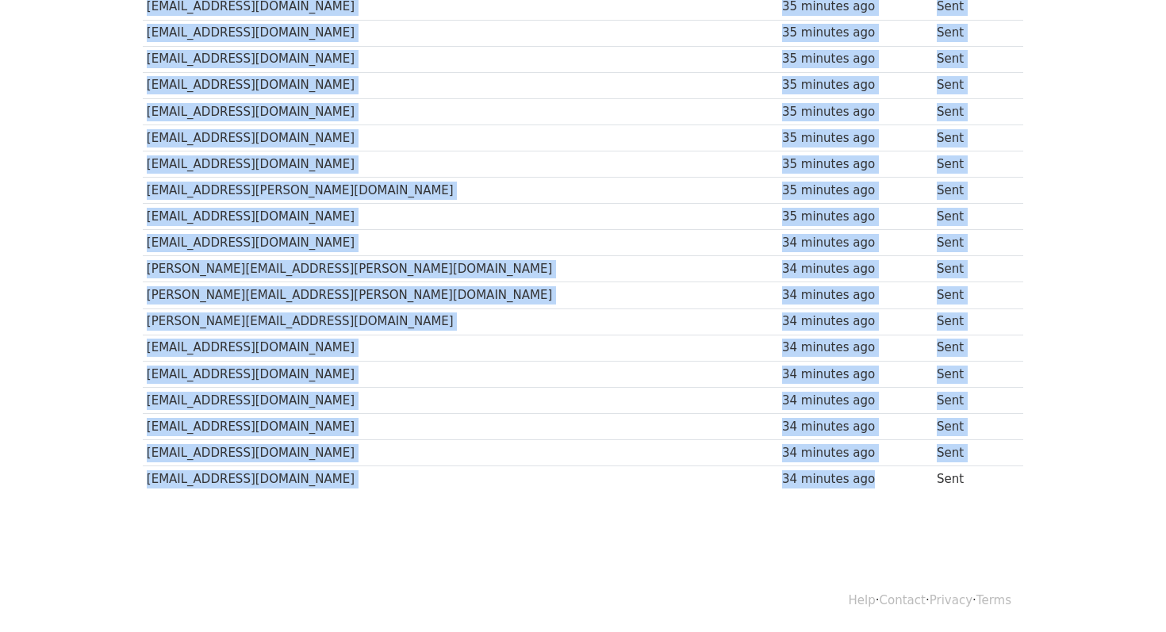
drag, startPoint x: 145, startPoint y: 278, endPoint x: 880, endPoint y: 490, distance: 764.9
click at [880, 490] on tbody "Recipient ↑ ↓ Sent ↑ ↓ Status wood@allard.ubc.ca 35 minutes ago Sent garchie@nn…" at bounding box center [583, 60] width 880 height 866
click at [880, 485] on div "34 minutes ago" at bounding box center [855, 479] width 147 height 18
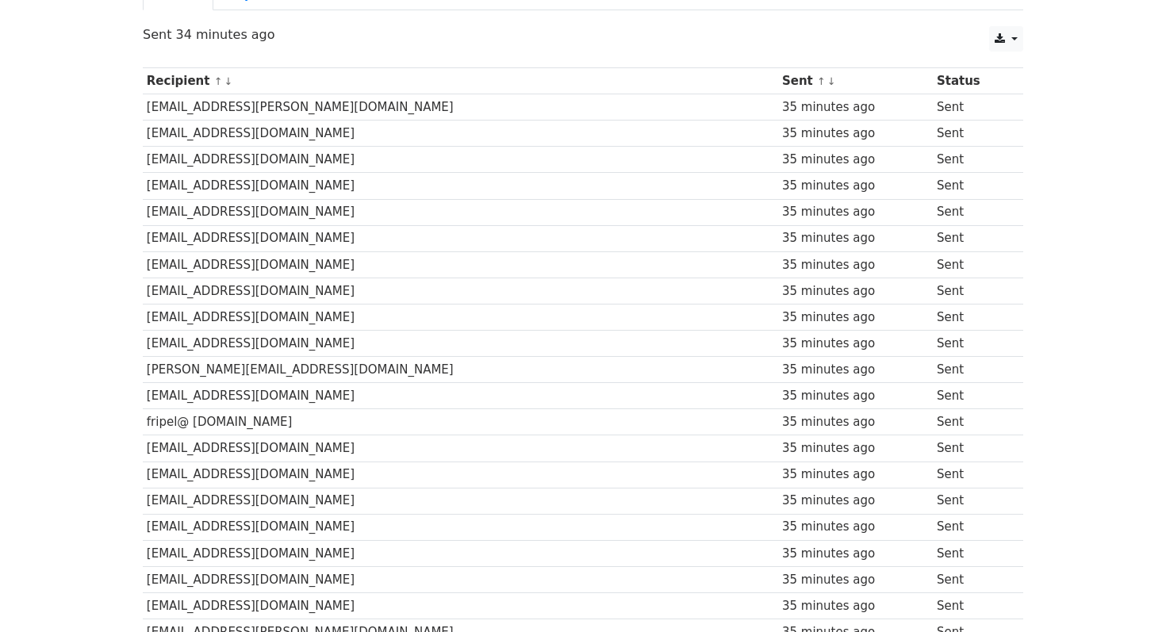
scroll to position [0, 0]
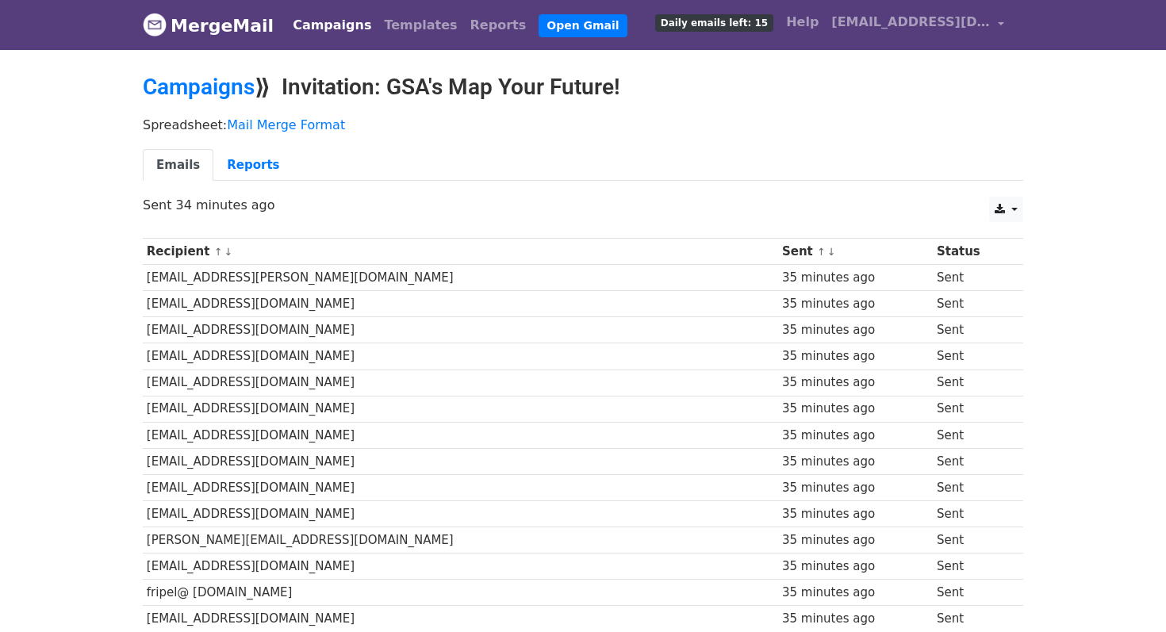
drag, startPoint x: 953, startPoint y: 484, endPoint x: 145, endPoint y: 280, distance: 833.2
copy tbody "wood@allard.ubc.ca 35 minutes ago Sent garchie@nntc.ca 35 minutes ago Sent info…"
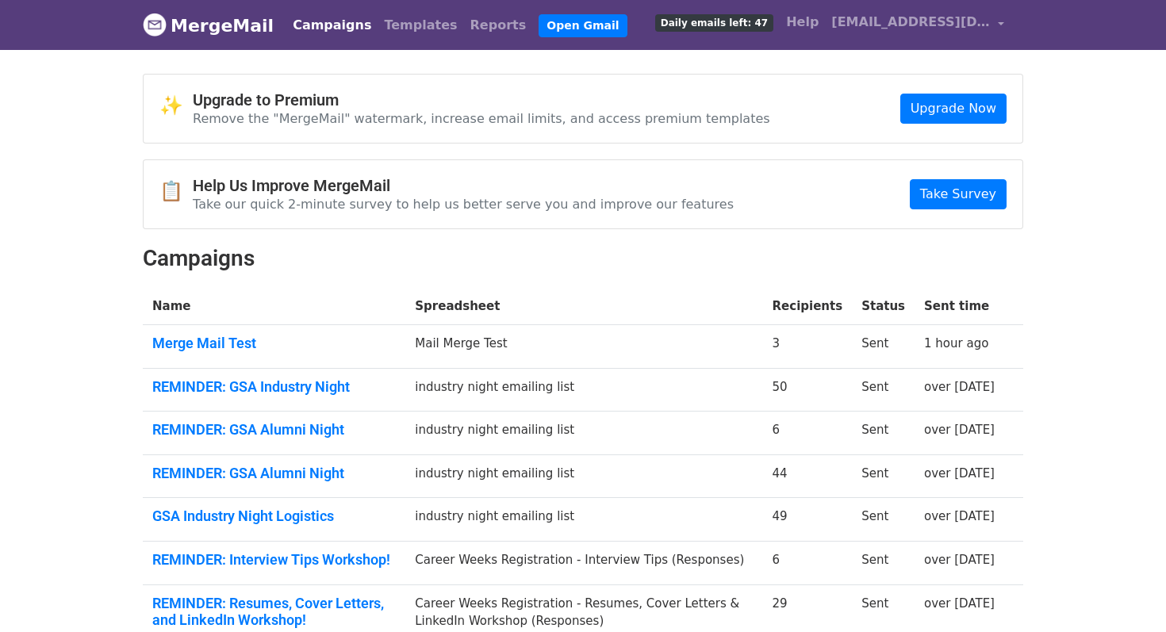
click at [332, 26] on link "Campaigns" at bounding box center [331, 26] width 91 height 32
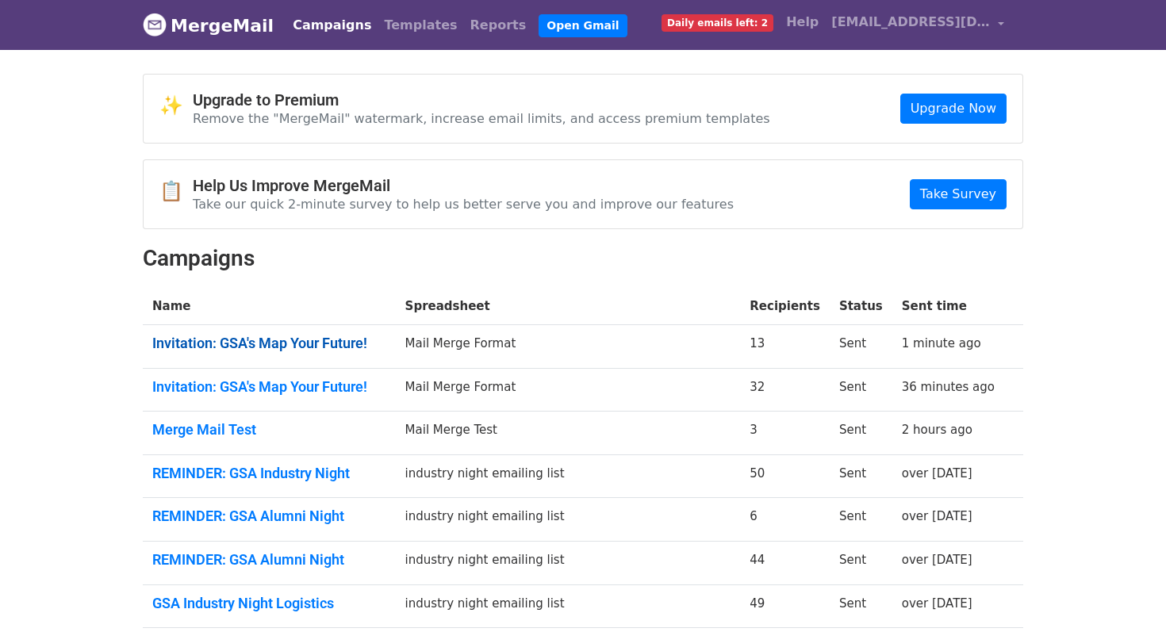
click at [259, 337] on link "Invitation: GSA's Map Your Future!" at bounding box center [269, 343] width 234 height 17
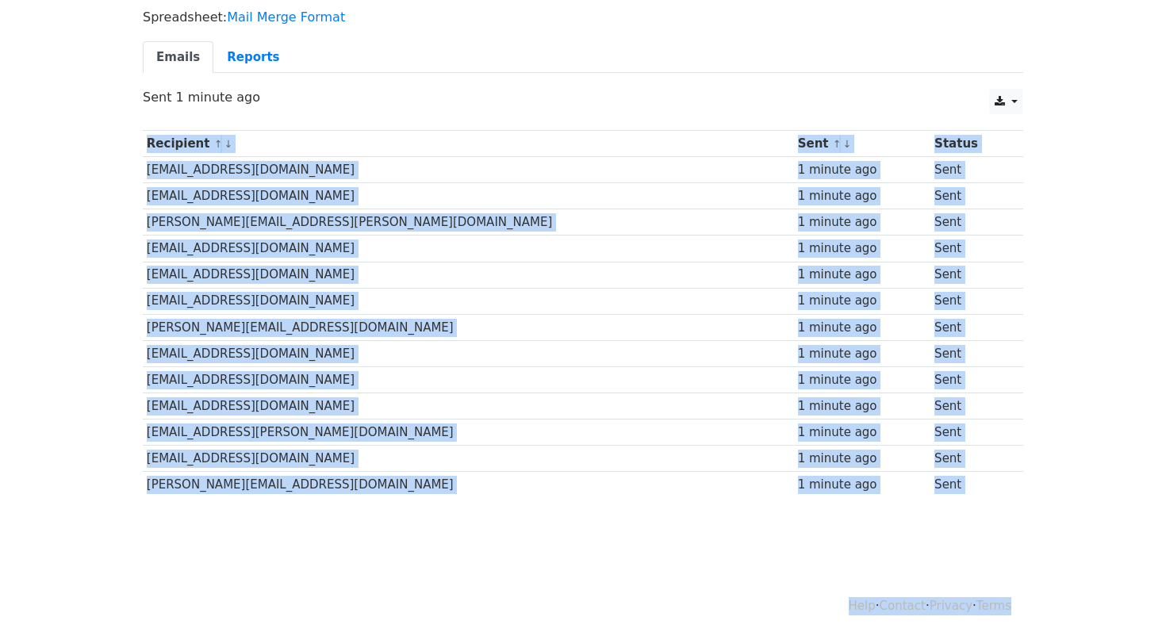
scroll to position [114, 0]
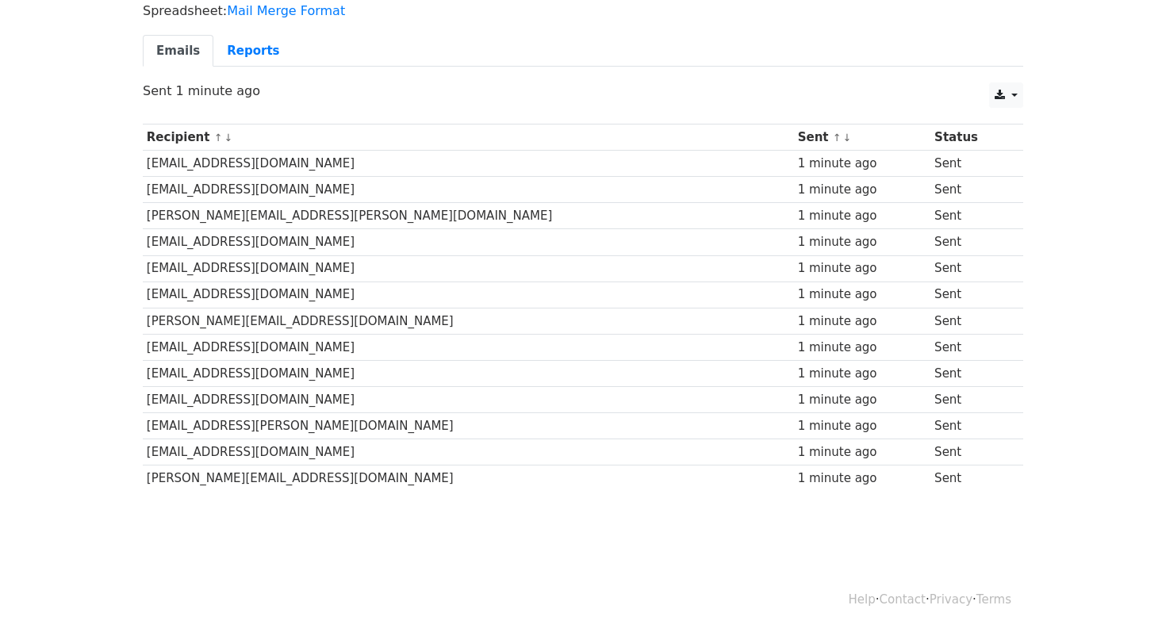
drag, startPoint x: 135, startPoint y: 271, endPoint x: 1024, endPoint y: 503, distance: 919.2
click at [1024, 503] on div "Recipient ↑ ↓ Sent ↑ ↓ Status [EMAIL_ADDRESS][DOMAIN_NAME] 1 minute ago Sent [E…" at bounding box center [583, 310] width 904 height 388
copy div
